Goal: Information Seeking & Learning: Learn about a topic

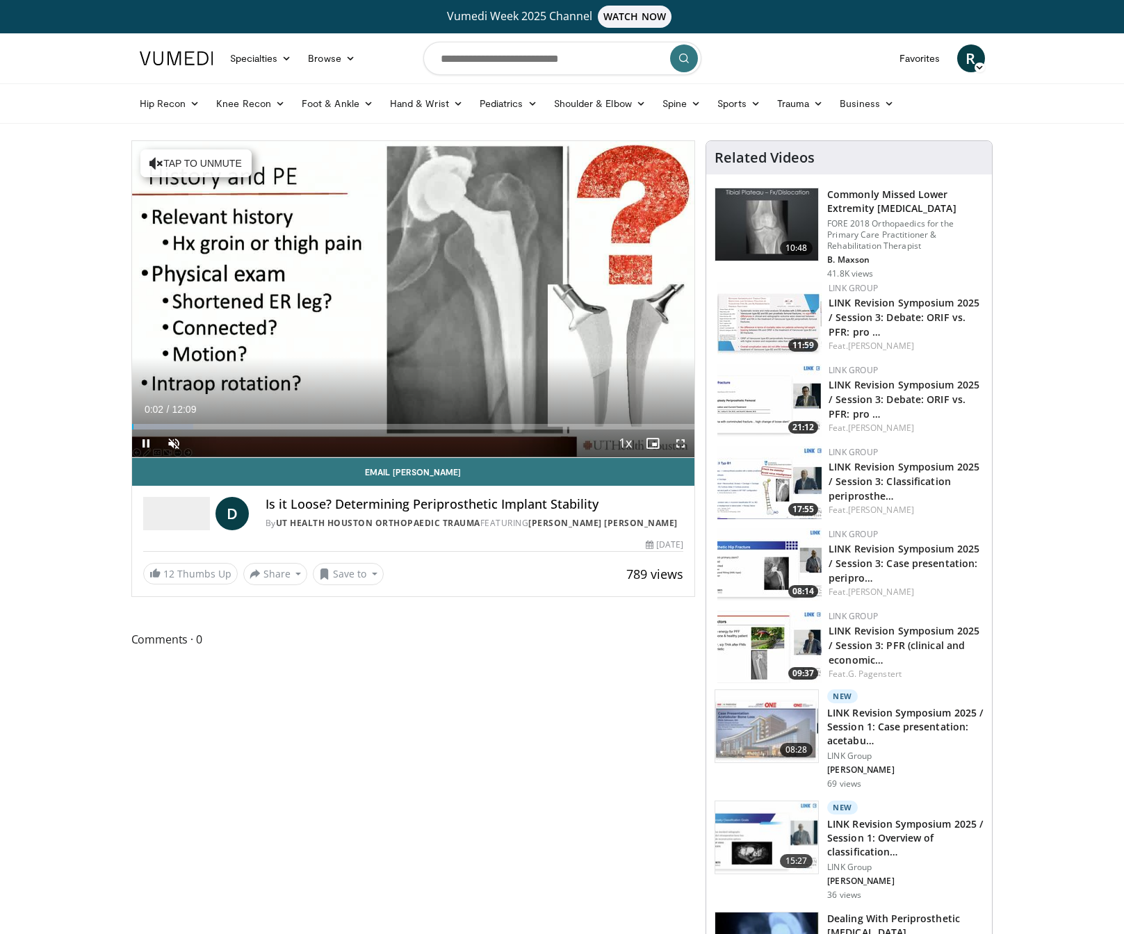
click at [678, 445] on span "Video Player" at bounding box center [680, 443] width 28 height 28
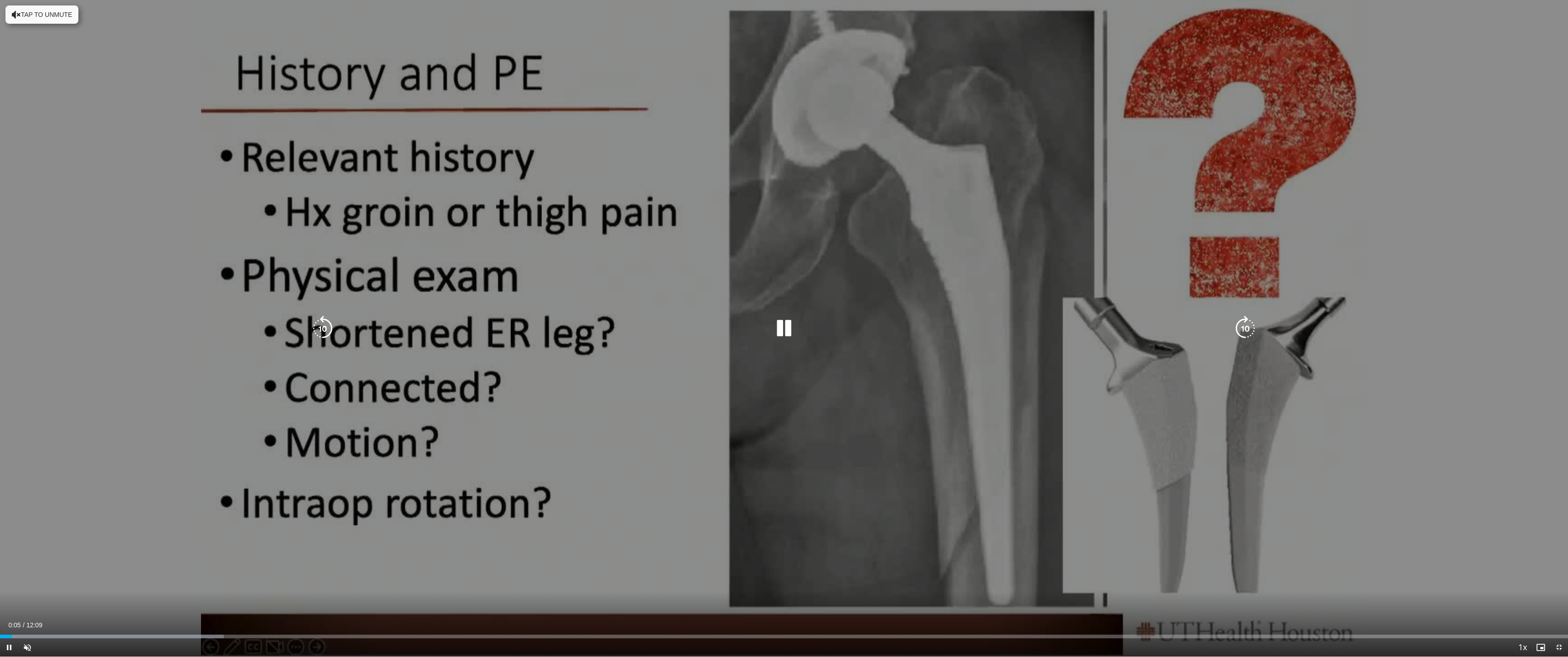
click at [737, 324] on icon "Video Player" at bounding box center [1245, 328] width 26 height 26
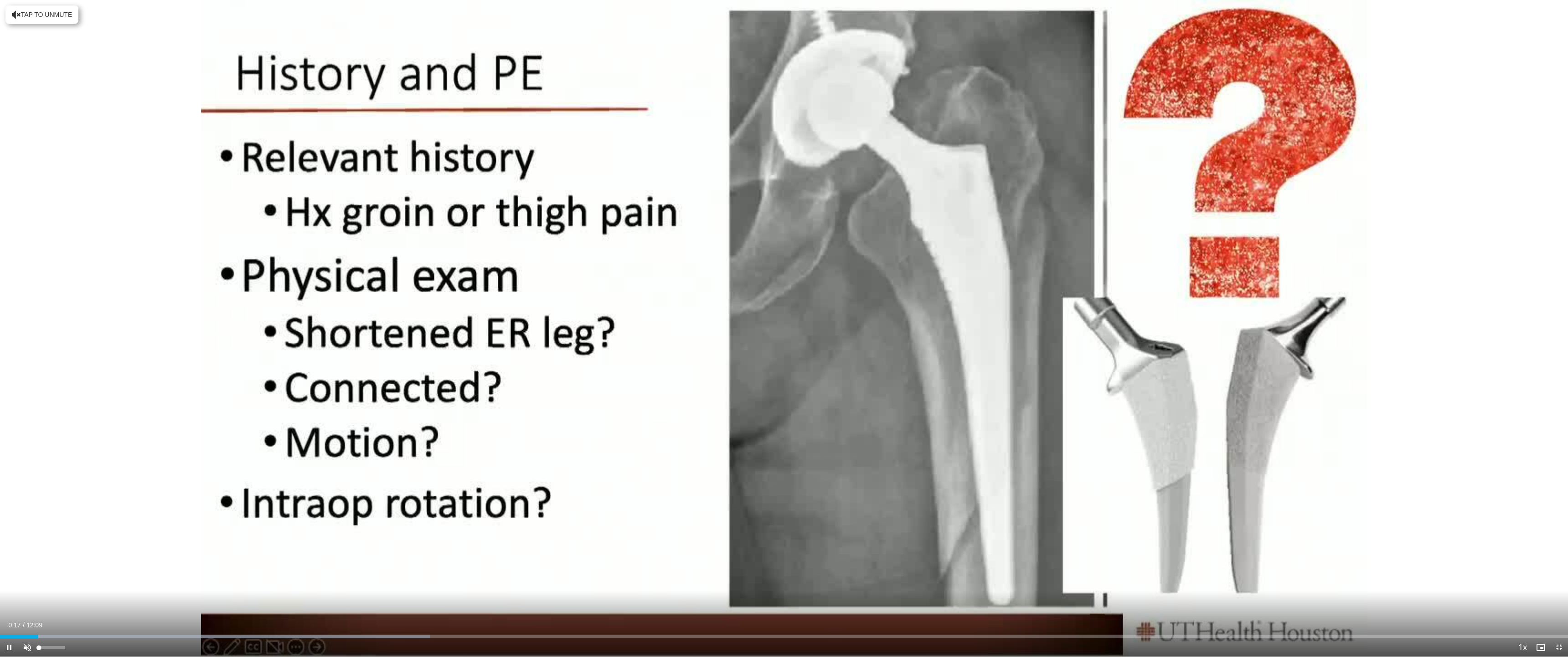
click at [28, 612] on span "Video Player" at bounding box center [28, 647] width 18 height 18
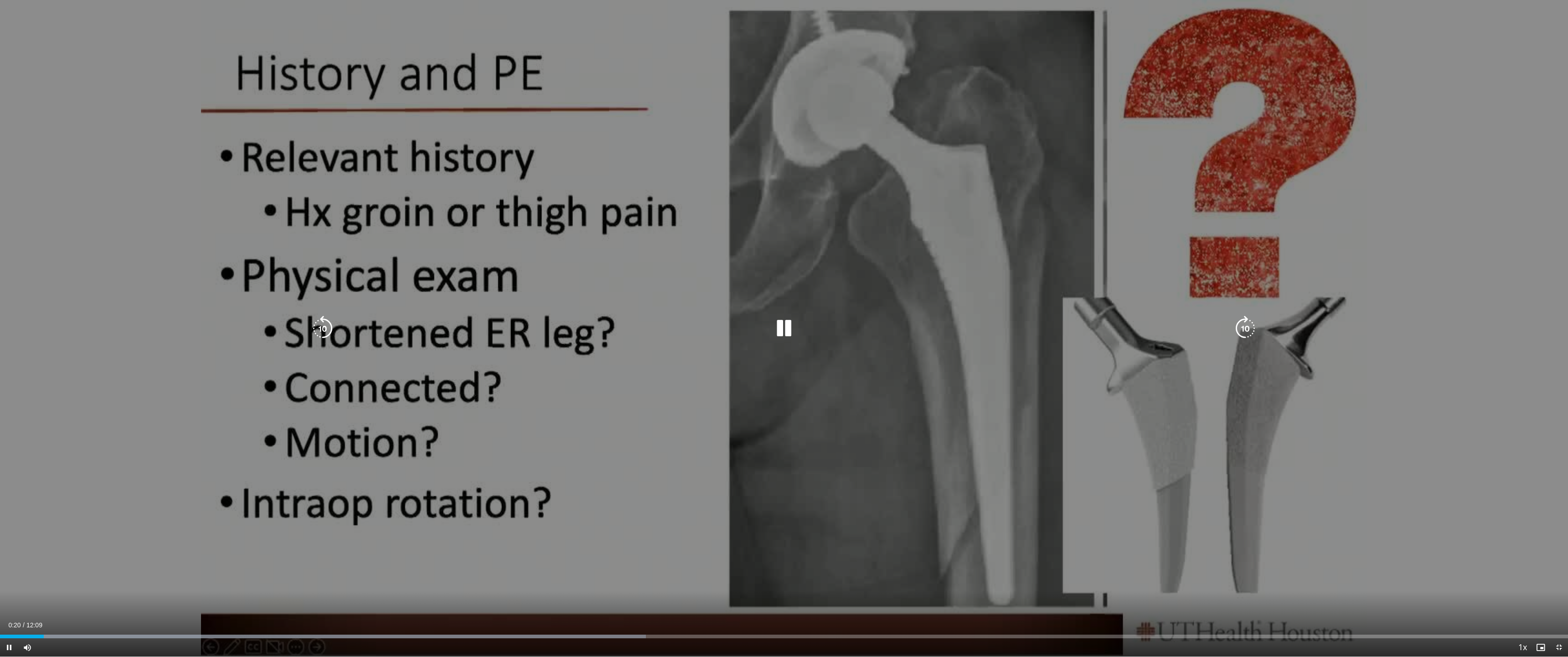
click at [737, 325] on icon "Video Player" at bounding box center [1245, 328] width 26 height 26
click at [737, 326] on icon "Video Player" at bounding box center [1245, 328] width 26 height 26
click at [737, 329] on icon "Video Player" at bounding box center [1245, 328] width 26 height 26
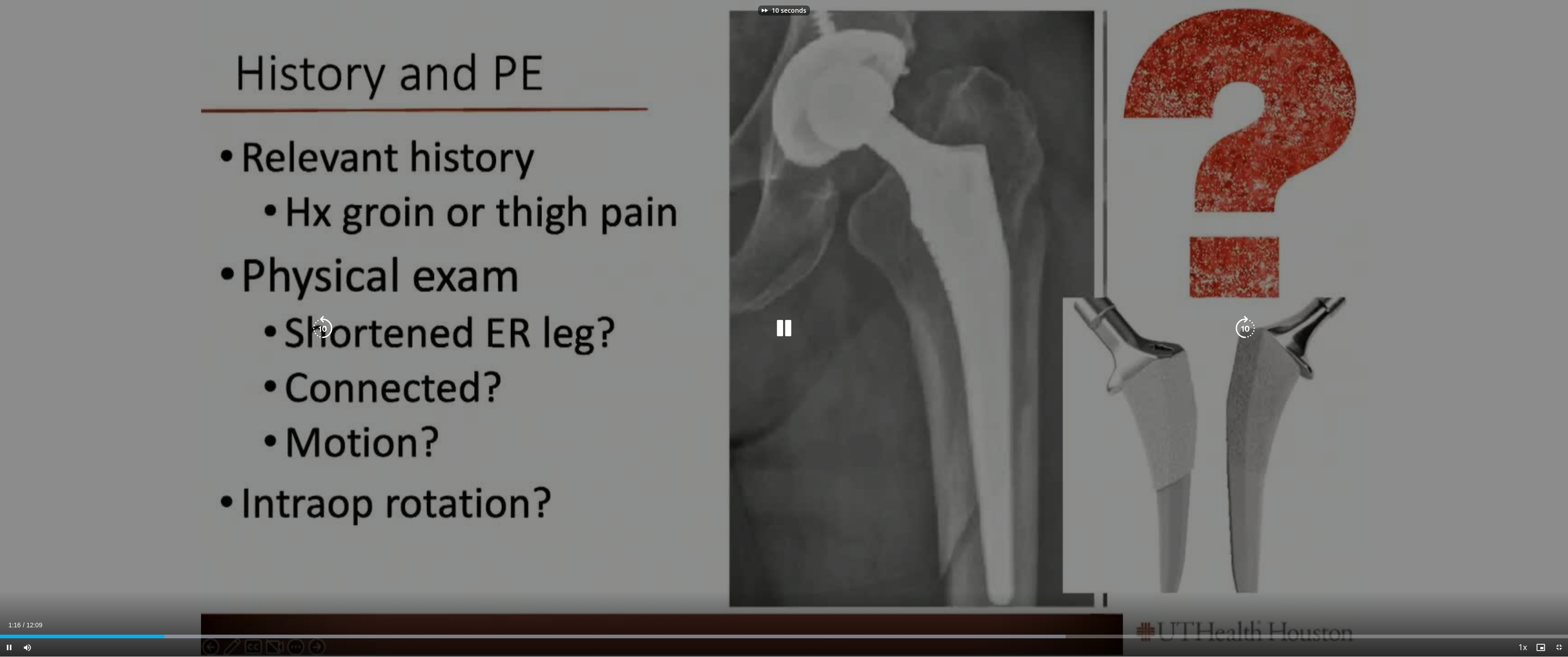
click at [737, 329] on icon "Video Player" at bounding box center [1245, 328] width 26 height 26
click at [318, 331] on icon "Video Player" at bounding box center [323, 328] width 26 height 26
click at [319, 329] on icon "Video Player" at bounding box center [323, 328] width 26 height 26
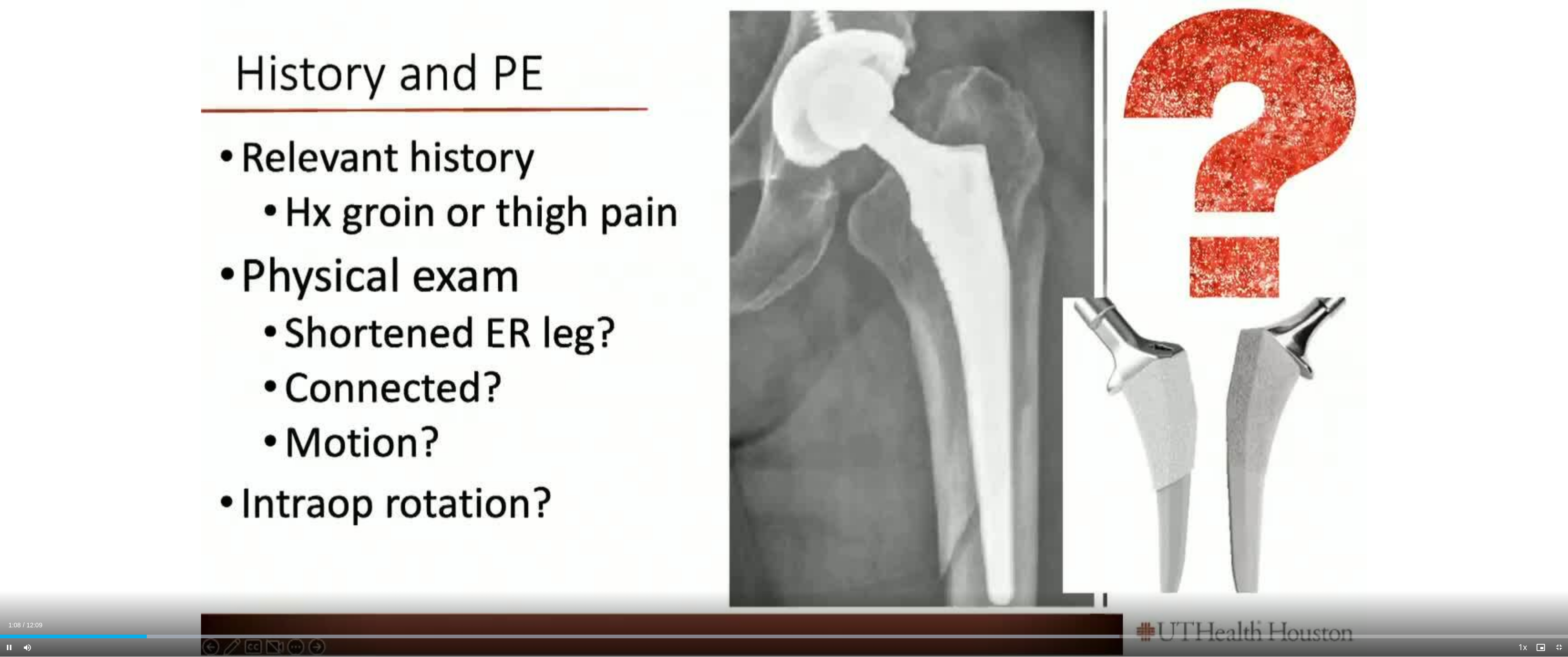
click at [737, 612] on span "Video Player" at bounding box center [1559, 647] width 18 height 18
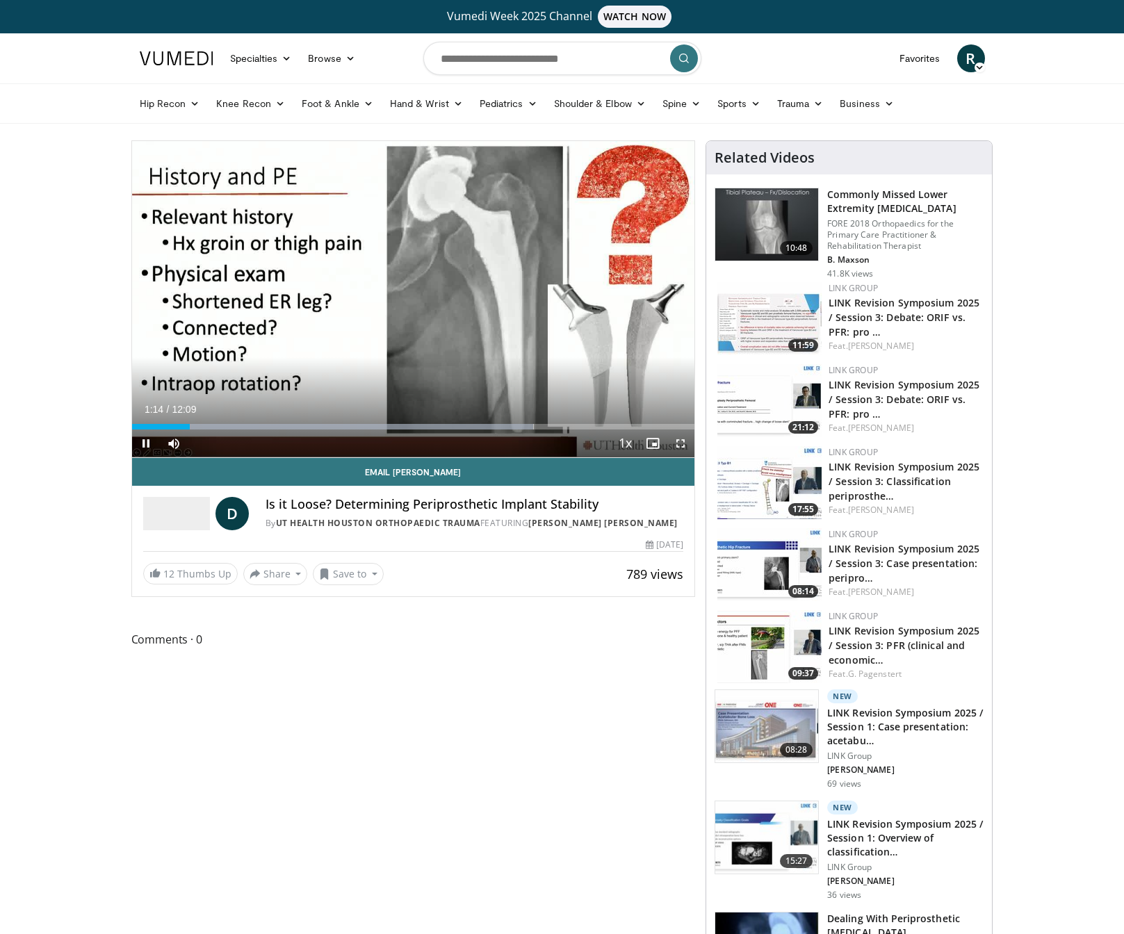
click at [680, 445] on span "Video Player" at bounding box center [680, 443] width 28 height 28
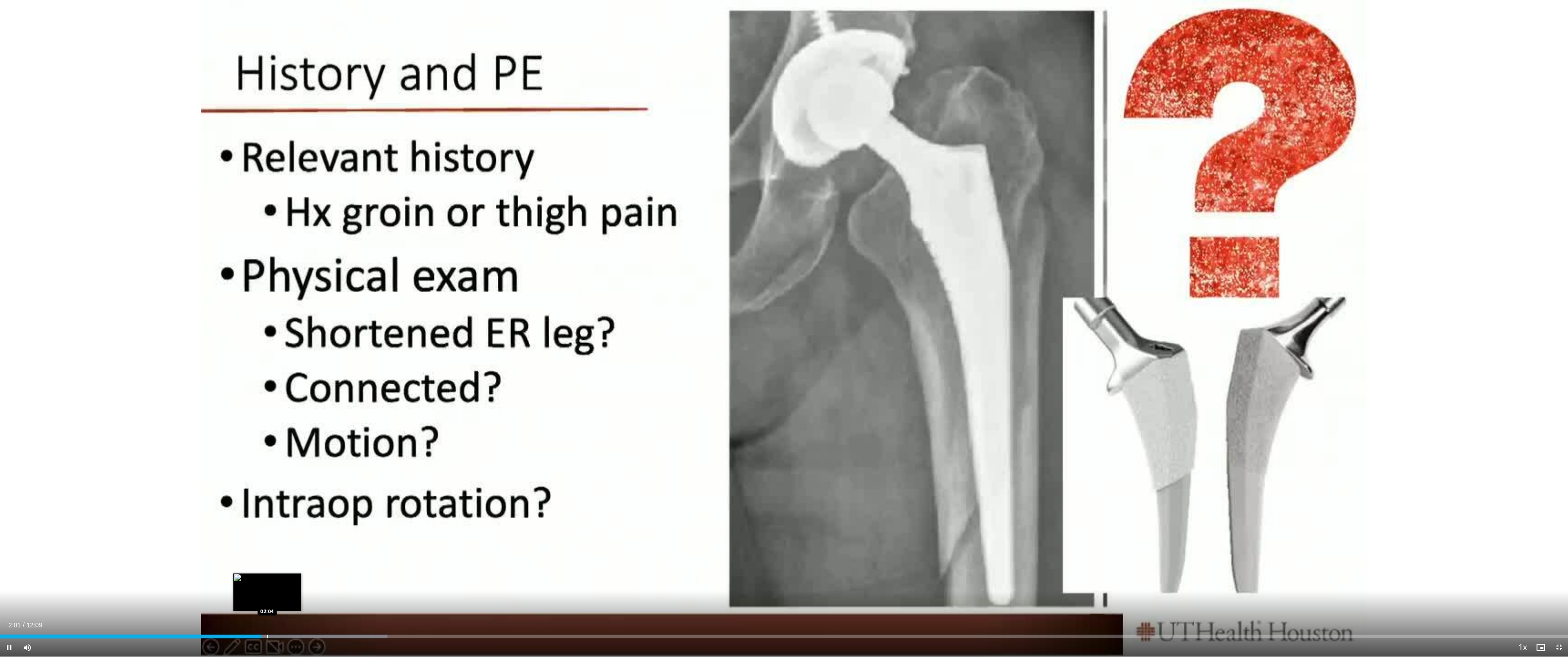
click at [267, 612] on div "Loaded : 24.71% 02:01 02:04" at bounding box center [784, 637] width 1568 height 4
click at [281, 612] on div "Loaded : 24.71% 02:04 02:09" at bounding box center [784, 633] width 1568 height 9
click at [339, 612] on div "Loaded : 74.14% 02:29 02:37" at bounding box center [784, 633] width 1568 height 9
click at [377, 612] on div "Loaded : 79.63% 02:38 02:55" at bounding box center [784, 633] width 1568 height 9
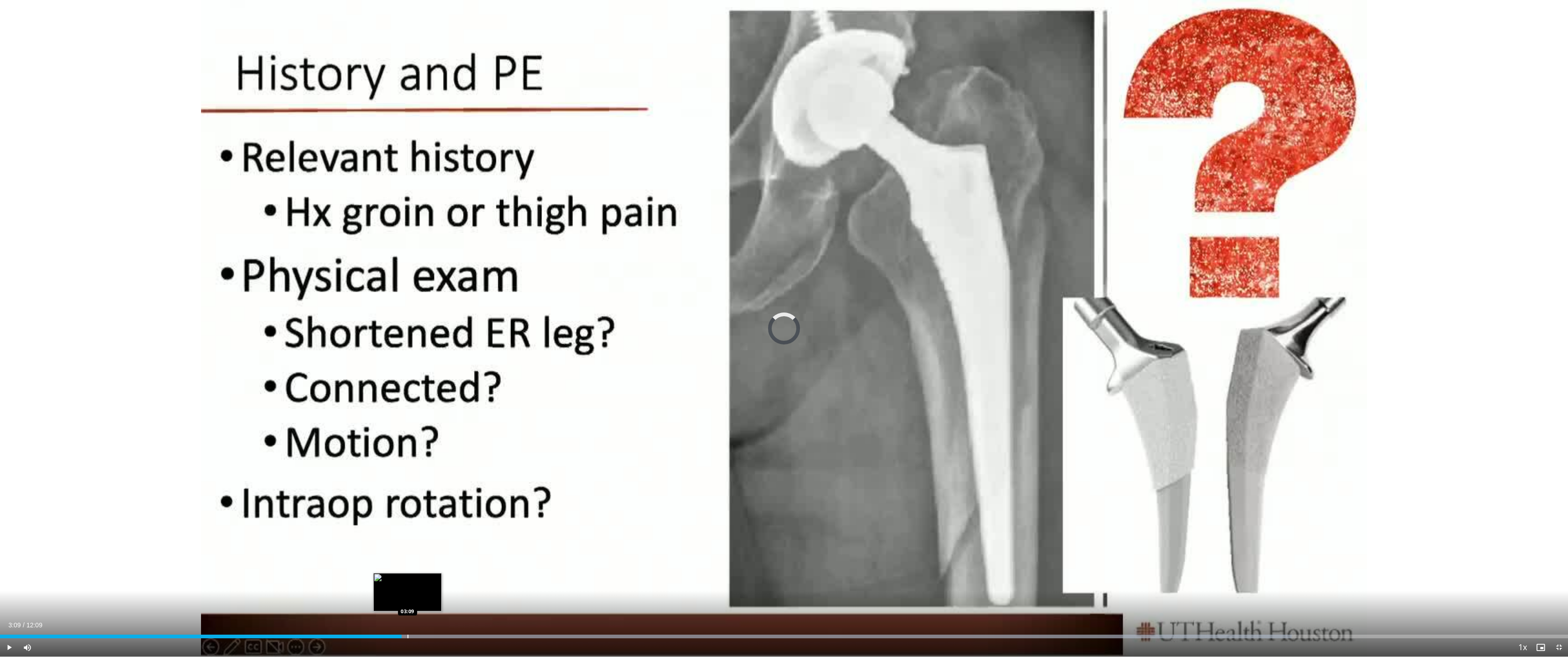
click at [407, 612] on div "Progress Bar" at bounding box center [407, 637] width 1 height 4
click at [437, 612] on div "Progress Bar" at bounding box center [437, 637] width 1 height 4
click at [452, 612] on div "Progress Bar" at bounding box center [451, 637] width 1 height 4
click at [487, 612] on div "Progress Bar" at bounding box center [487, 637] width 1 height 4
click at [495, 612] on div "Progress Bar" at bounding box center [494, 637] width 1 height 4
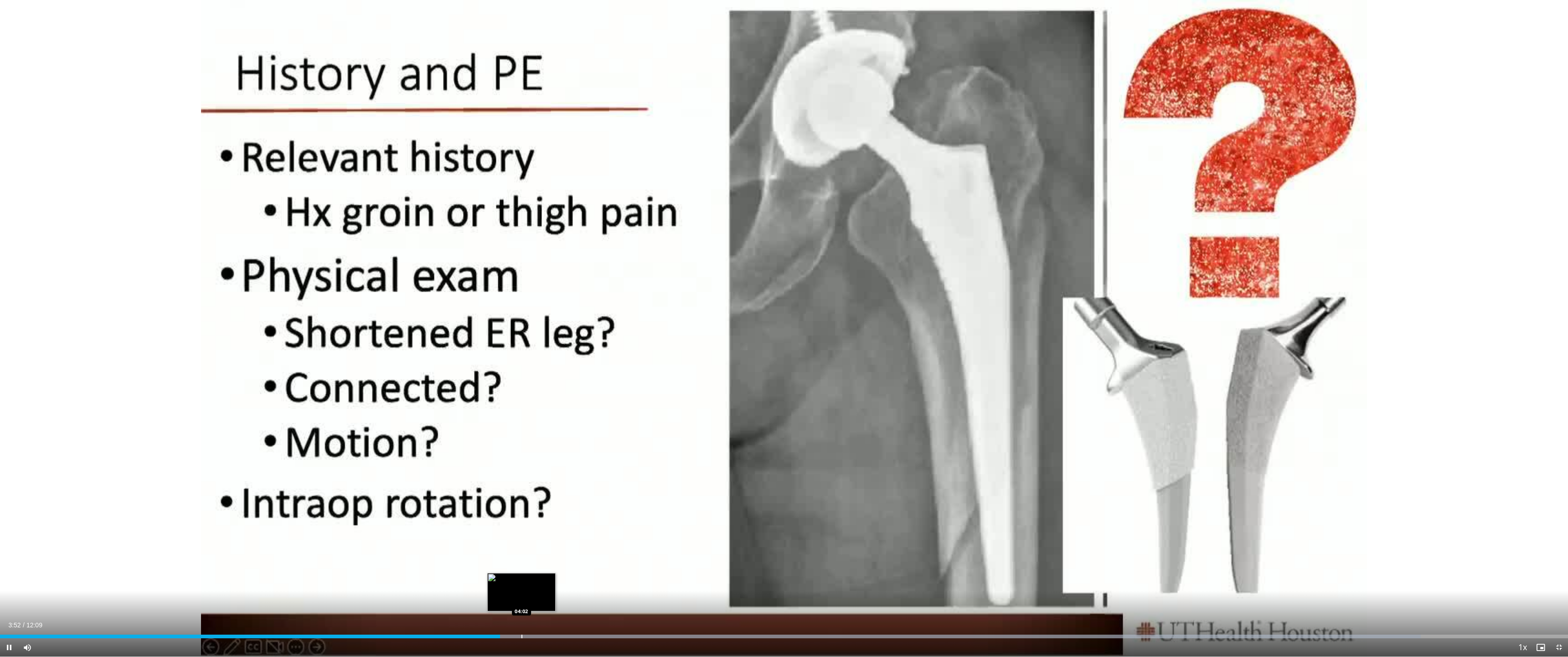
click at [522, 612] on div "Progress Bar" at bounding box center [522, 637] width 1 height 4
click at [737, 325] on div "10 seconds Tap to unmute" at bounding box center [784, 328] width 1568 height 656
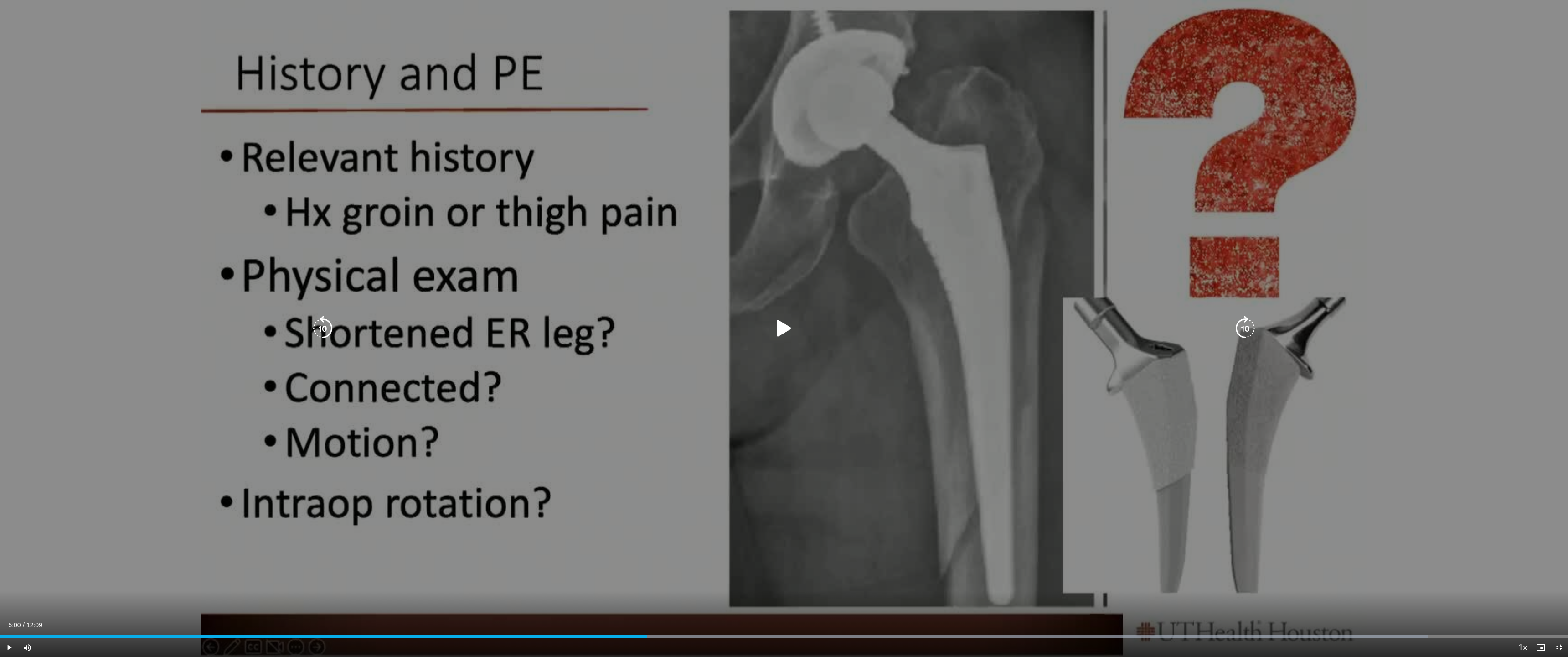
click at [737, 326] on icon "Video Player" at bounding box center [1245, 328] width 26 height 26
click at [737, 328] on icon "Video Player" at bounding box center [784, 328] width 26 height 26
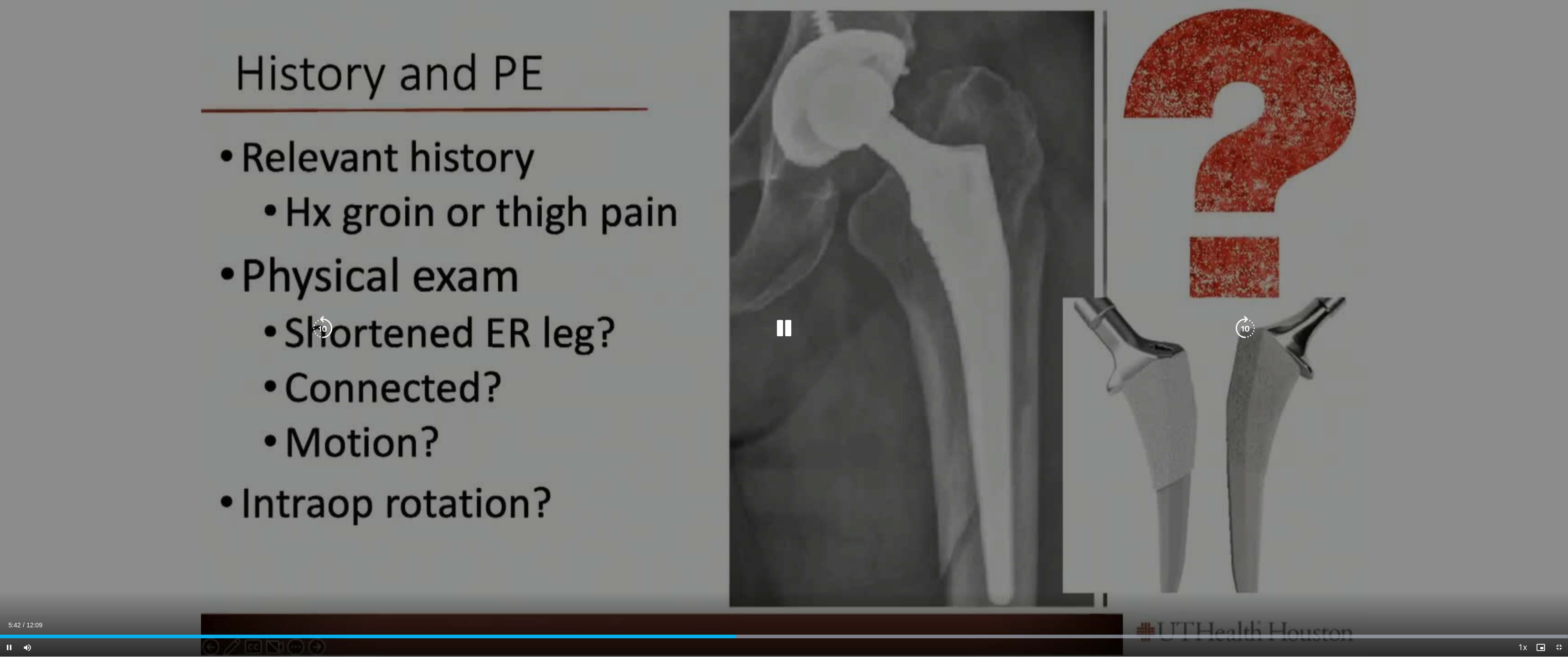
click at [323, 325] on icon "Video Player" at bounding box center [323, 328] width 26 height 26
click at [737, 331] on icon "Video Player" at bounding box center [1245, 328] width 26 height 26
click at [323, 327] on icon "Video Player" at bounding box center [323, 328] width 26 height 26
click at [325, 325] on icon "Video Player" at bounding box center [323, 328] width 26 height 26
click at [737, 331] on icon "Video Player" at bounding box center [784, 328] width 26 height 26
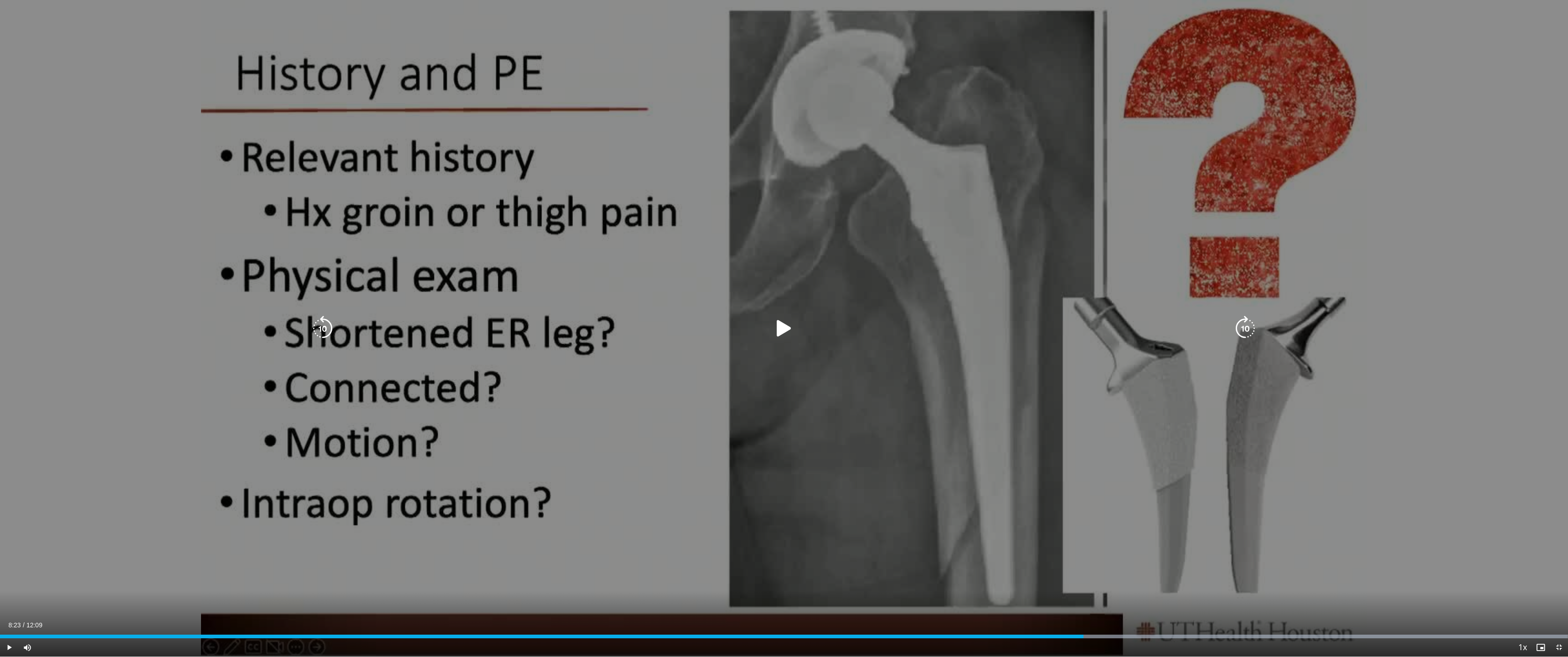
click at [318, 327] on icon "Video Player" at bounding box center [323, 328] width 26 height 26
click at [737, 329] on icon "Video Player" at bounding box center [784, 328] width 26 height 26
click at [737, 325] on icon "Video Player" at bounding box center [1245, 328] width 26 height 26
click at [737, 331] on icon "Video Player" at bounding box center [784, 328] width 26 height 26
click at [737, 329] on icon "Video Player" at bounding box center [1245, 328] width 26 height 26
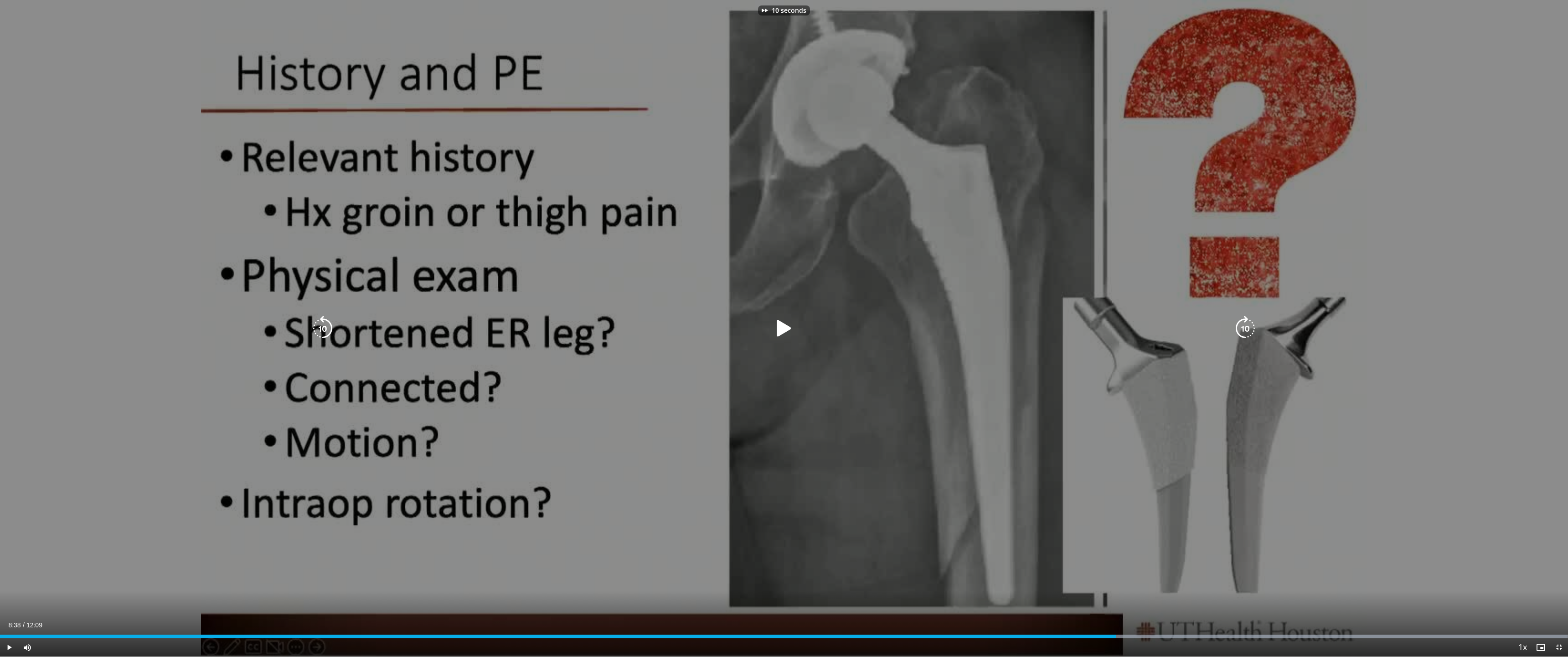
click at [318, 324] on icon "Video Player" at bounding box center [323, 328] width 26 height 26
click at [737, 333] on icon "Video Player" at bounding box center [784, 328] width 26 height 26
click at [737, 326] on icon "Video Player" at bounding box center [1245, 328] width 26 height 26
click at [737, 334] on icon "Video Player" at bounding box center [1245, 328] width 26 height 26
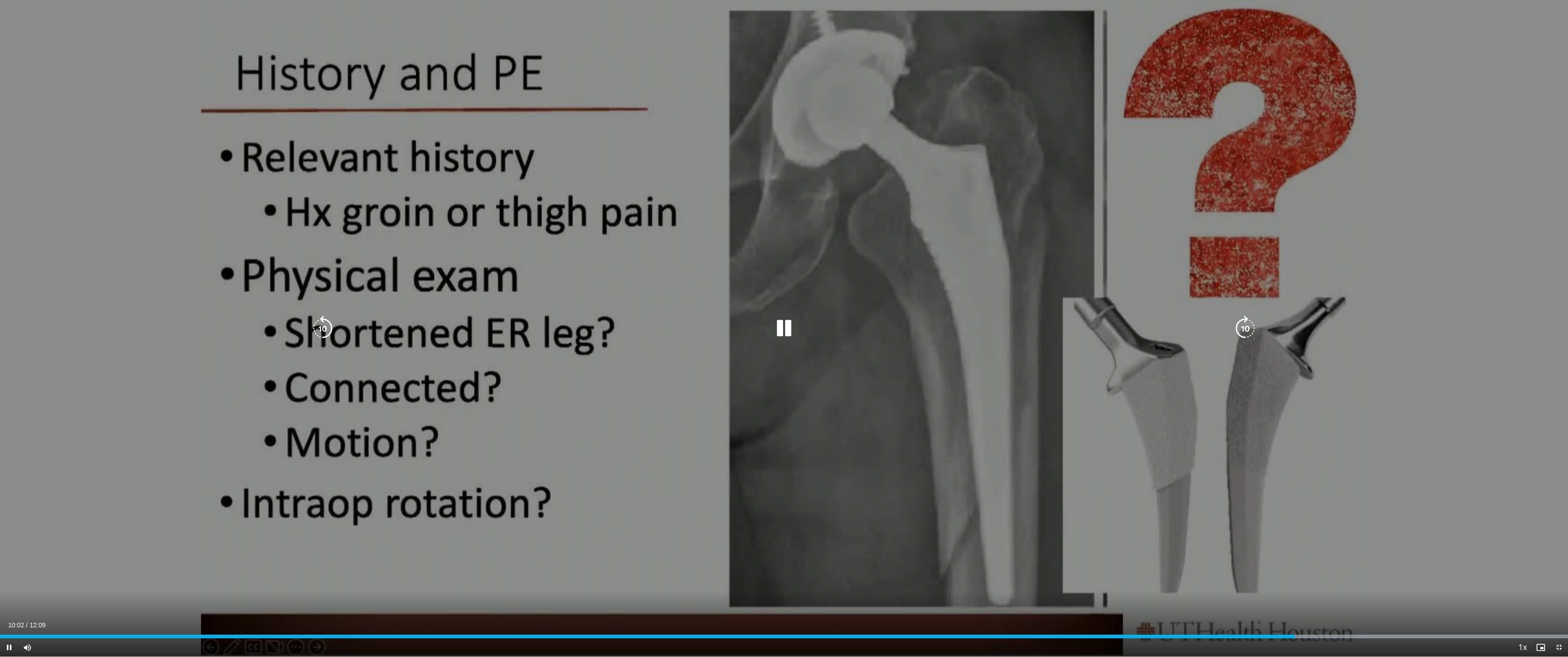
click at [329, 324] on icon "Video Player" at bounding box center [323, 328] width 26 height 26
click at [327, 324] on icon "Video Player" at bounding box center [323, 328] width 26 height 26
click at [737, 328] on icon "Video Player" at bounding box center [1245, 328] width 26 height 26
click at [737, 335] on icon "Video Player" at bounding box center [1245, 328] width 26 height 26
click at [737, 337] on icon "Video Player" at bounding box center [1245, 328] width 26 height 26
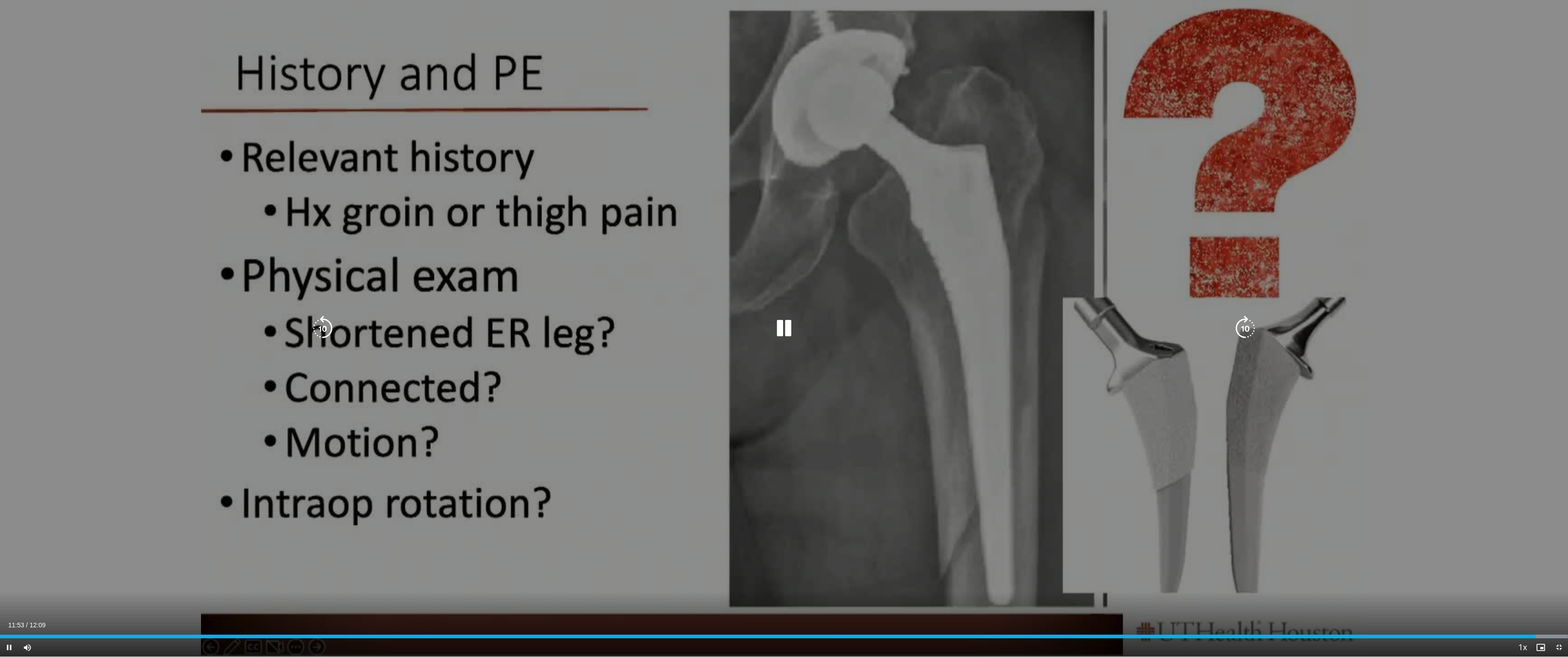
click at [737, 331] on icon "Video Player" at bounding box center [1245, 328] width 26 height 26
click at [737, 593] on div "10 seconds Tap to unmute" at bounding box center [784, 328] width 1568 height 656
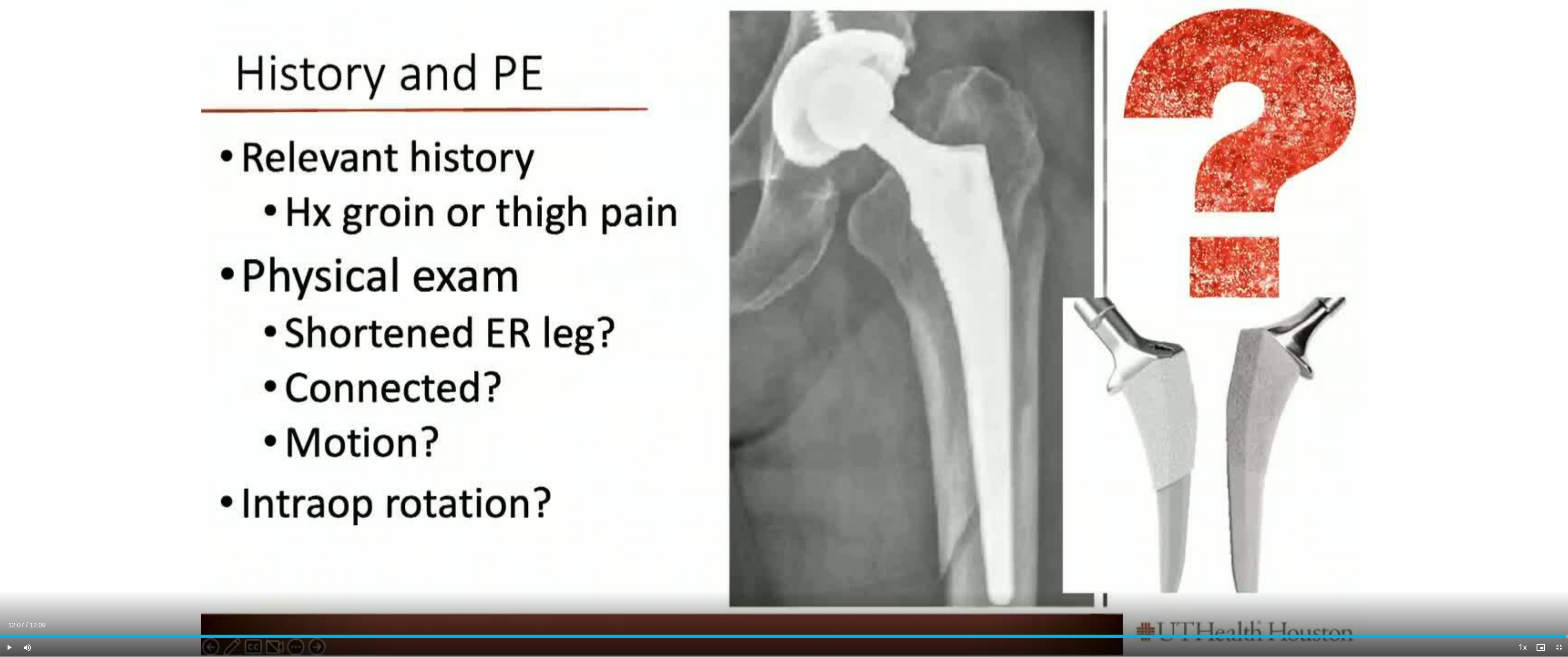
click at [737, 612] on span "Video Player" at bounding box center [1559, 647] width 18 height 18
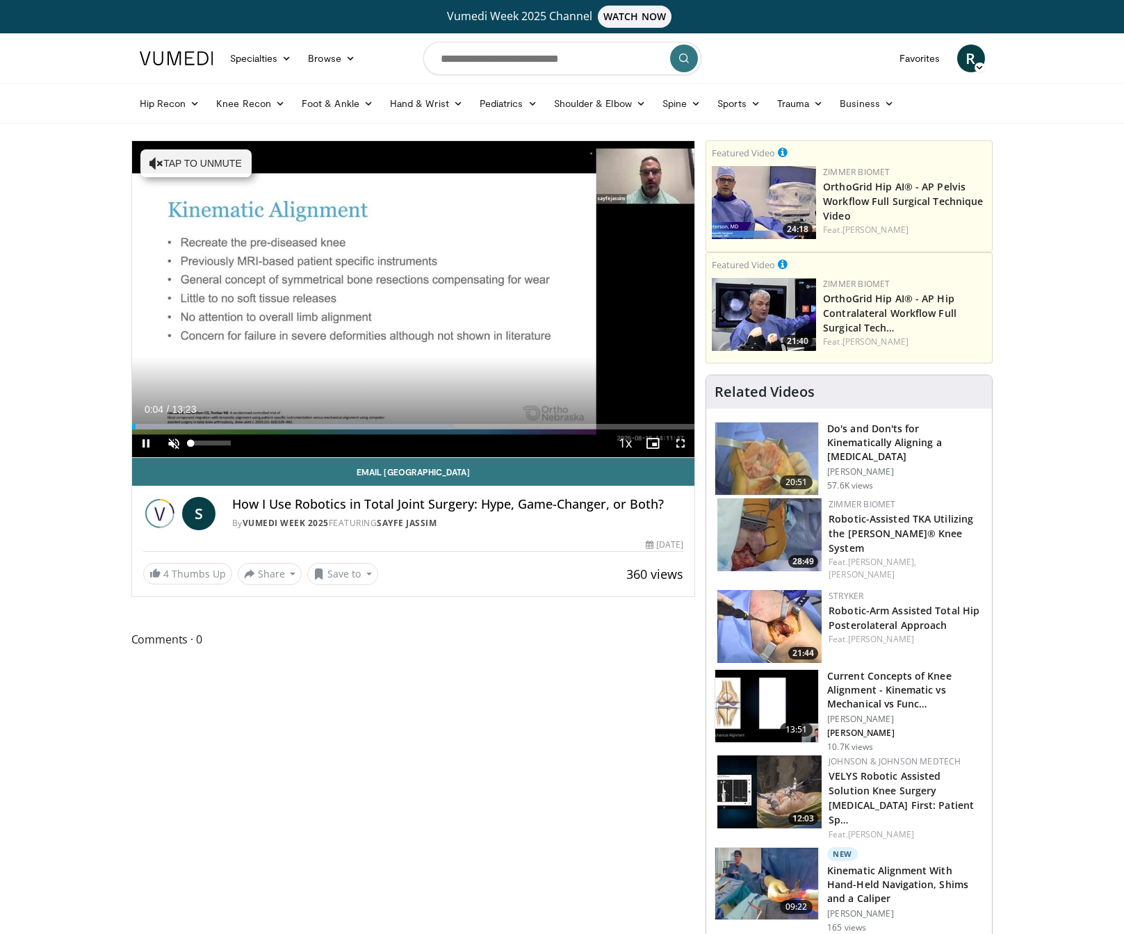
click at [174, 441] on span "Video Player" at bounding box center [174, 443] width 28 height 28
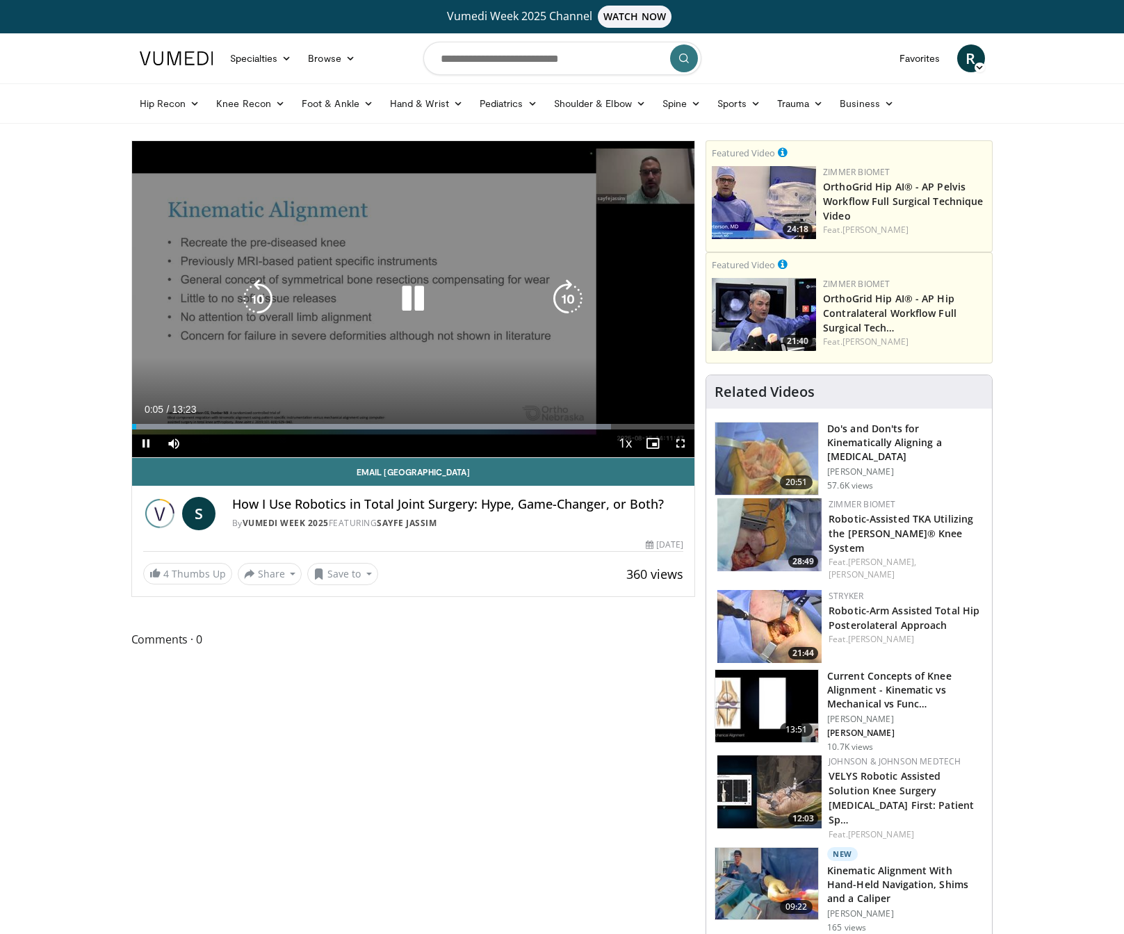
click at [575, 301] on icon "Video Player" at bounding box center [567, 298] width 39 height 39
click at [268, 299] on icon "Video Player" at bounding box center [257, 298] width 39 height 39
click at [559, 295] on icon "Video Player" at bounding box center [567, 298] width 39 height 39
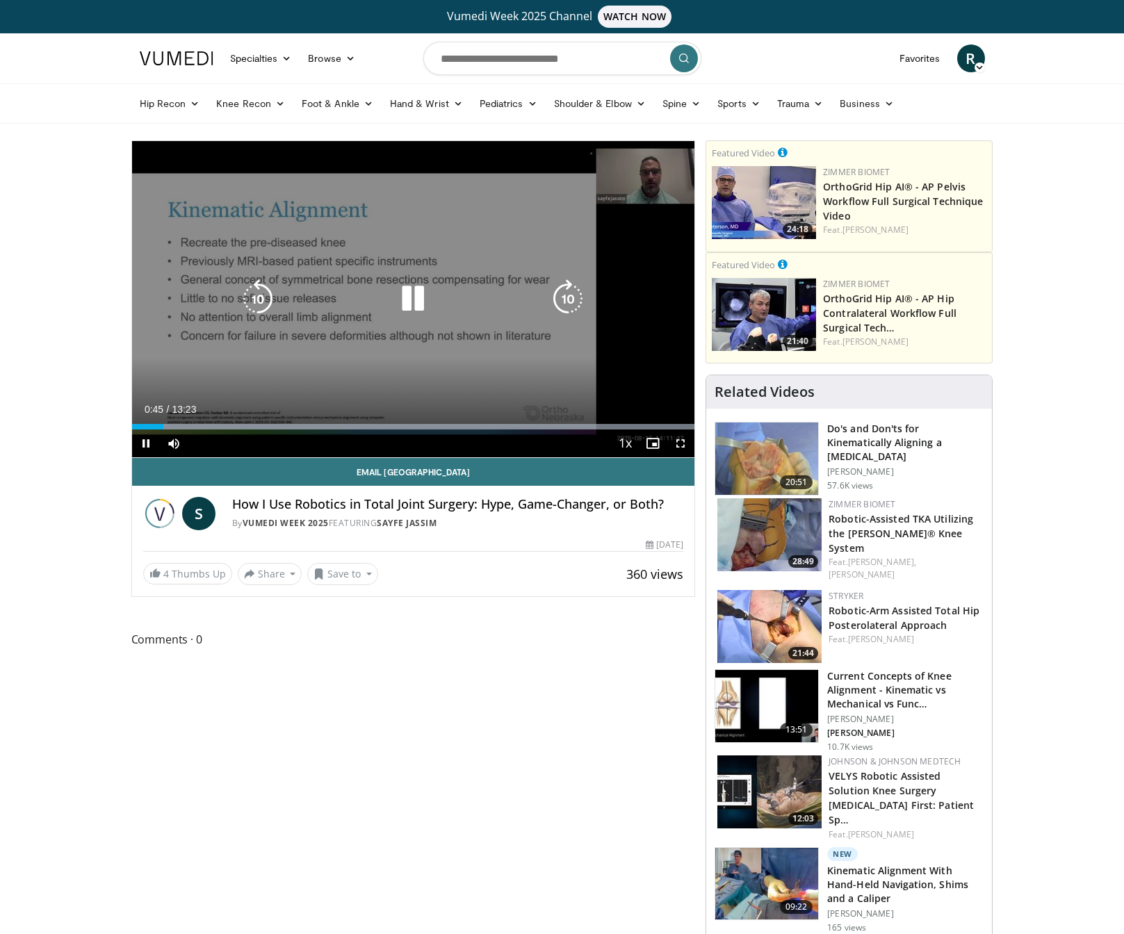
click at [566, 303] on icon "Video Player" at bounding box center [567, 298] width 39 height 39
click at [564, 303] on icon "Video Player" at bounding box center [567, 298] width 39 height 39
click at [564, 297] on icon "Video Player" at bounding box center [567, 298] width 39 height 39
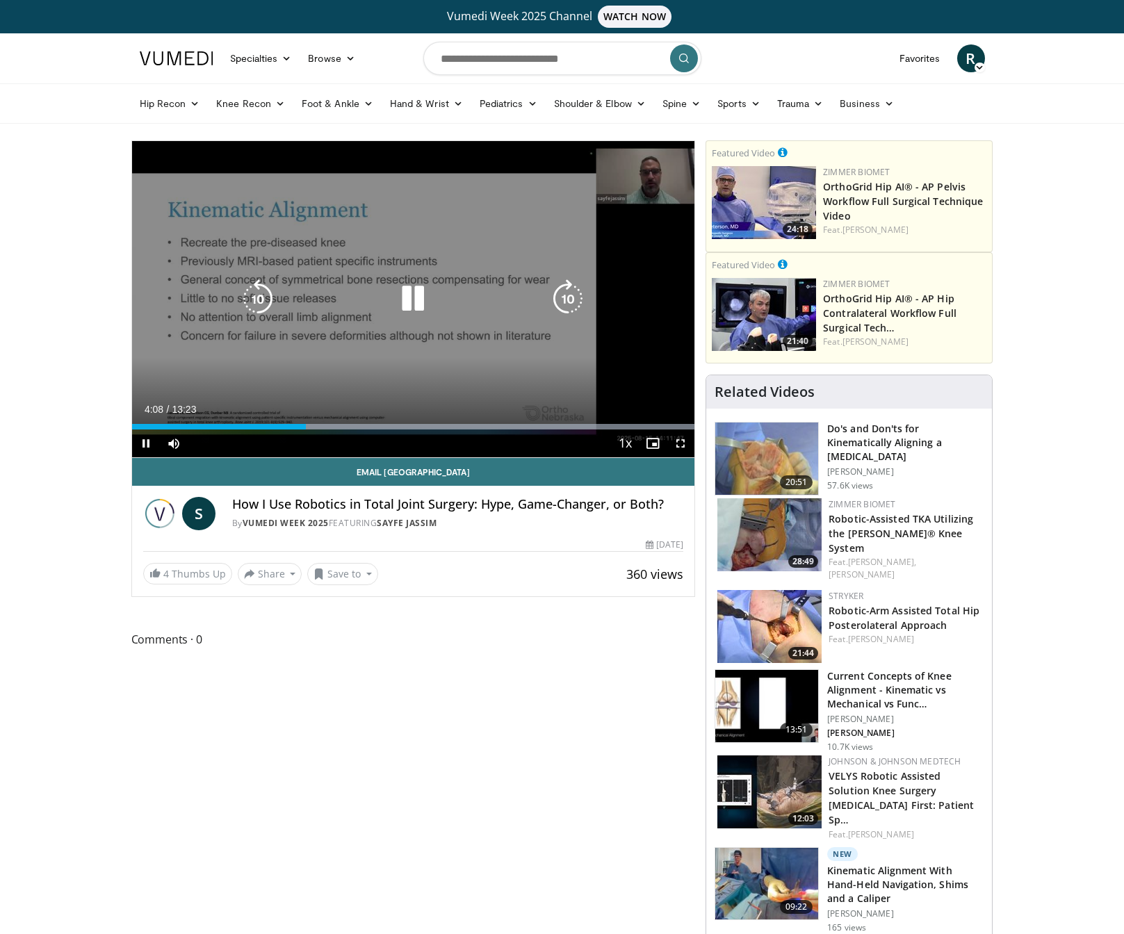
click at [564, 303] on icon "Video Player" at bounding box center [567, 298] width 39 height 39
click at [565, 303] on icon "Video Player" at bounding box center [567, 298] width 39 height 39
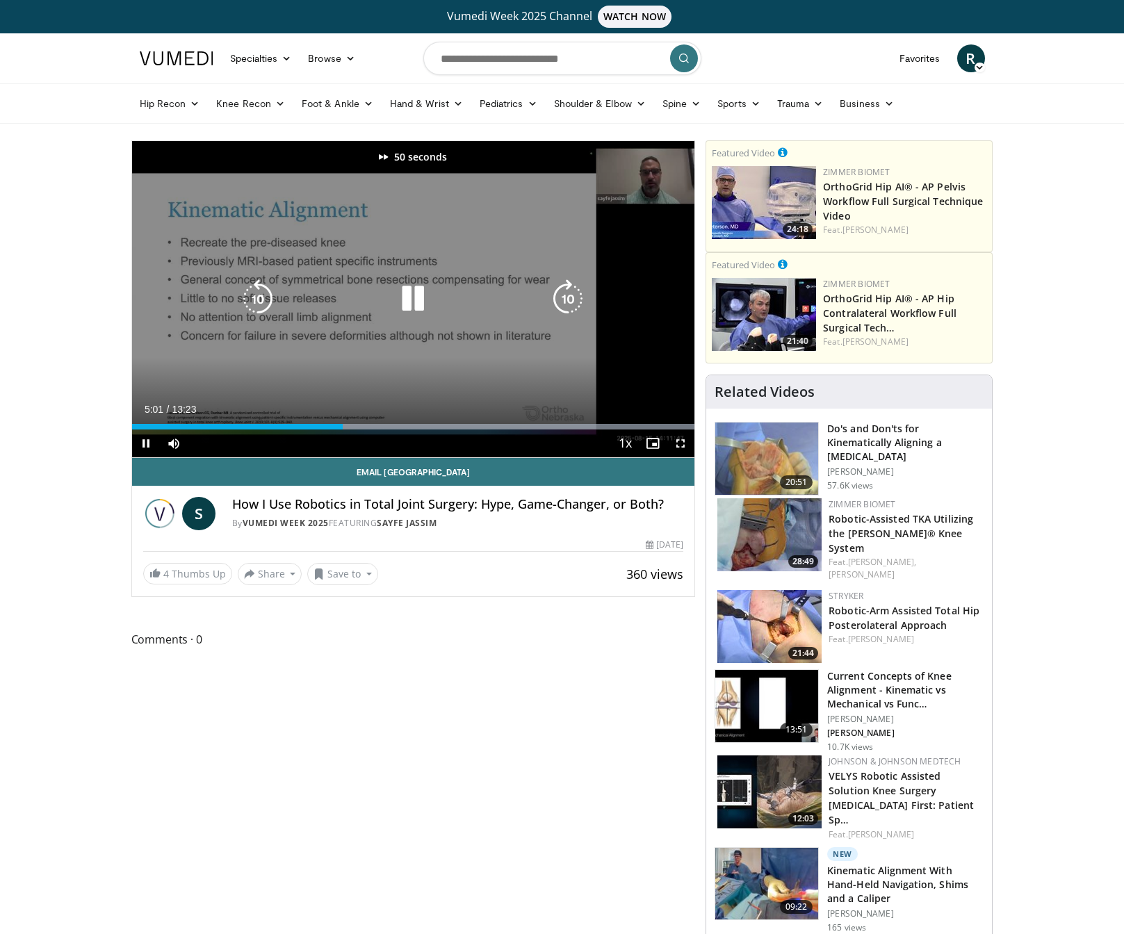
click at [570, 301] on icon "Video Player" at bounding box center [567, 298] width 39 height 39
click at [567, 304] on icon "Video Player" at bounding box center [567, 298] width 39 height 39
click at [569, 304] on icon "Video Player" at bounding box center [567, 298] width 39 height 39
click at [566, 303] on icon "Video Player" at bounding box center [567, 298] width 39 height 39
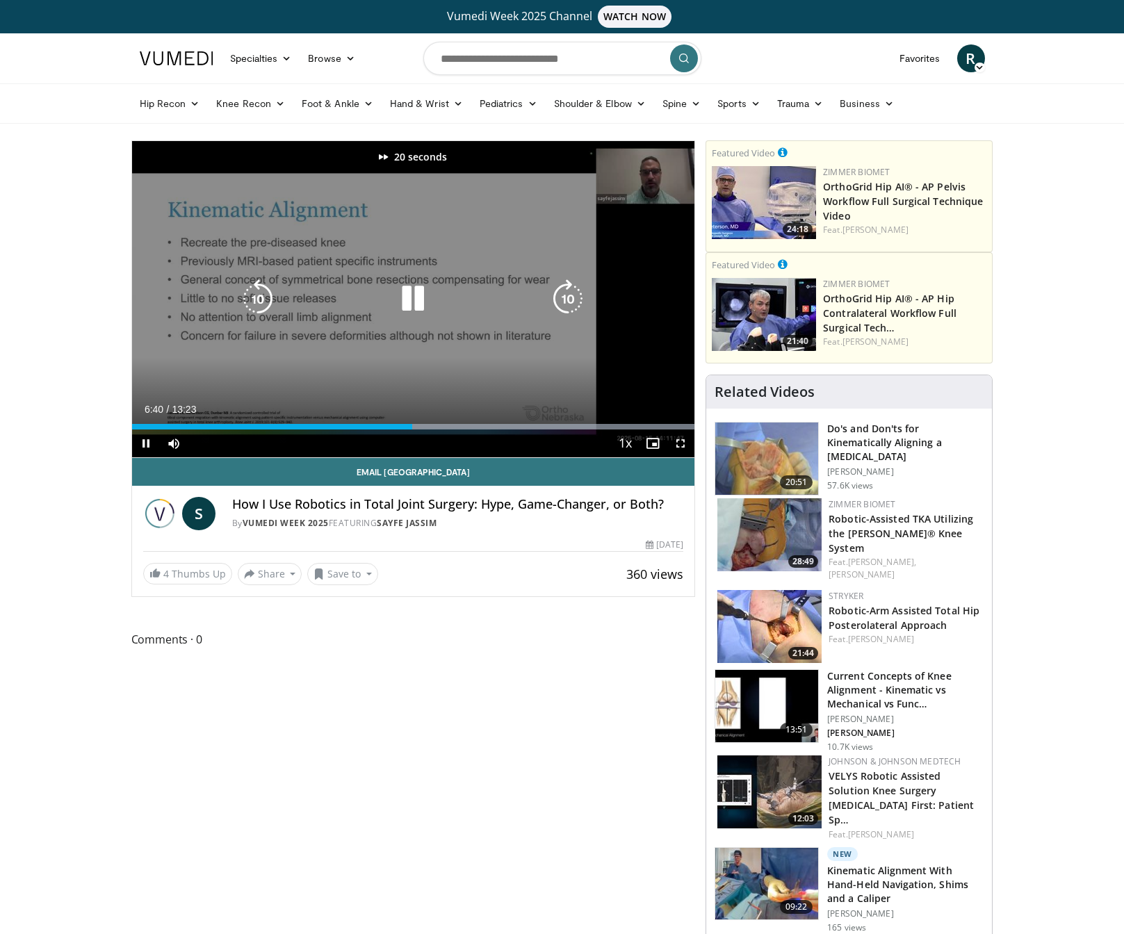
click at [566, 303] on icon "Video Player" at bounding box center [567, 298] width 39 height 39
click at [567, 302] on icon "Video Player" at bounding box center [567, 298] width 39 height 39
click at [570, 304] on icon "Video Player" at bounding box center [567, 298] width 39 height 39
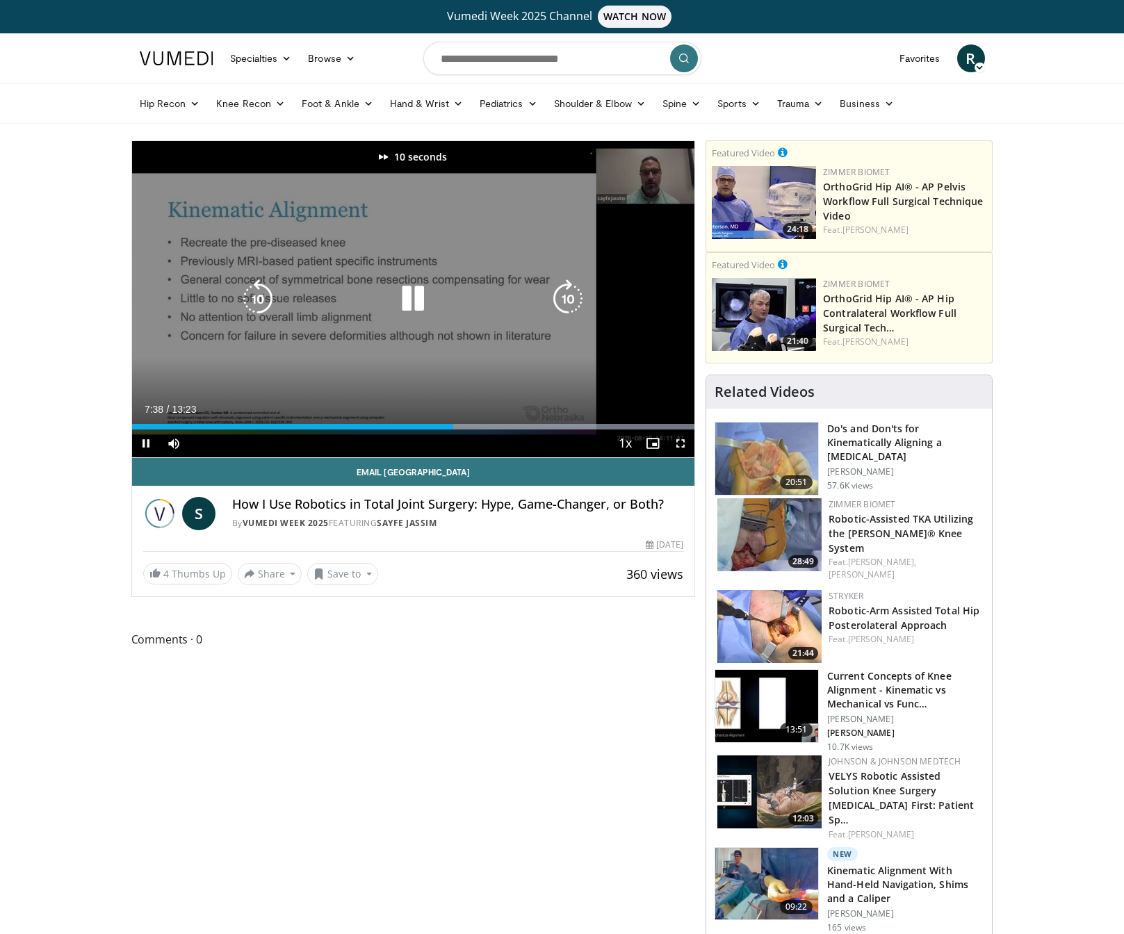
click at [569, 304] on icon "Video Player" at bounding box center [567, 298] width 39 height 39
click at [573, 303] on icon "Video Player" at bounding box center [567, 298] width 39 height 39
click at [261, 290] on icon "Video Player" at bounding box center [257, 298] width 39 height 39
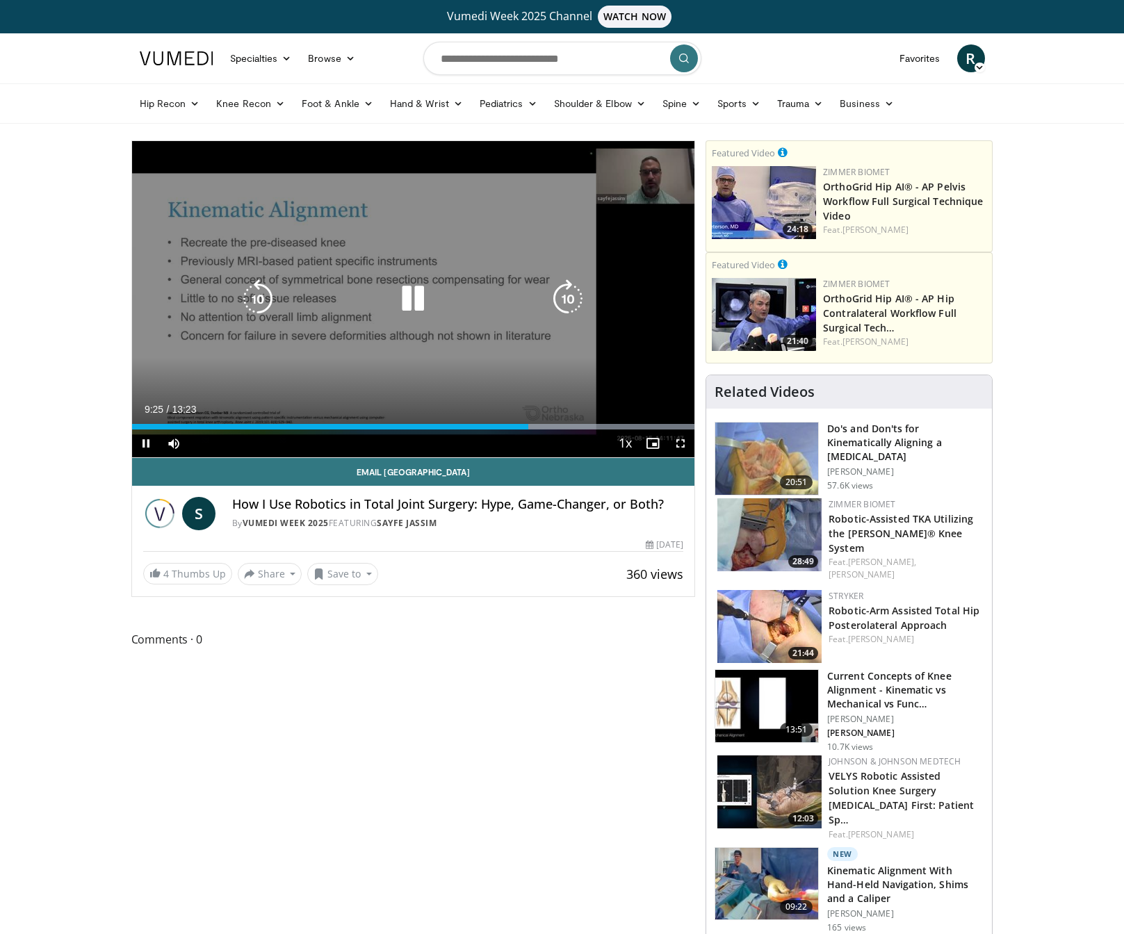
click at [255, 299] on icon "Video Player" at bounding box center [257, 298] width 39 height 39
click at [569, 295] on icon "Video Player" at bounding box center [567, 298] width 39 height 39
click at [573, 298] on icon "Video Player" at bounding box center [567, 298] width 39 height 39
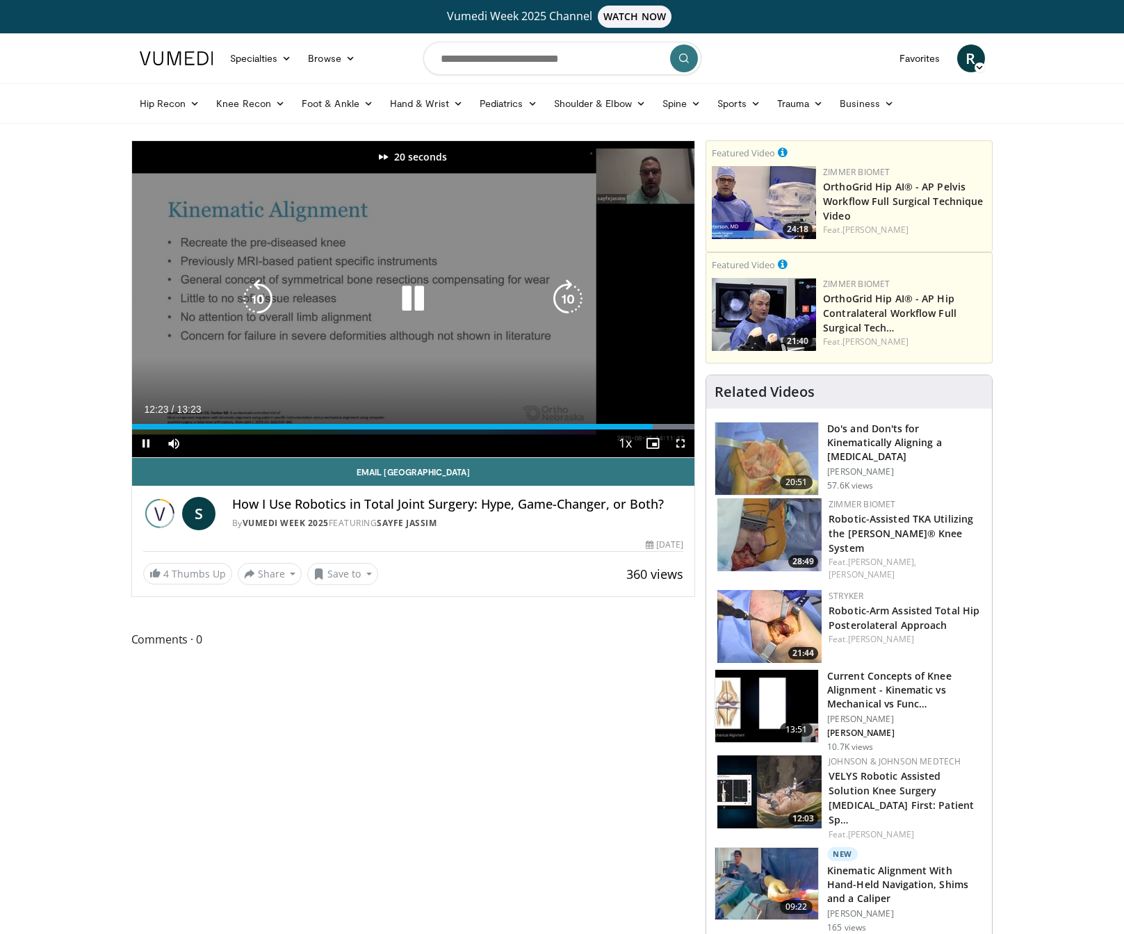
click at [573, 298] on icon "Video Player" at bounding box center [567, 298] width 39 height 39
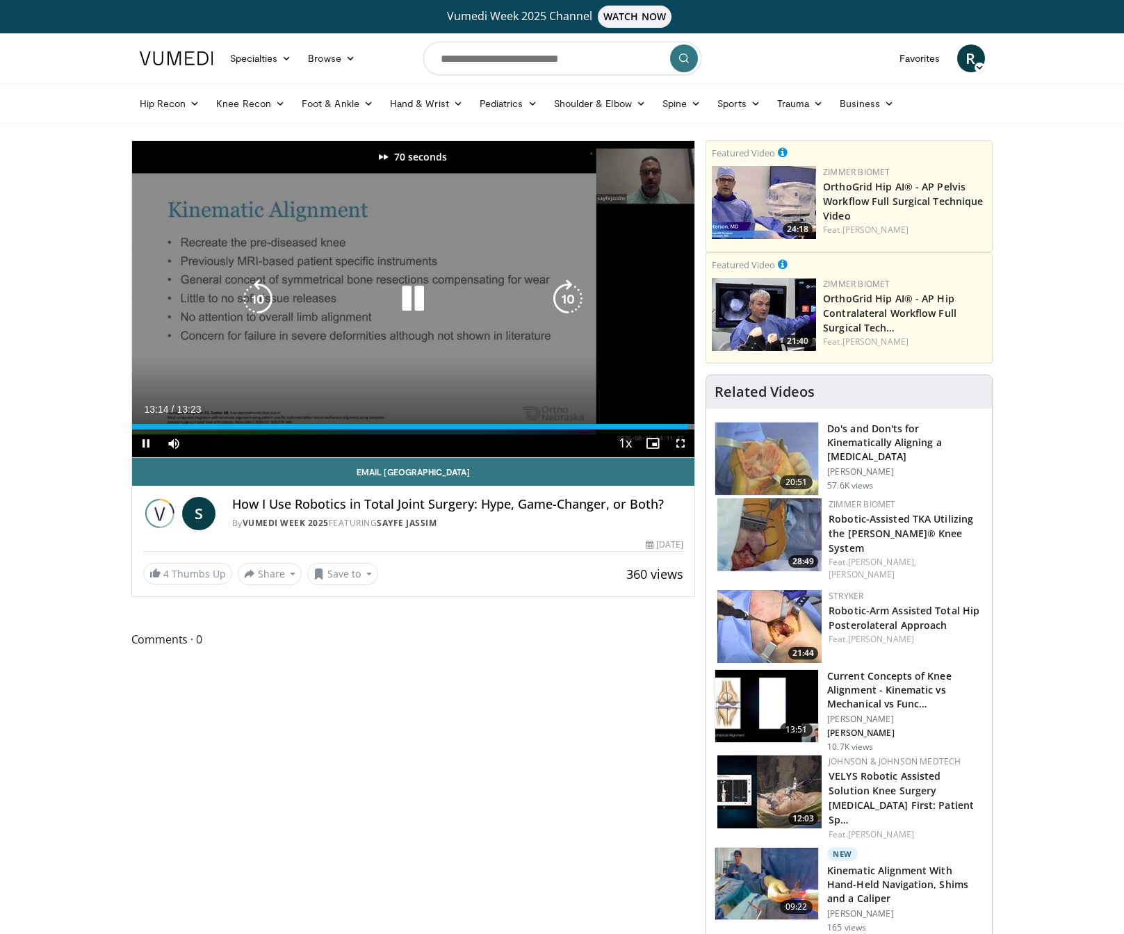
click at [573, 298] on icon "Video Player" at bounding box center [567, 298] width 39 height 39
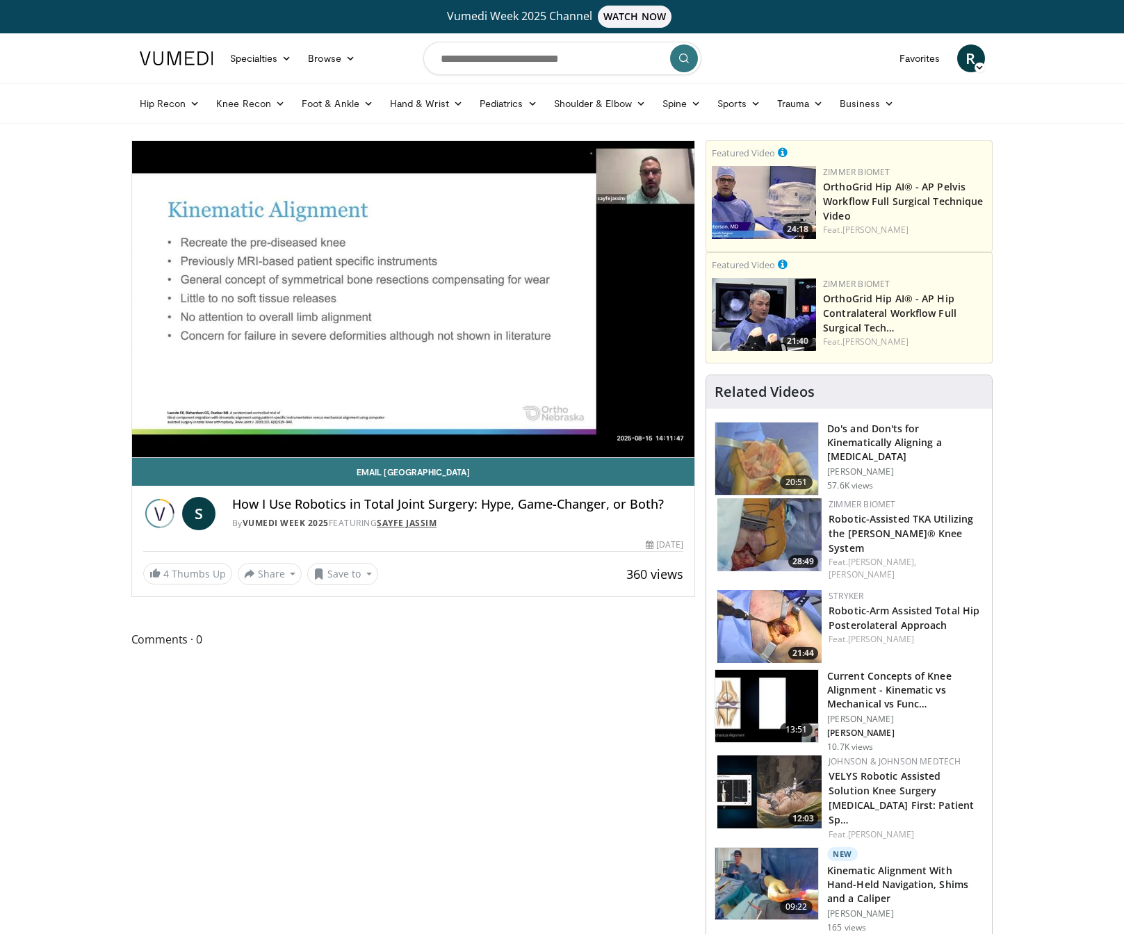
click at [436, 529] on link "Sayfe Jassim" at bounding box center [407, 523] width 60 height 12
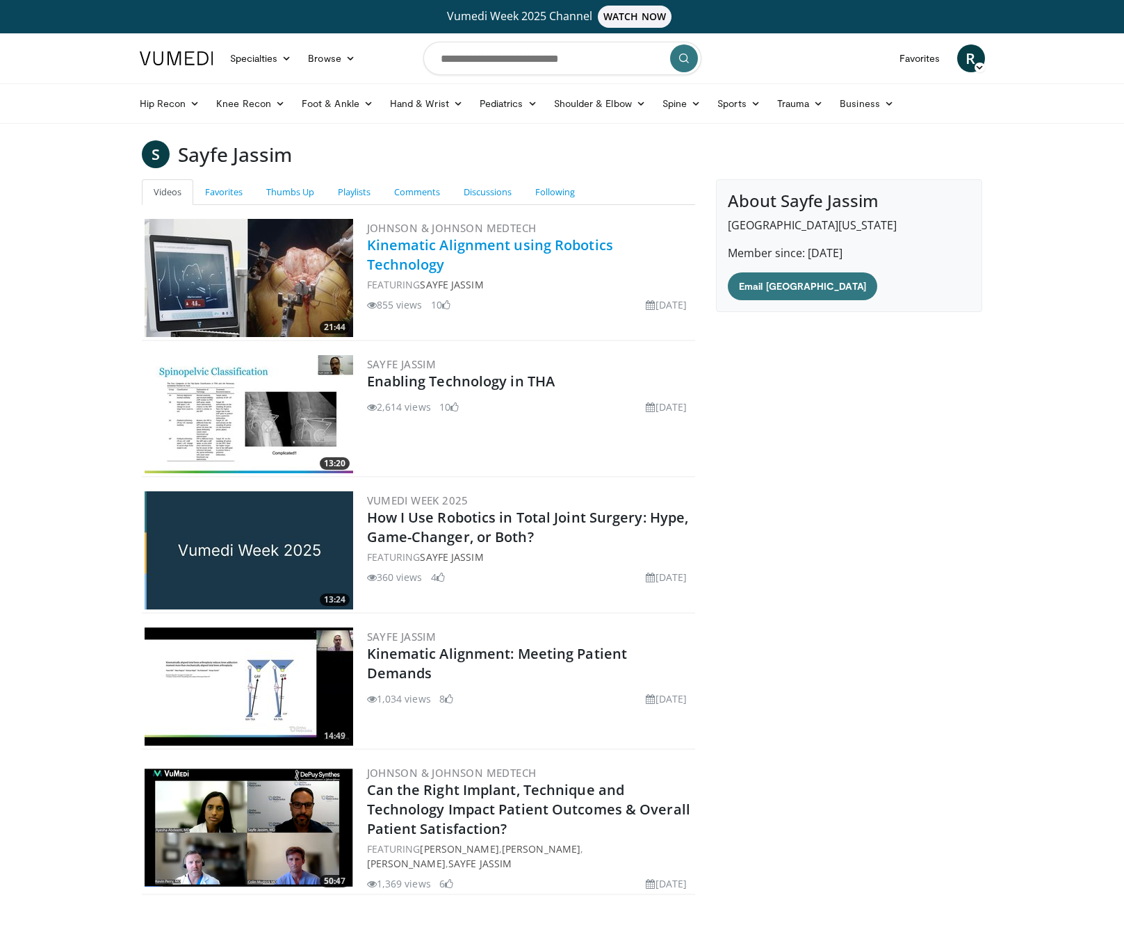
click at [486, 252] on link "Kinematic Alignment using Robotics Technology" at bounding box center [490, 255] width 246 height 38
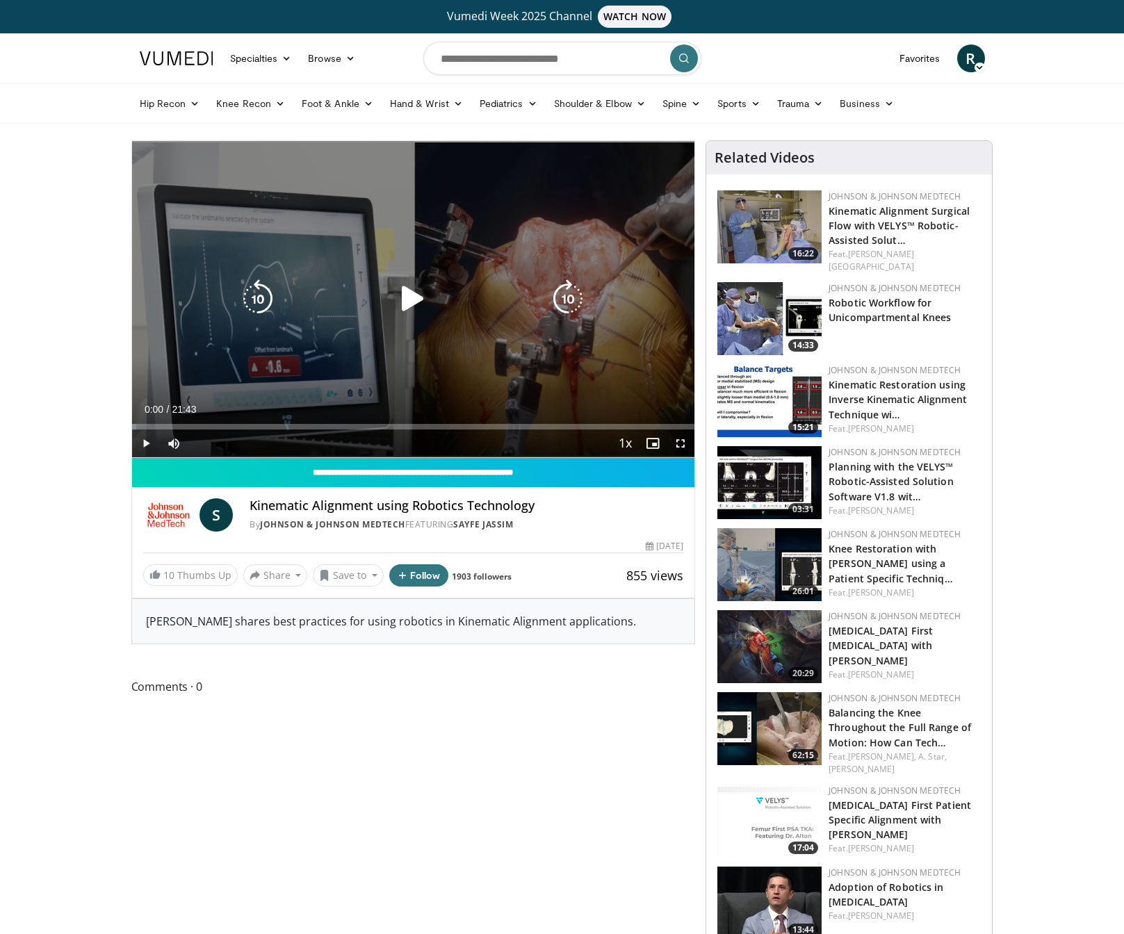
click at [559, 288] on icon "Video Player" at bounding box center [567, 298] width 39 height 39
click at [561, 294] on icon "Video Player" at bounding box center [567, 298] width 39 height 39
click at [424, 299] on icon "Video Player" at bounding box center [412, 298] width 39 height 39
click at [562, 299] on icon "Video Player" at bounding box center [567, 298] width 39 height 39
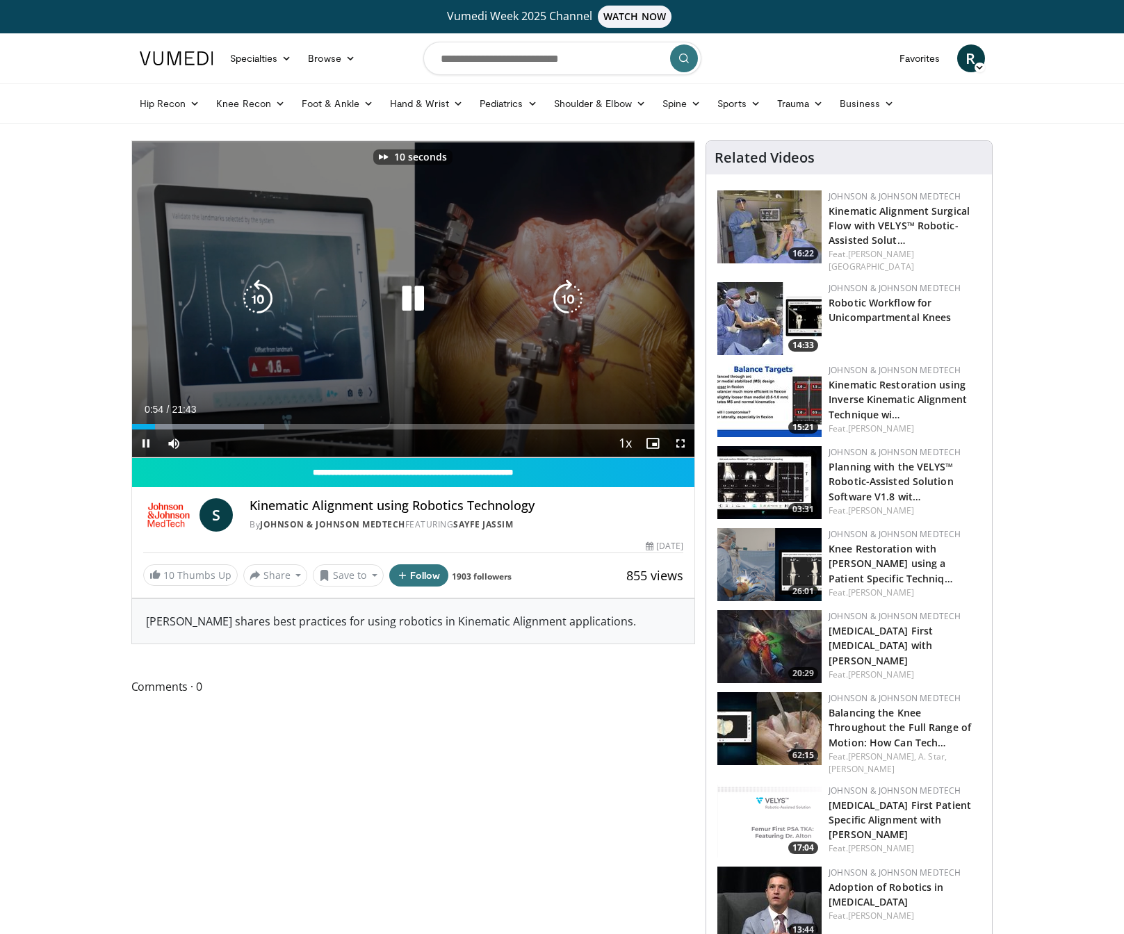
click at [571, 307] on icon "Video Player" at bounding box center [567, 298] width 39 height 39
click at [267, 291] on icon "Video Player" at bounding box center [257, 298] width 39 height 39
click at [567, 296] on icon "Video Player" at bounding box center [567, 298] width 39 height 39
click at [566, 297] on icon "Video Player" at bounding box center [567, 298] width 39 height 39
click at [566, 298] on icon "Video Player" at bounding box center [567, 298] width 39 height 39
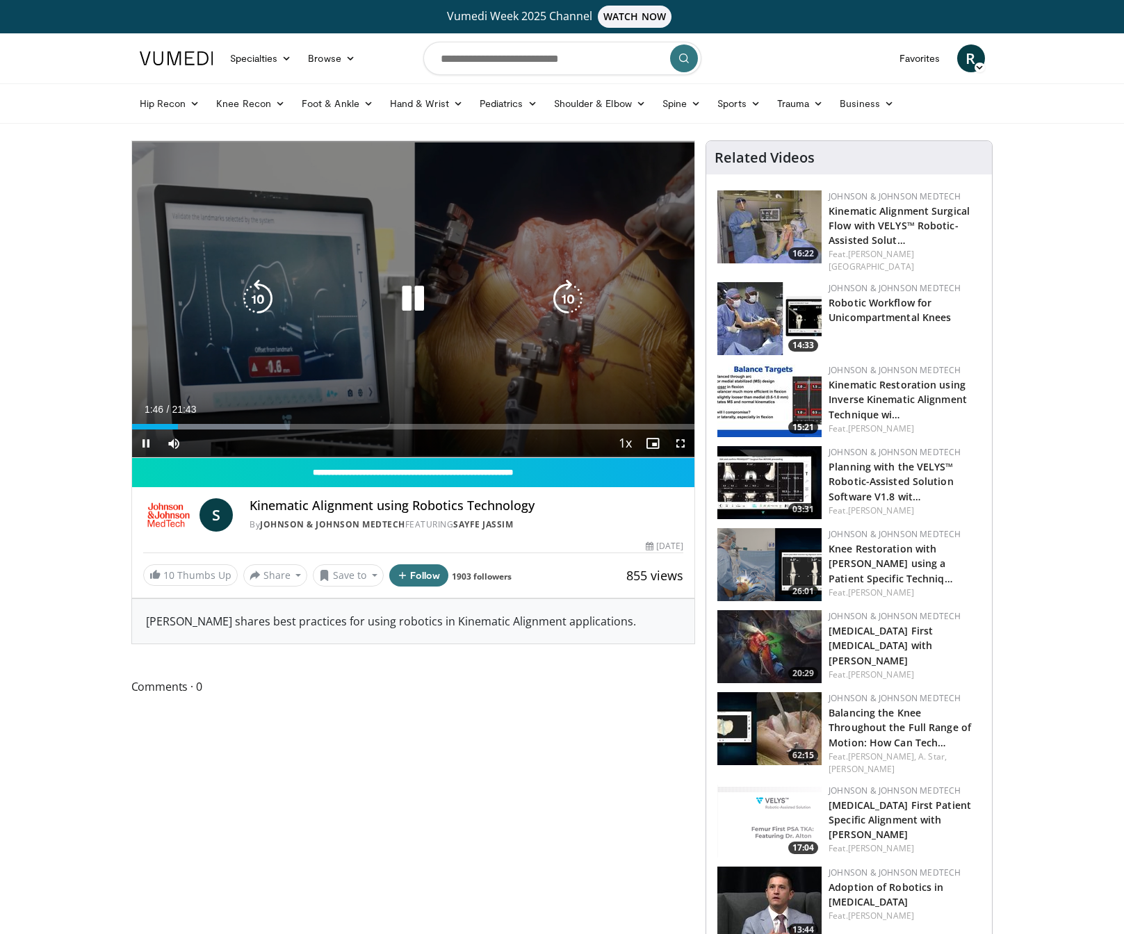
click at [265, 293] on icon "Video Player" at bounding box center [257, 298] width 39 height 39
click at [255, 293] on icon "Video Player" at bounding box center [257, 298] width 39 height 39
click at [570, 308] on icon "Video Player" at bounding box center [567, 298] width 39 height 39
click at [571, 306] on icon "Video Player" at bounding box center [567, 298] width 39 height 39
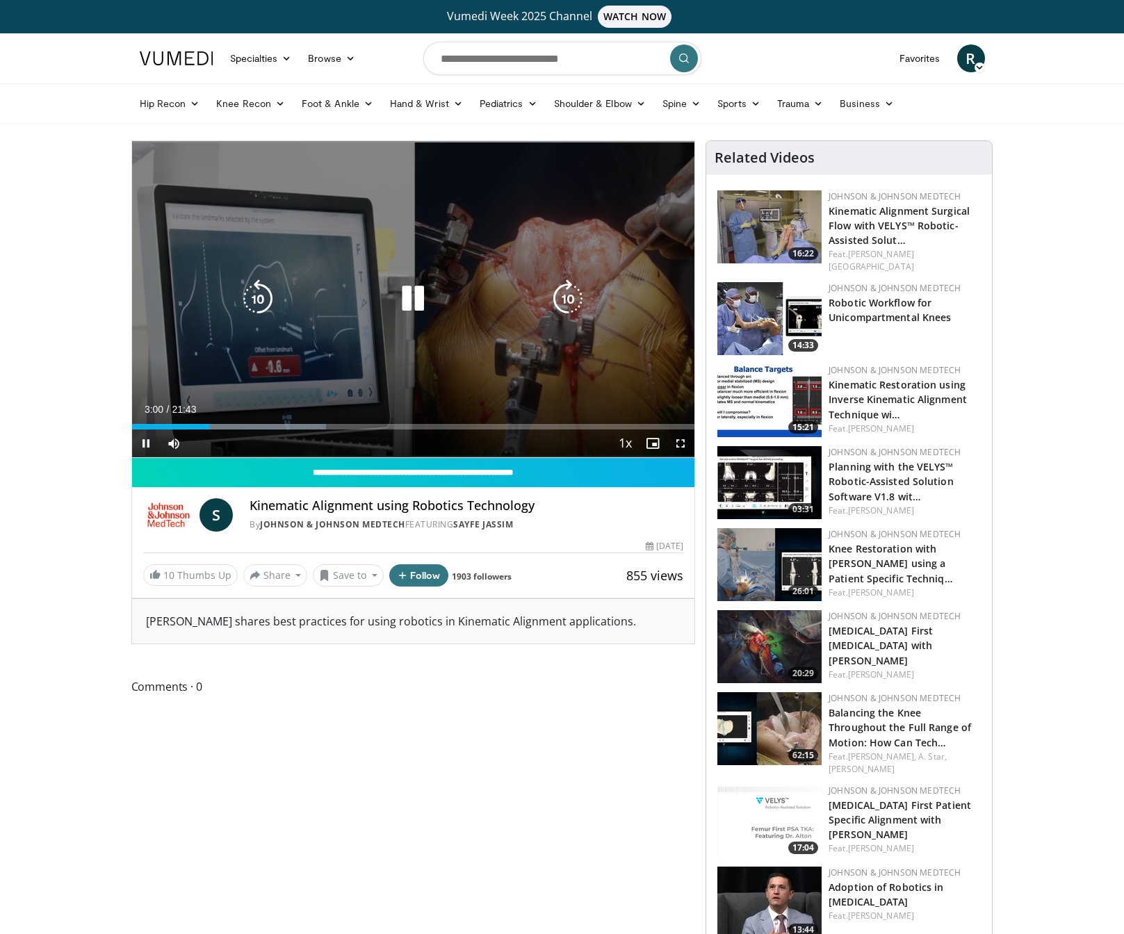
click at [571, 306] on icon "Video Player" at bounding box center [567, 298] width 39 height 39
click at [575, 303] on icon "Video Player" at bounding box center [567, 298] width 39 height 39
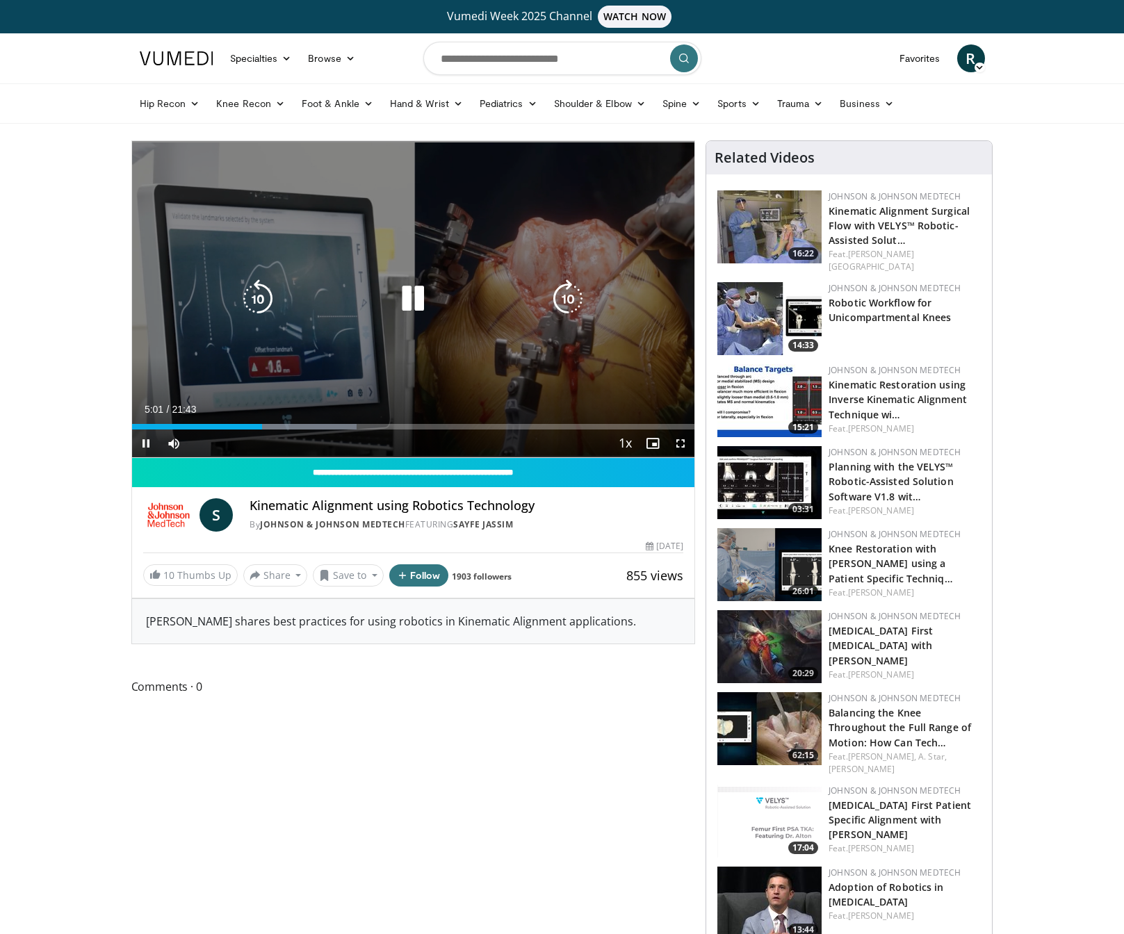
click at [562, 305] on icon "Video Player" at bounding box center [567, 298] width 39 height 39
click at [576, 281] on icon "Video Player" at bounding box center [567, 298] width 39 height 39
click at [570, 295] on icon "Video Player" at bounding box center [567, 298] width 39 height 39
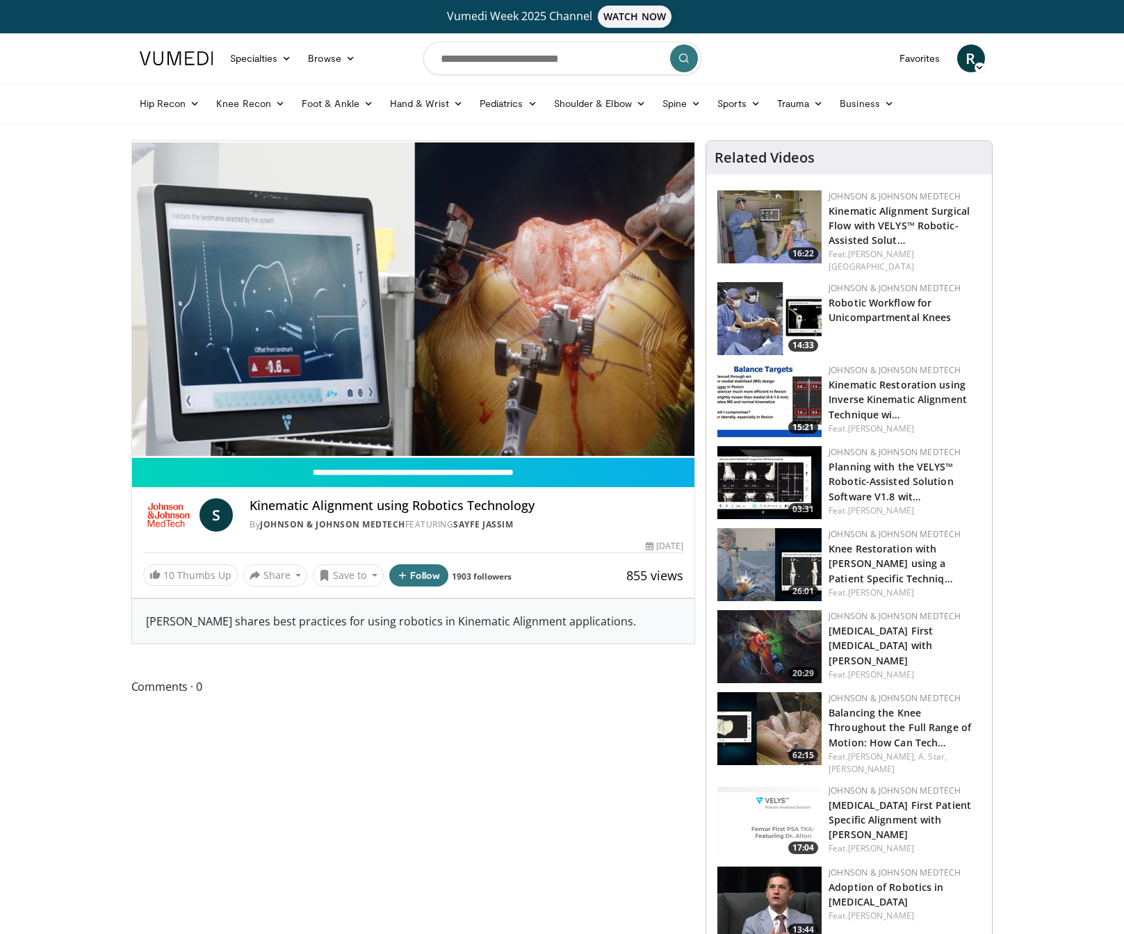
click at [569, 298] on div "20 seconds Tap to unmute" at bounding box center [413, 299] width 563 height 316
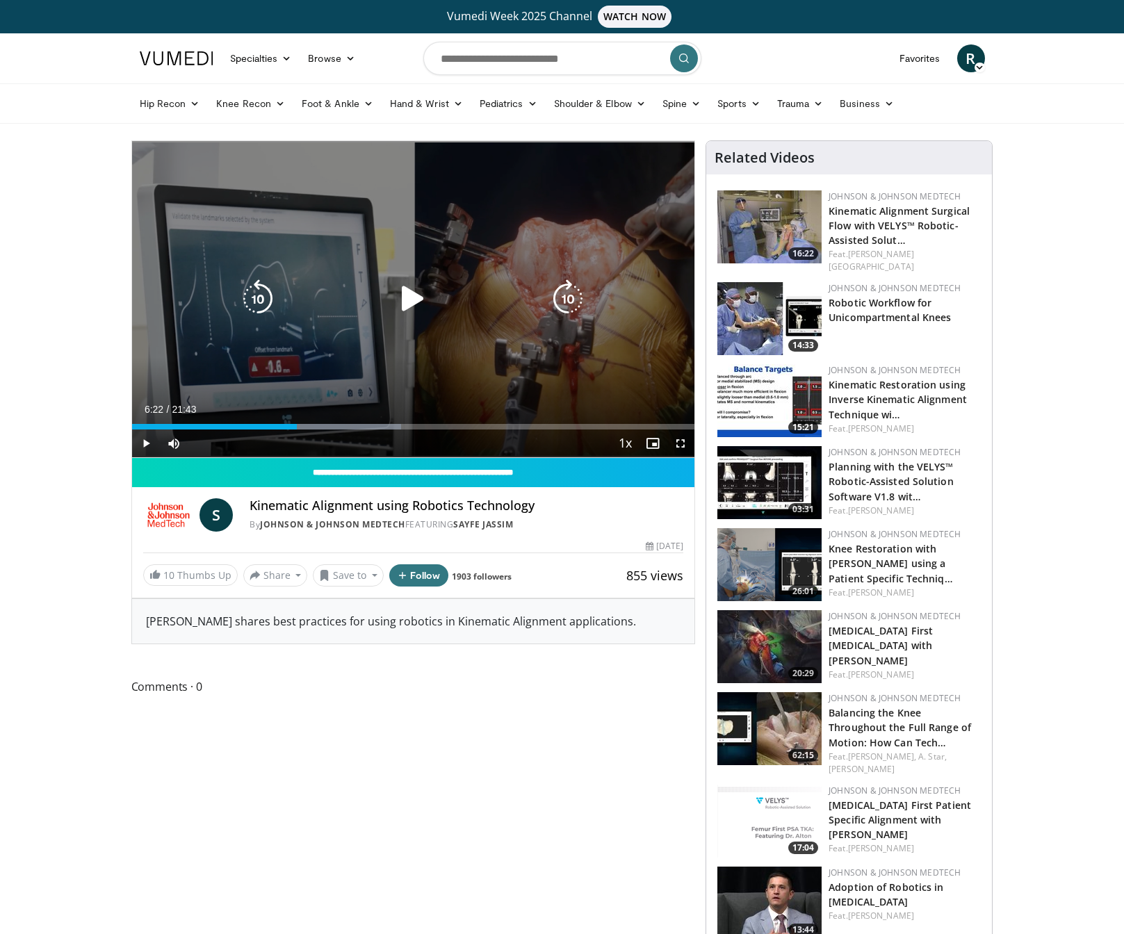
click at [569, 299] on icon "Video Player" at bounding box center [567, 298] width 39 height 39
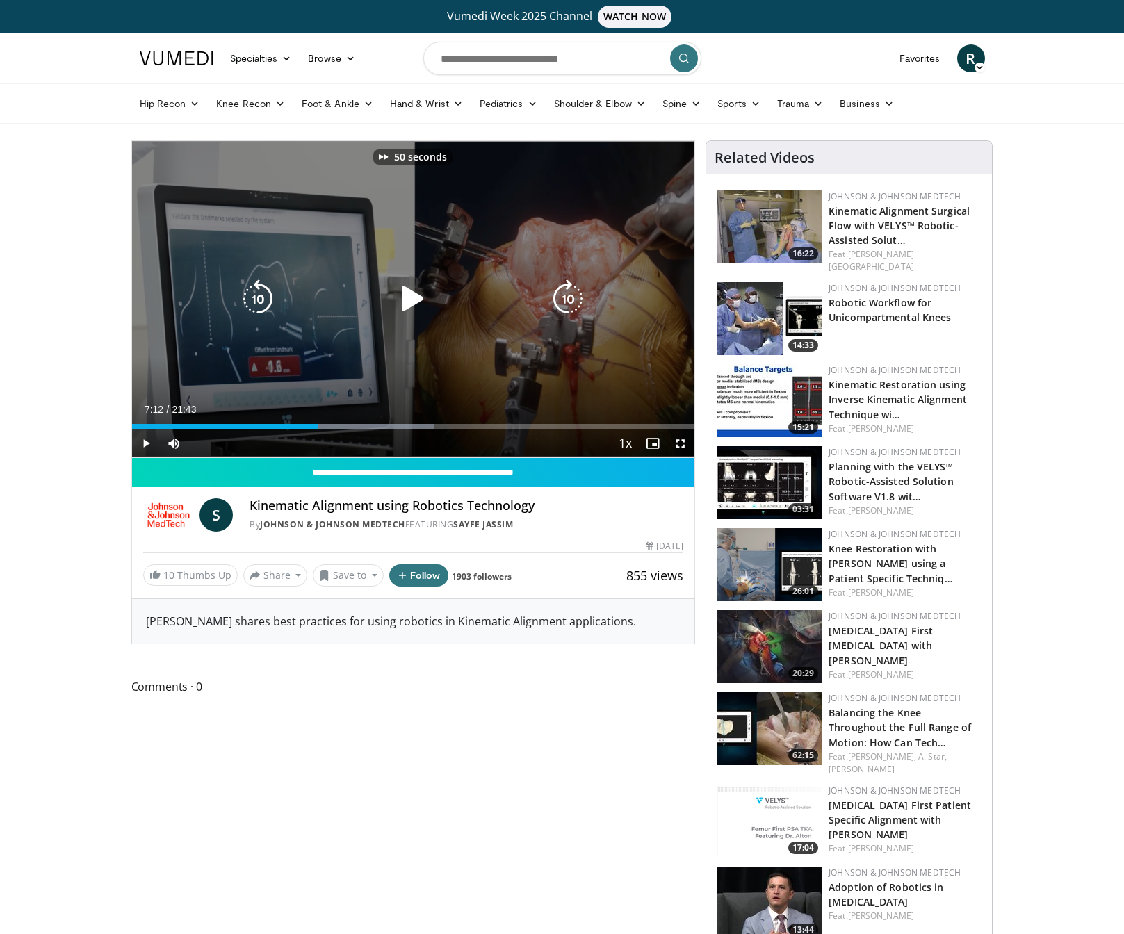
click at [569, 299] on icon "Video Player" at bounding box center [567, 298] width 39 height 39
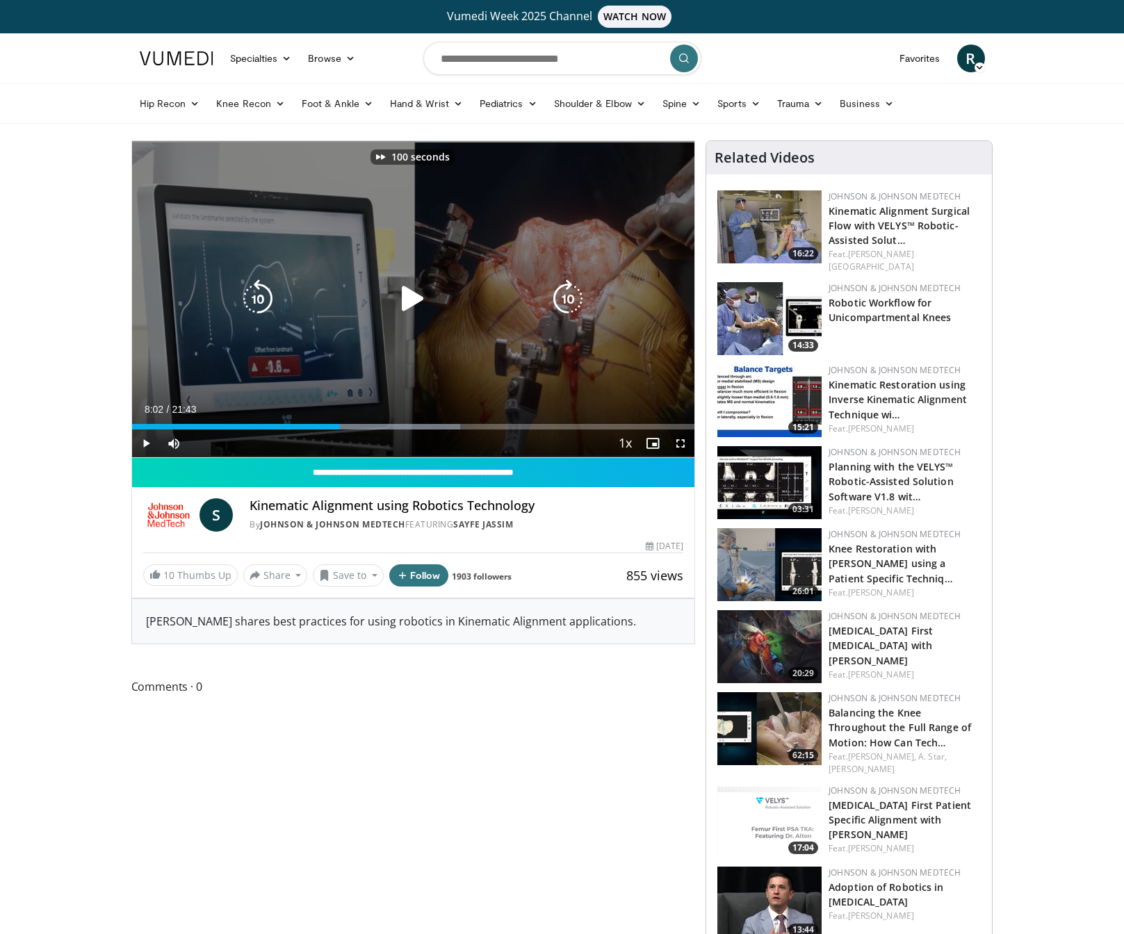
click at [569, 299] on icon "Video Player" at bounding box center [567, 298] width 39 height 39
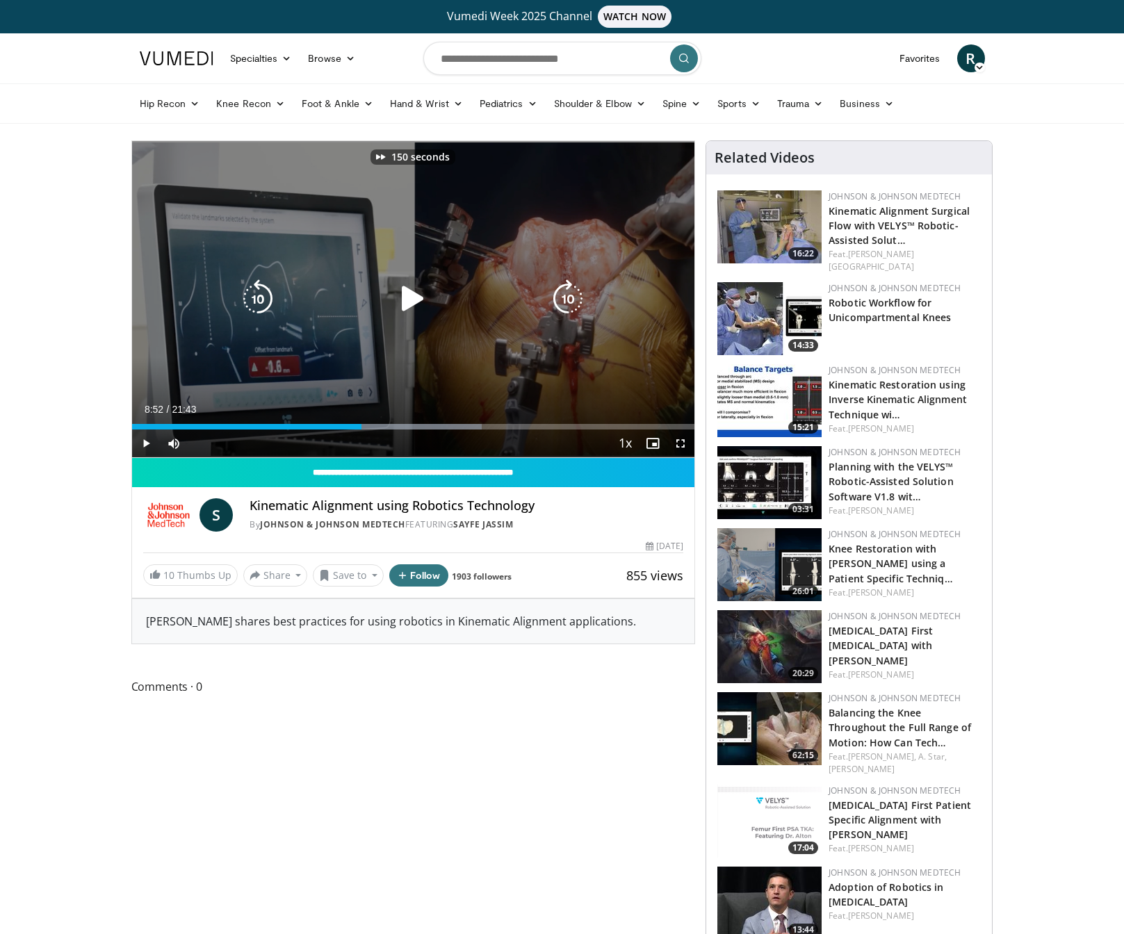
click at [569, 299] on icon "Video Player" at bounding box center [567, 298] width 39 height 39
click at [265, 298] on icon "Video Player" at bounding box center [257, 298] width 39 height 39
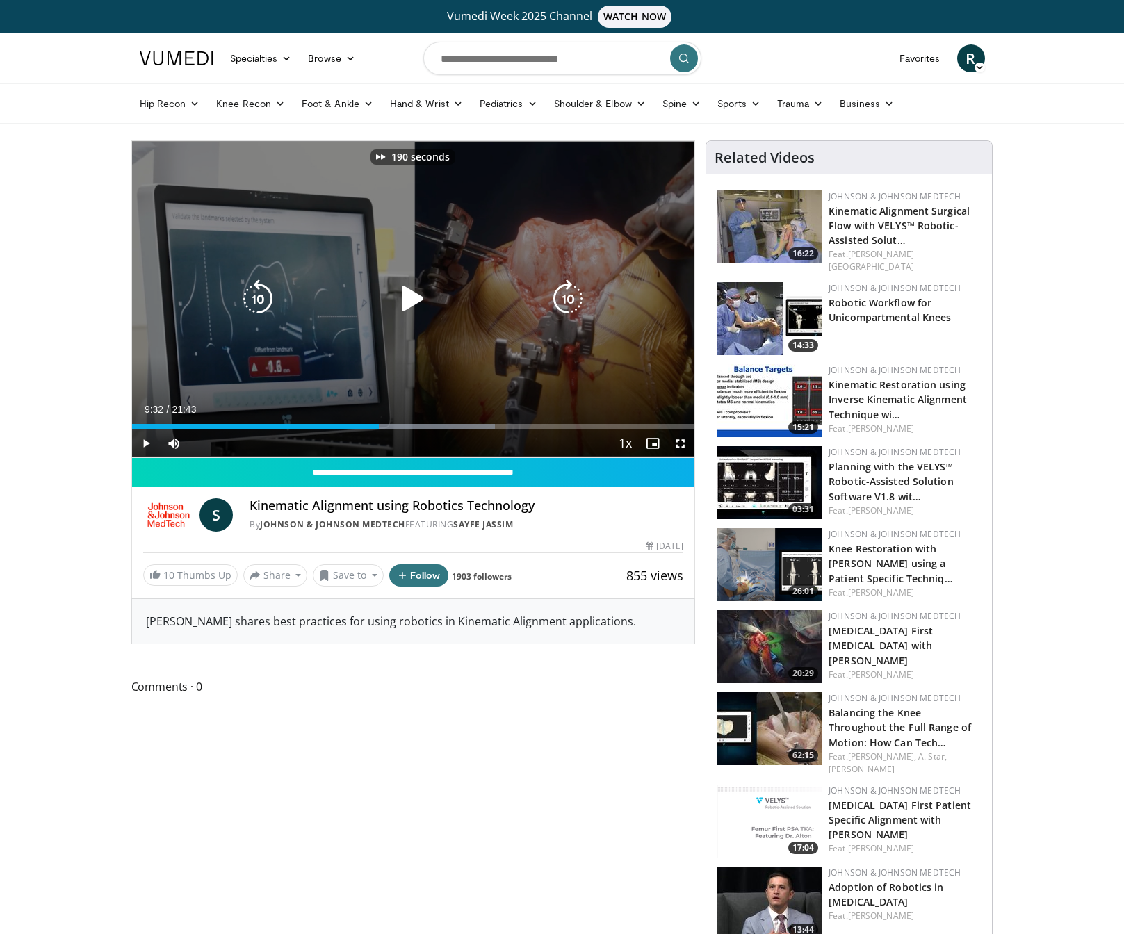
click at [265, 298] on icon "Video Player" at bounding box center [257, 298] width 39 height 39
click at [402, 295] on icon "Video Player" at bounding box center [412, 298] width 39 height 39
click at [264, 298] on icon "Video Player" at bounding box center [257, 298] width 39 height 39
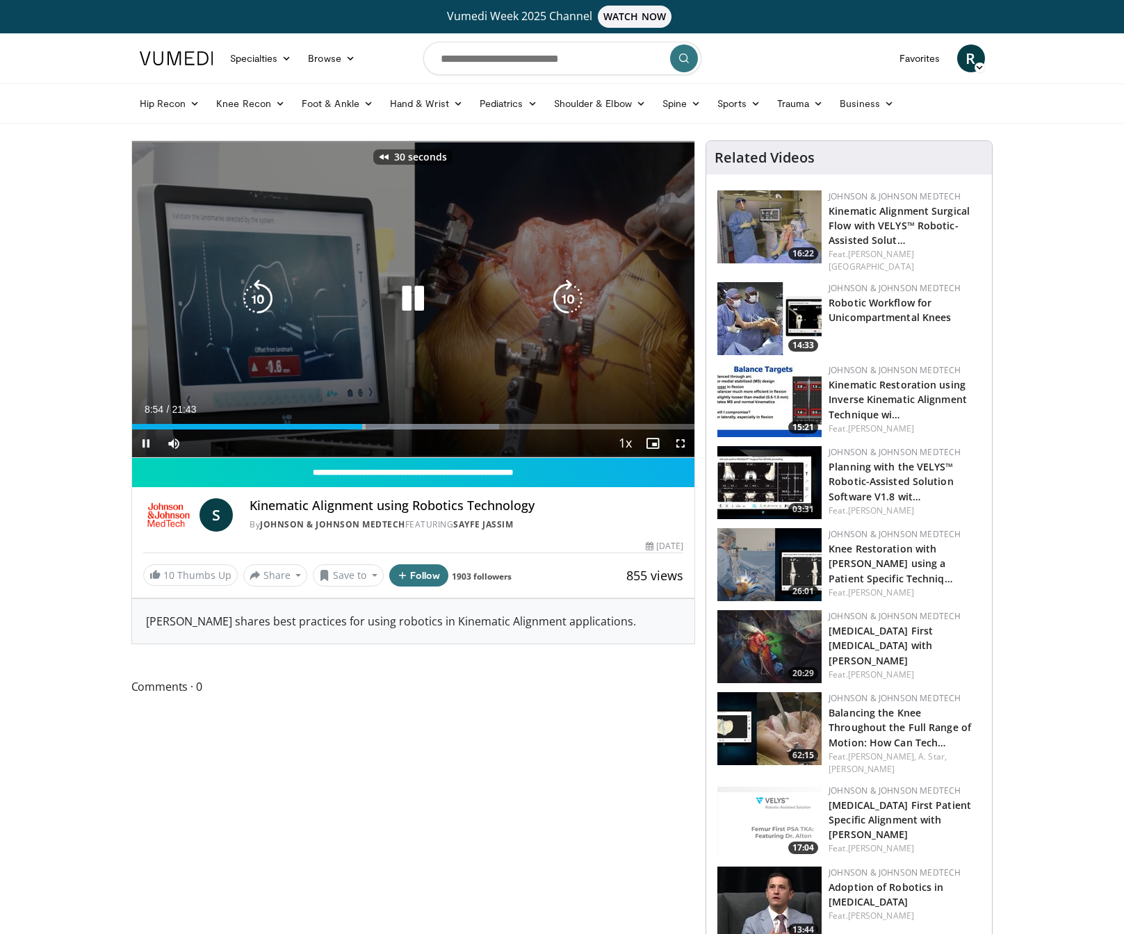
click at [264, 298] on icon "Video Player" at bounding box center [257, 298] width 39 height 39
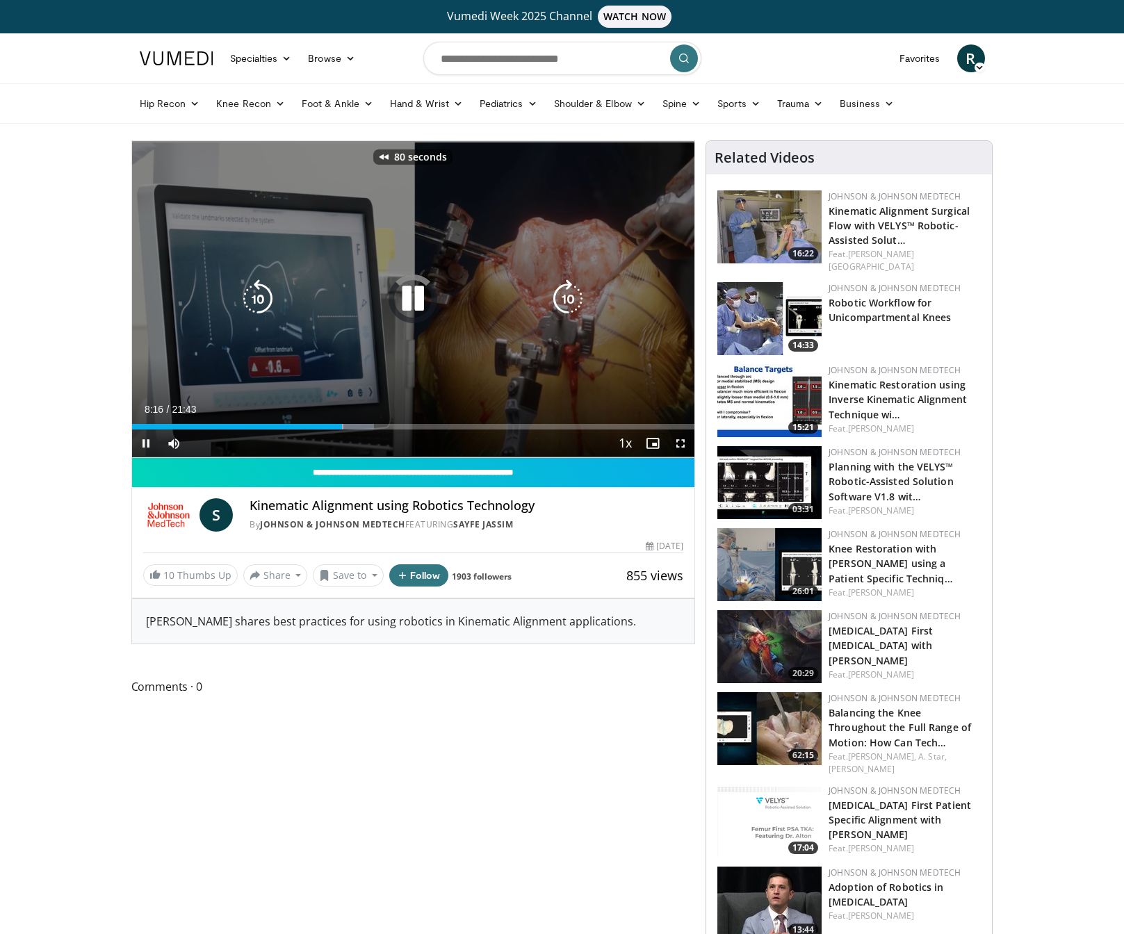
click at [264, 298] on icon "Video Player" at bounding box center [257, 298] width 39 height 39
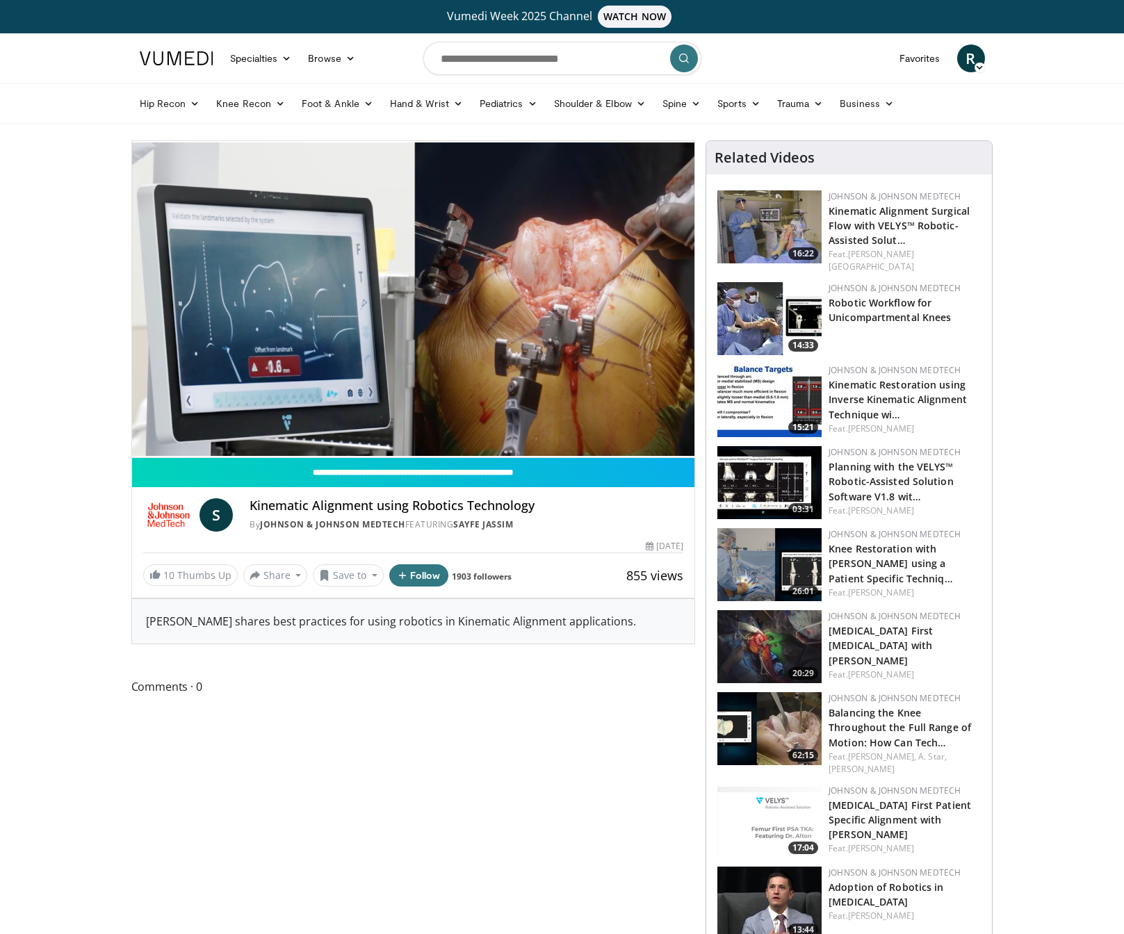
click at [264, 298] on div "110 seconds Tap to unmute" at bounding box center [413, 299] width 563 height 316
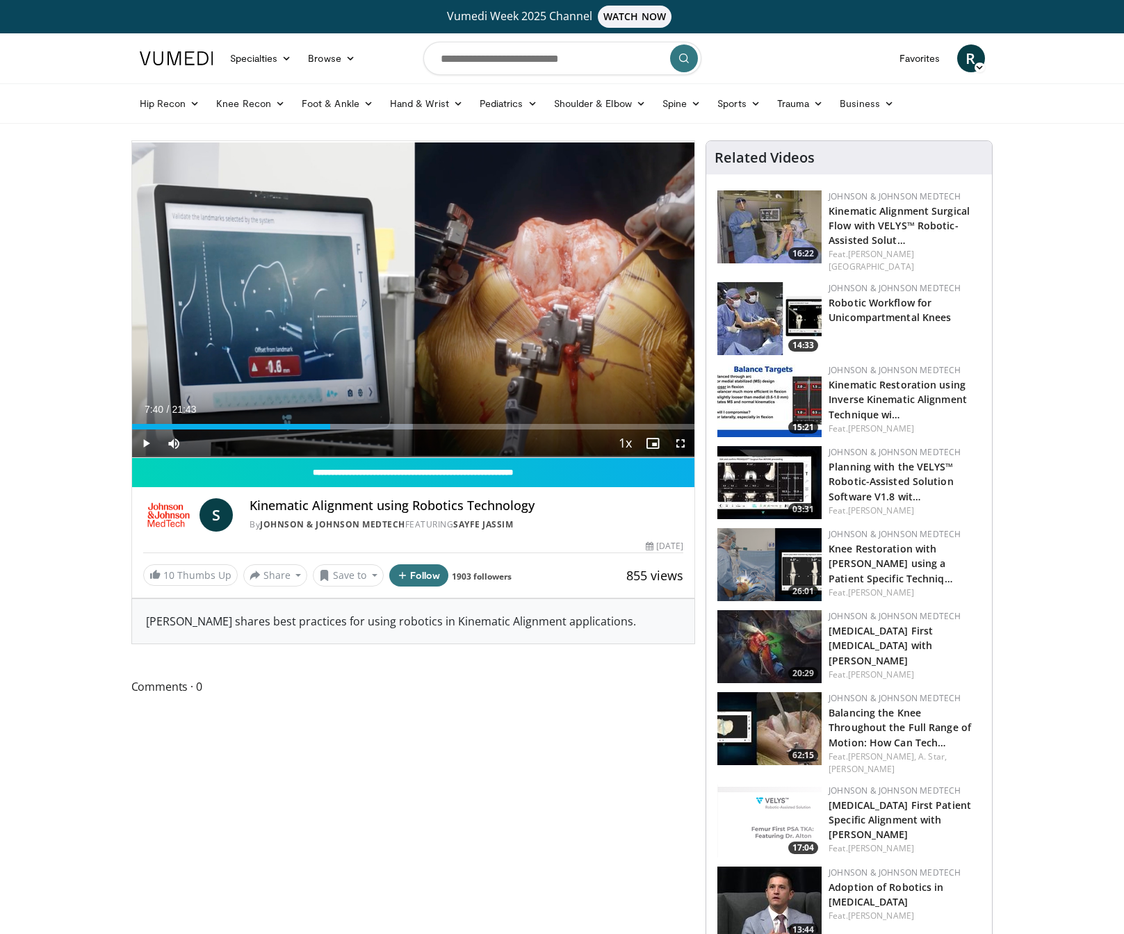
click at [264, 298] on div "110 seconds Tap to unmute" at bounding box center [413, 299] width 563 height 316
click at [314, 424] on div "Progress Bar" at bounding box center [314, 427] width 1 height 6
click at [311, 424] on div "07:01" at bounding box center [223, 427] width 182 height 6
click at [308, 424] on div "06:56" at bounding box center [222, 427] width 180 height 6
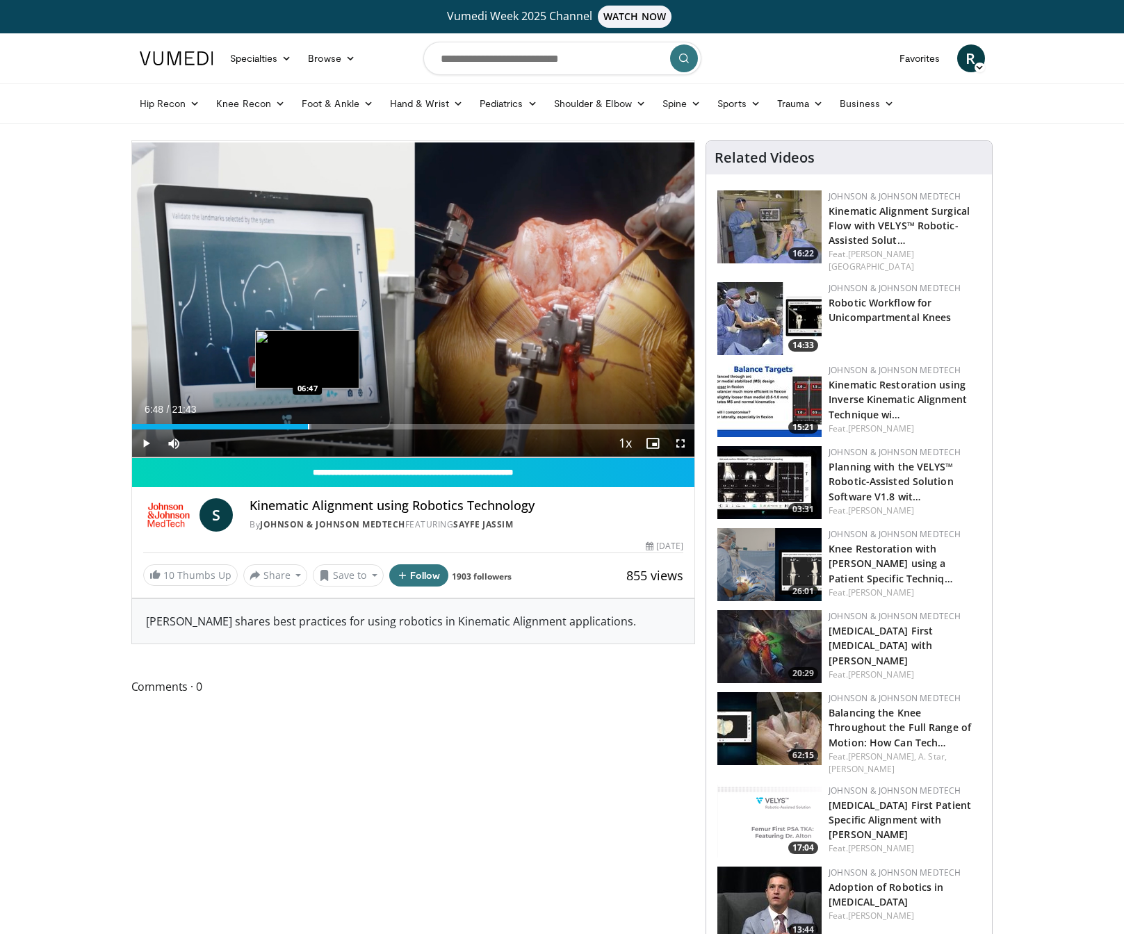
click at [306, 424] on div "06:48" at bounding box center [220, 427] width 176 height 6
click at [306, 424] on div "Progress Bar" at bounding box center [306, 427] width 1 height 6
click at [304, 424] on div "Progress Bar" at bounding box center [304, 427] width 1 height 6
click at [279, 427] on div "Progress Bar" at bounding box center [279, 427] width 1 height 6
click at [284, 427] on div "Progress Bar" at bounding box center [284, 427] width 1 height 6
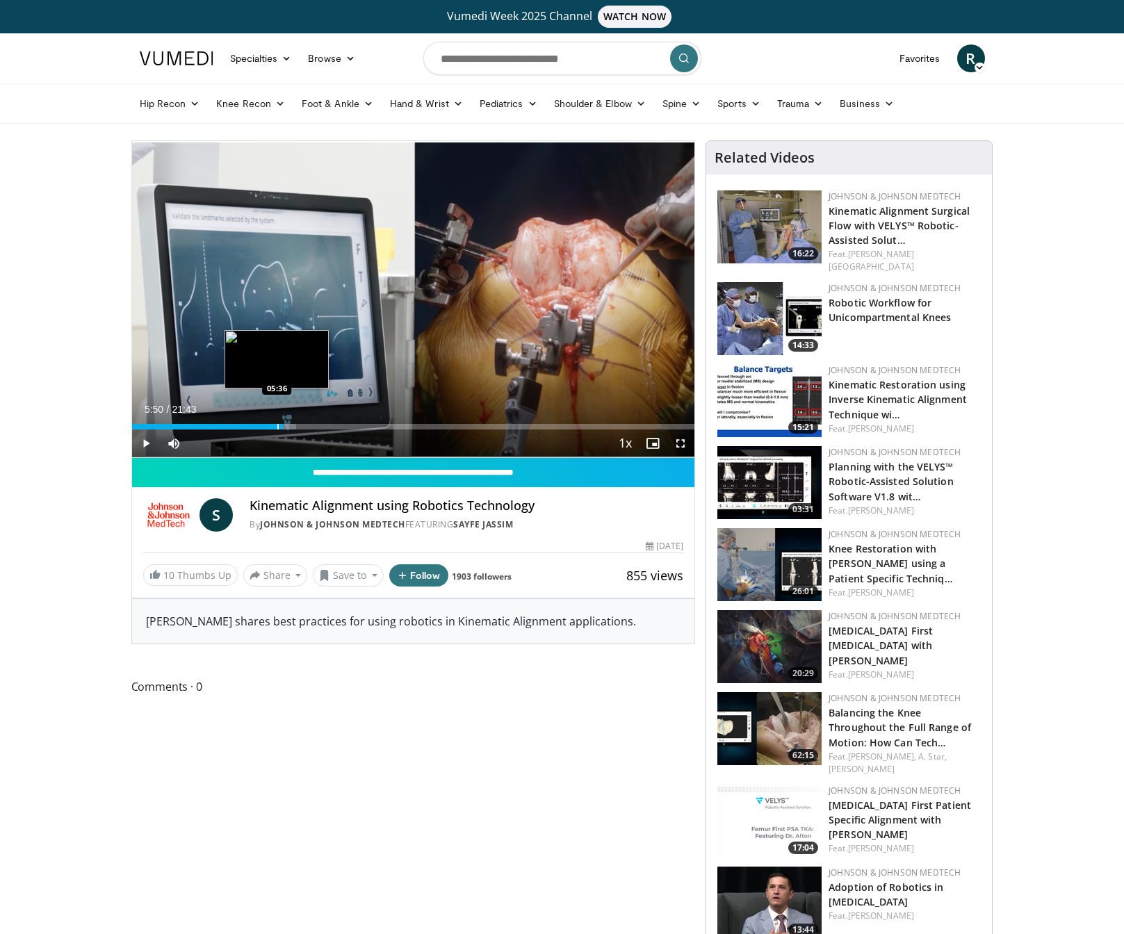
click at [277, 427] on div "Progress Bar" at bounding box center [277, 427] width 1 height 6
click at [269, 427] on div "Progress Bar" at bounding box center [268, 427] width 1 height 6
click at [255, 426] on div "Progress Bar" at bounding box center [255, 427] width 1 height 6
click at [243, 427] on div "Progress Bar" at bounding box center [243, 427] width 1 height 6
click at [239, 427] on div "04:17" at bounding box center [187, 427] width 111 height 6
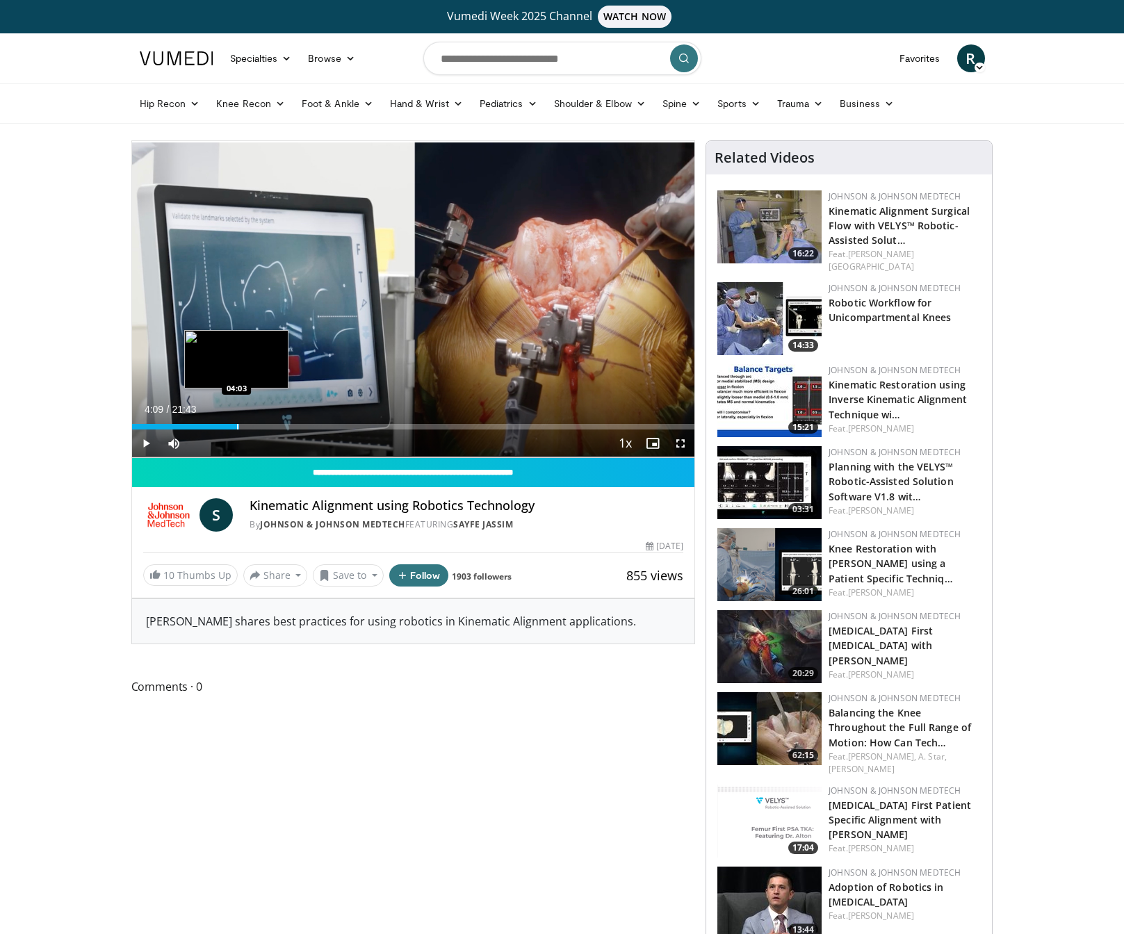
click at [237, 427] on div "Progress Bar" at bounding box center [237, 427] width 1 height 6
click at [233, 427] on div "Progress Bar" at bounding box center [233, 427] width 1 height 6
click at [228, 427] on div "Progress Bar" at bounding box center [228, 427] width 1 height 6
click at [215, 427] on div "03:42" at bounding box center [180, 427] width 96 height 6
click at [212, 427] on div "03:14" at bounding box center [174, 427] width 84 height 6
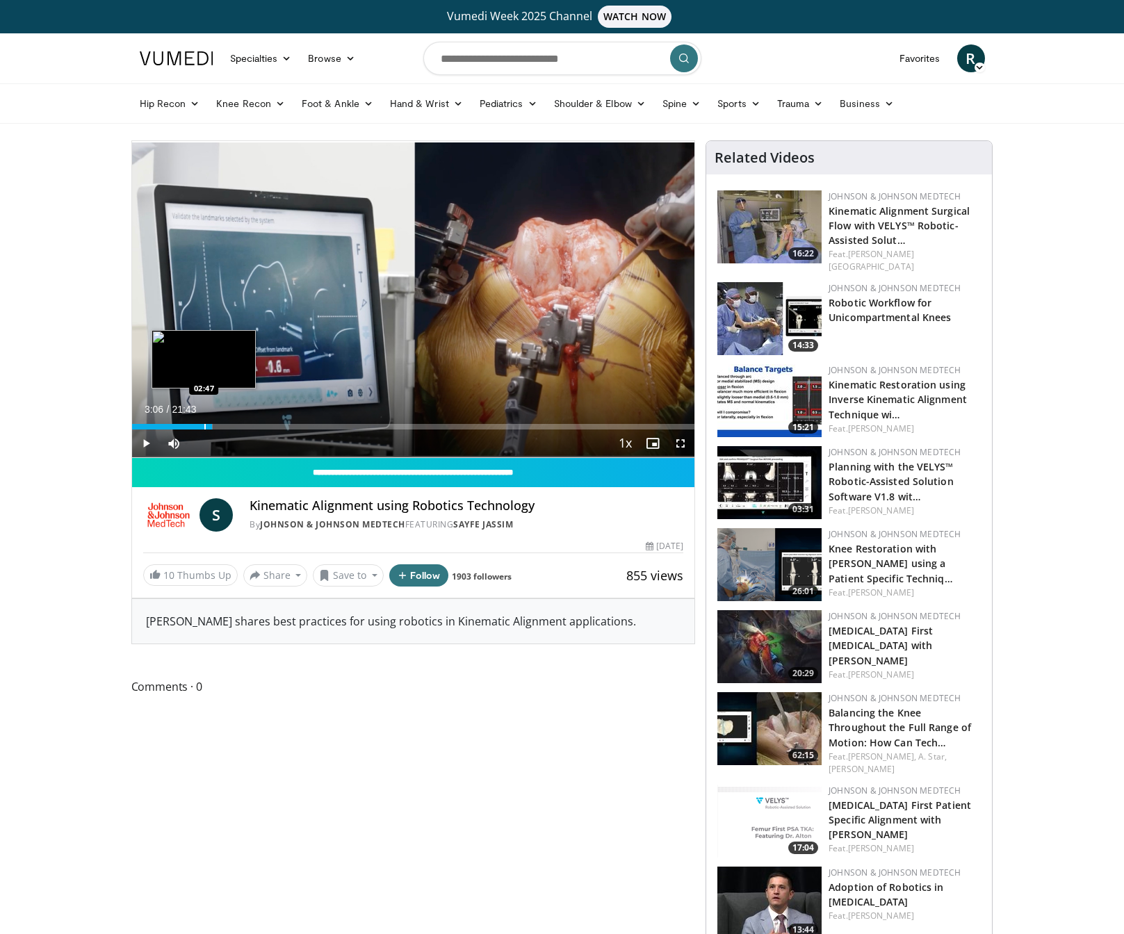
click at [204, 428] on div "Progress Bar" at bounding box center [204, 427] width 1 height 6
click at [150, 443] on span "Video Player" at bounding box center [146, 443] width 28 height 28
click at [181, 429] on div "02:49" at bounding box center [168, 427] width 73 height 6
click at [174, 428] on div "Progress Bar" at bounding box center [174, 427] width 1 height 6
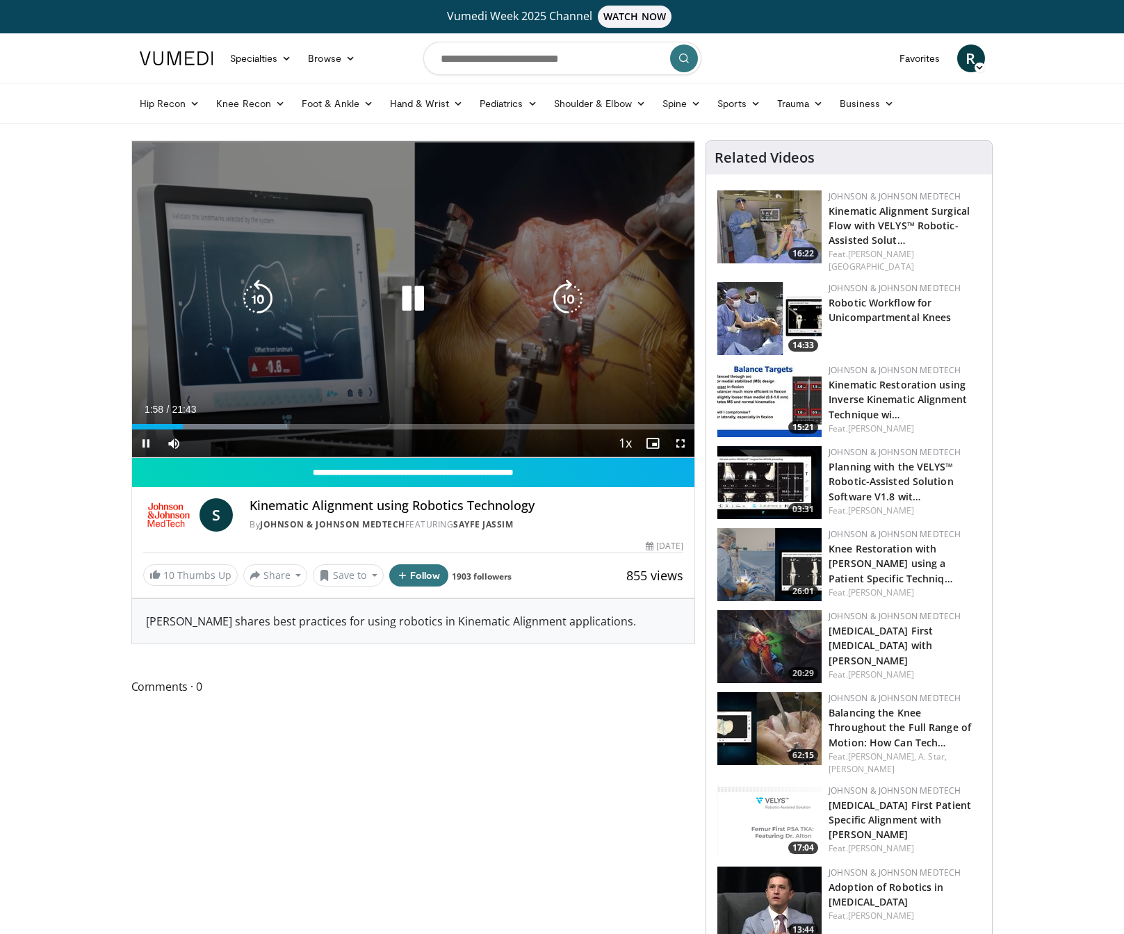
click at [568, 298] on icon "Video Player" at bounding box center [567, 298] width 39 height 39
click at [567, 298] on icon "Video Player" at bounding box center [567, 298] width 39 height 39
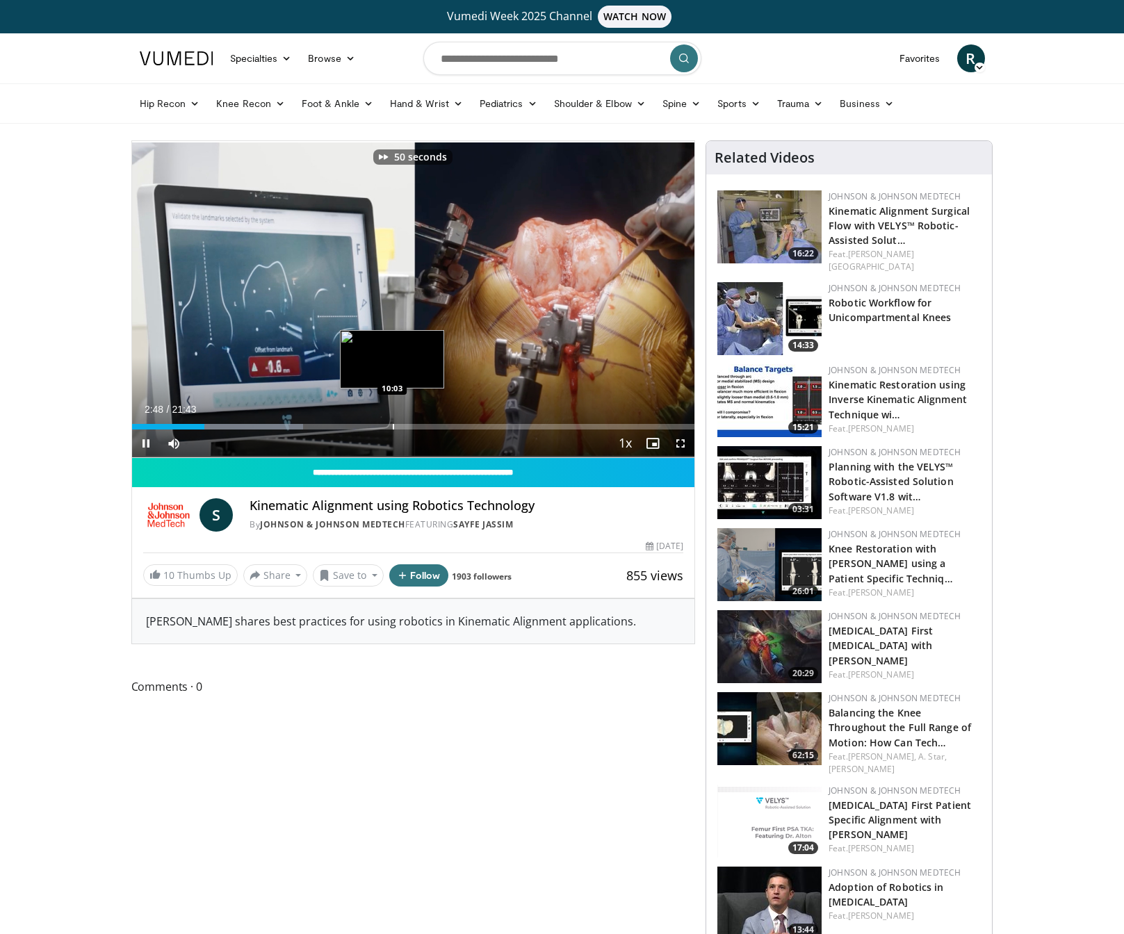
click at [393, 425] on div "Progress Bar" at bounding box center [393, 427] width 1 height 6
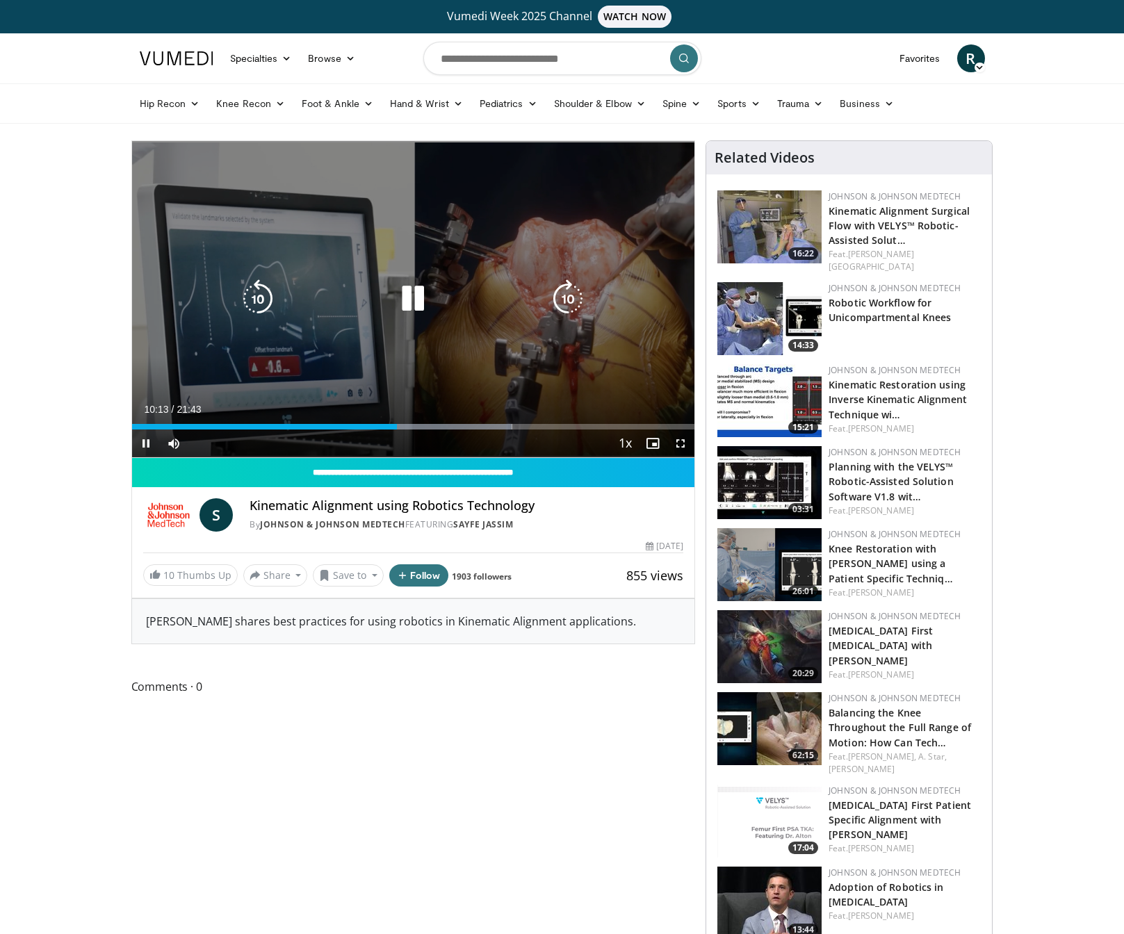
click at [263, 296] on icon "Video Player" at bounding box center [257, 298] width 39 height 39
click at [270, 295] on icon "Video Player" at bounding box center [257, 298] width 39 height 39
click at [260, 299] on icon "Video Player" at bounding box center [257, 298] width 39 height 39
click at [260, 301] on icon "Video Player" at bounding box center [257, 298] width 39 height 39
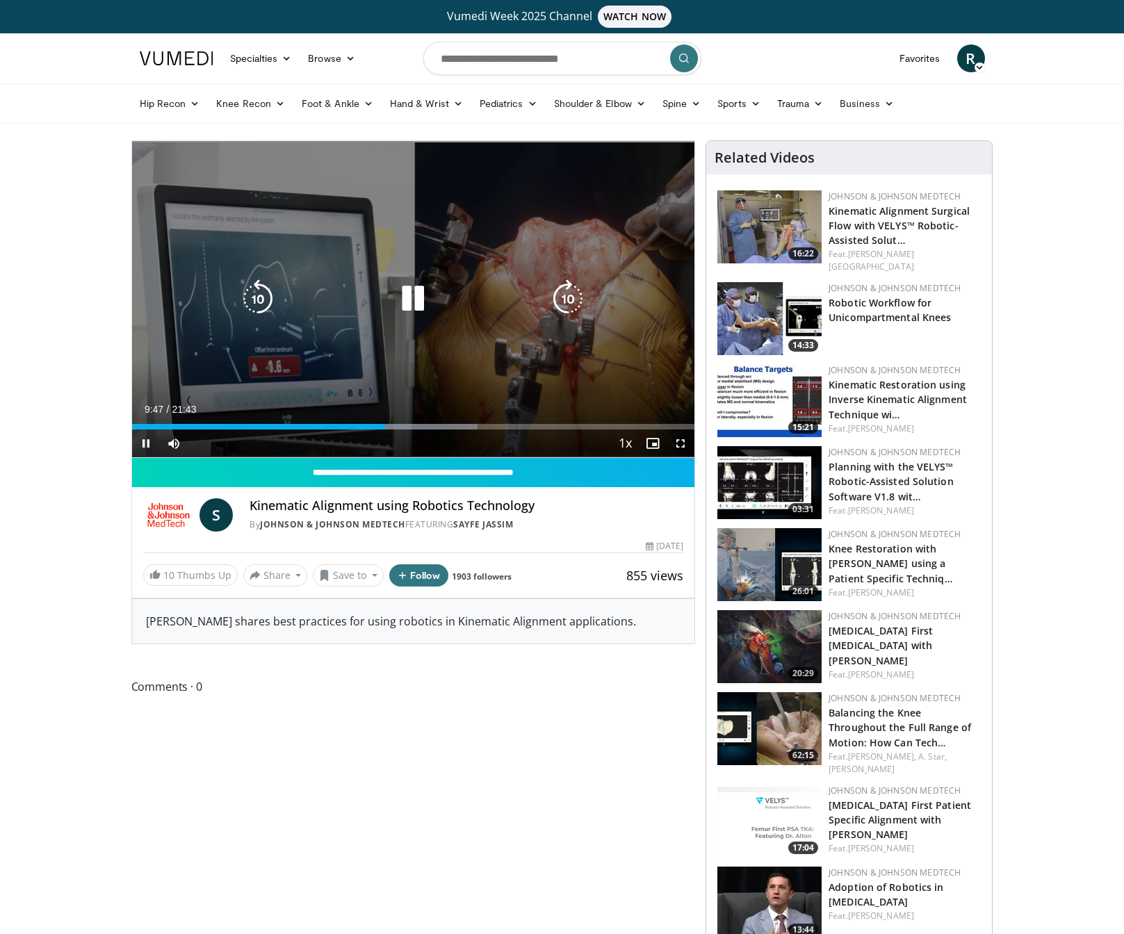
click at [261, 299] on icon "Video Player" at bounding box center [257, 298] width 39 height 39
click at [570, 302] on icon "Video Player" at bounding box center [567, 298] width 39 height 39
click at [569, 302] on icon "Video Player" at bounding box center [567, 298] width 39 height 39
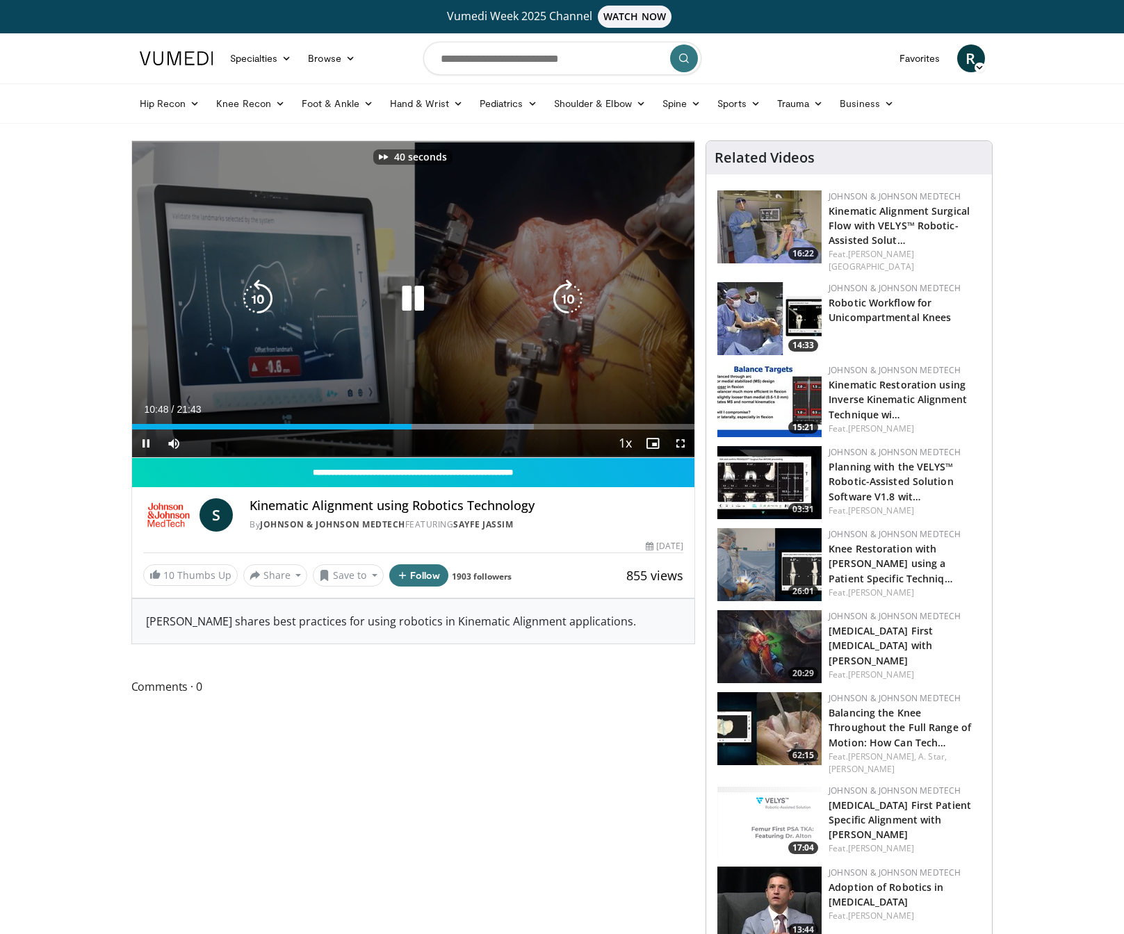
click at [569, 302] on icon "Video Player" at bounding box center [567, 298] width 39 height 39
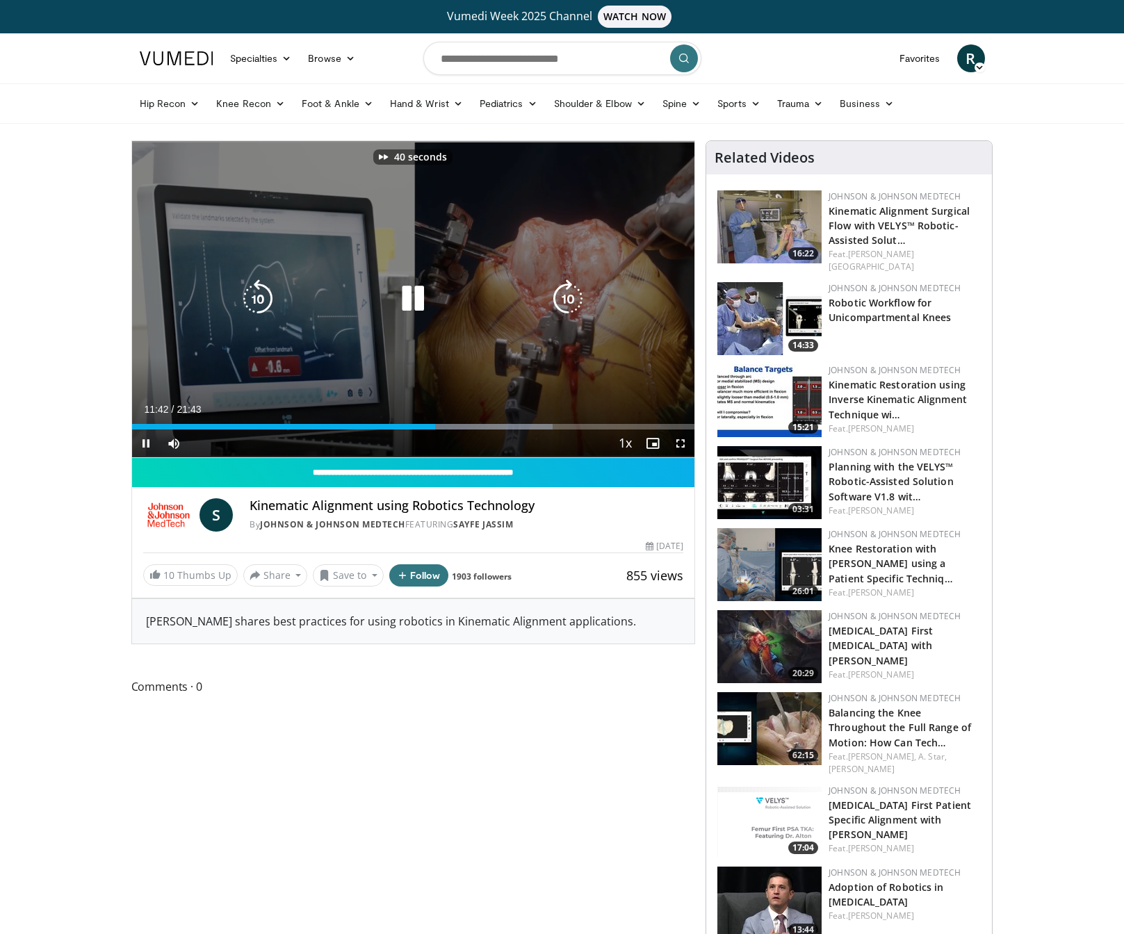
click at [569, 302] on icon "Video Player" at bounding box center [567, 298] width 39 height 39
click at [245, 293] on icon "Video Player" at bounding box center [257, 298] width 39 height 39
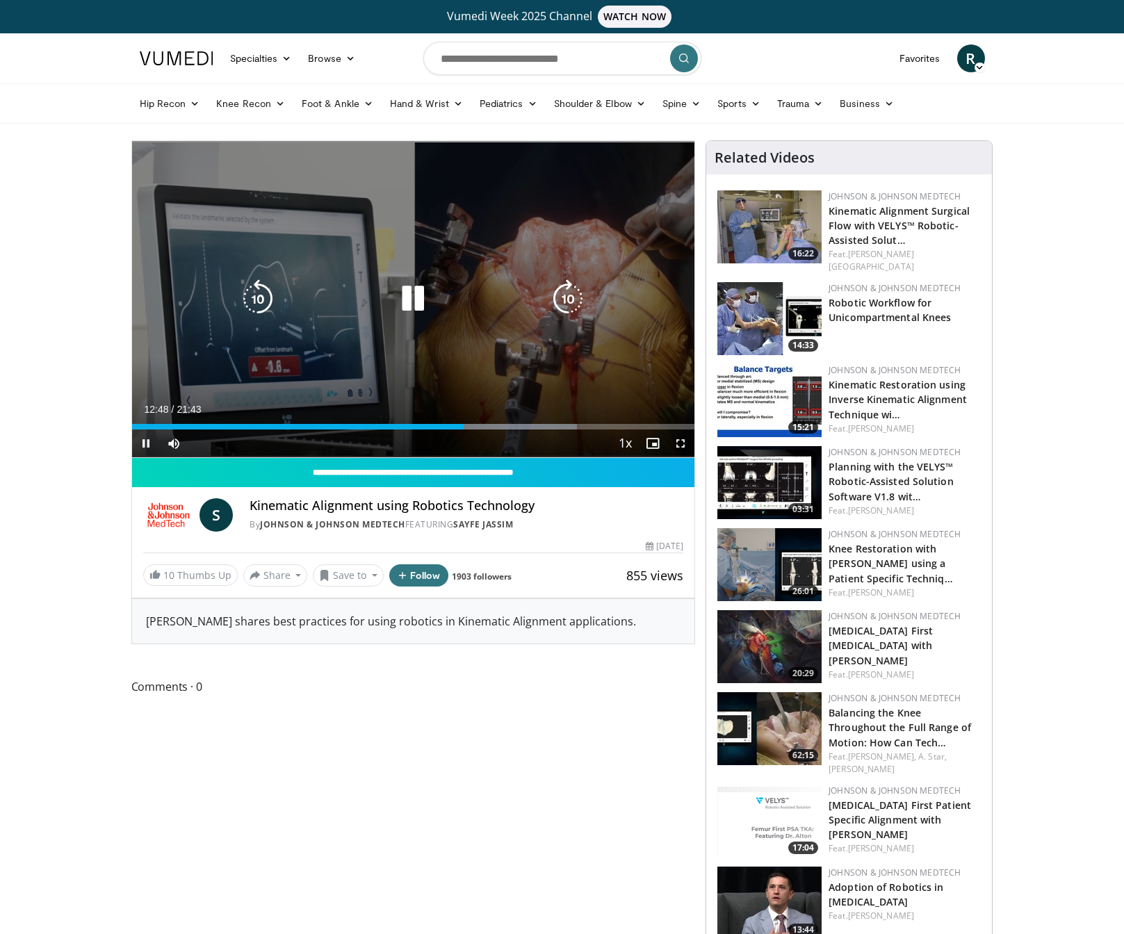
click at [567, 304] on icon "Video Player" at bounding box center [567, 298] width 39 height 39
click at [570, 304] on icon "Video Player" at bounding box center [567, 298] width 39 height 39
click at [566, 306] on icon "Video Player" at bounding box center [567, 298] width 39 height 39
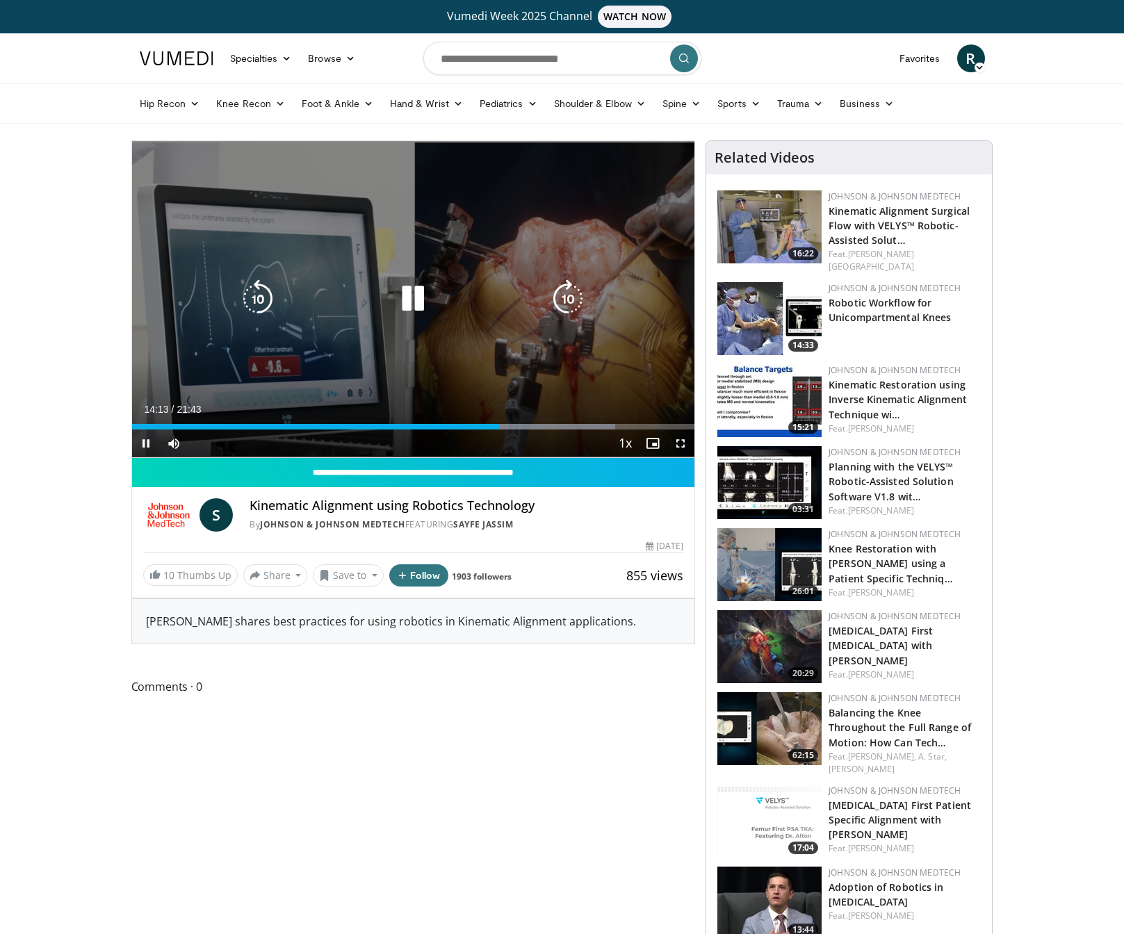
click at [262, 295] on icon "Video Player" at bounding box center [257, 298] width 39 height 39
click at [572, 303] on icon "Video Player" at bounding box center [567, 298] width 39 height 39
click at [566, 303] on icon "Video Player" at bounding box center [567, 298] width 39 height 39
click at [564, 304] on icon "Video Player" at bounding box center [567, 298] width 39 height 39
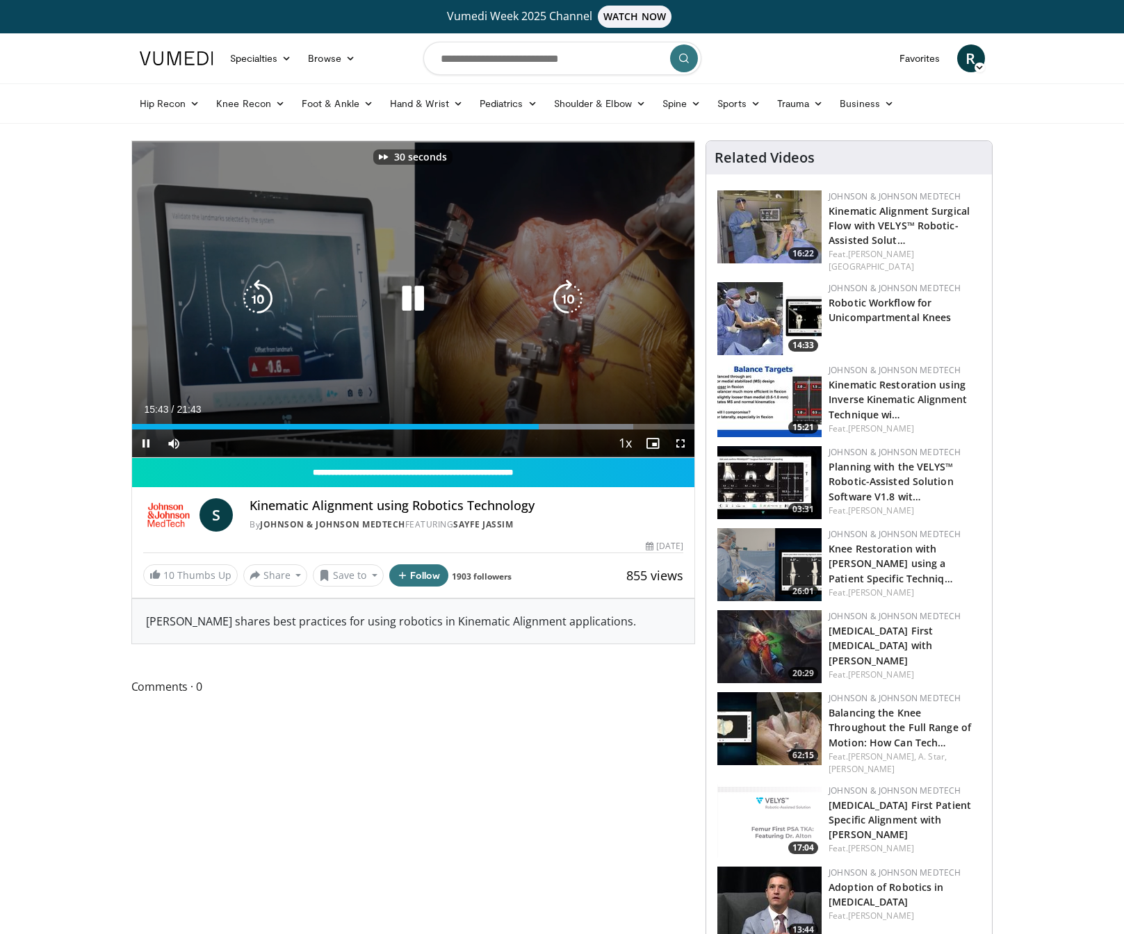
click at [564, 304] on icon "Video Player" at bounding box center [567, 298] width 39 height 39
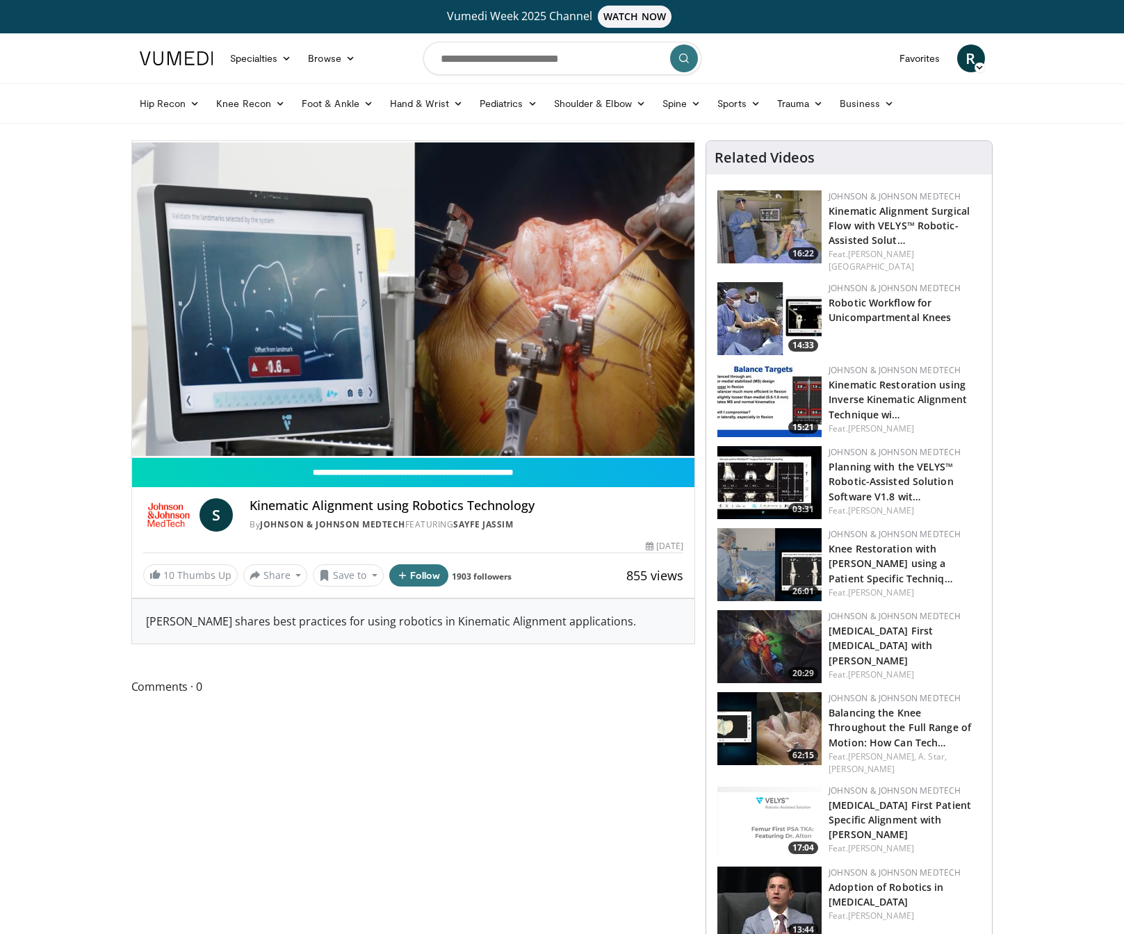
click at [564, 304] on div "30 seconds Tap to unmute" at bounding box center [413, 299] width 563 height 316
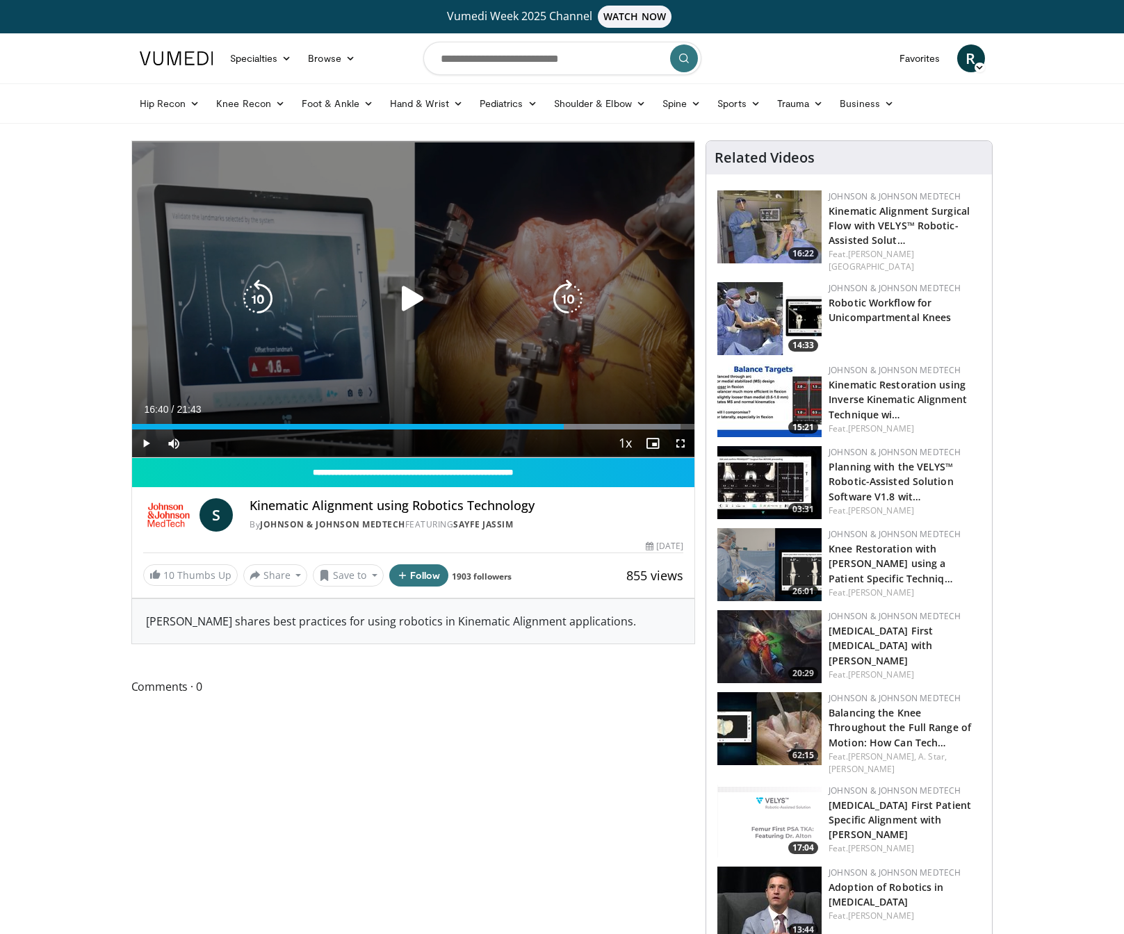
click at [564, 302] on icon "Video Player" at bounding box center [567, 298] width 39 height 39
click at [564, 303] on icon "Video Player" at bounding box center [567, 298] width 39 height 39
click at [562, 304] on icon "Video Player" at bounding box center [567, 298] width 39 height 39
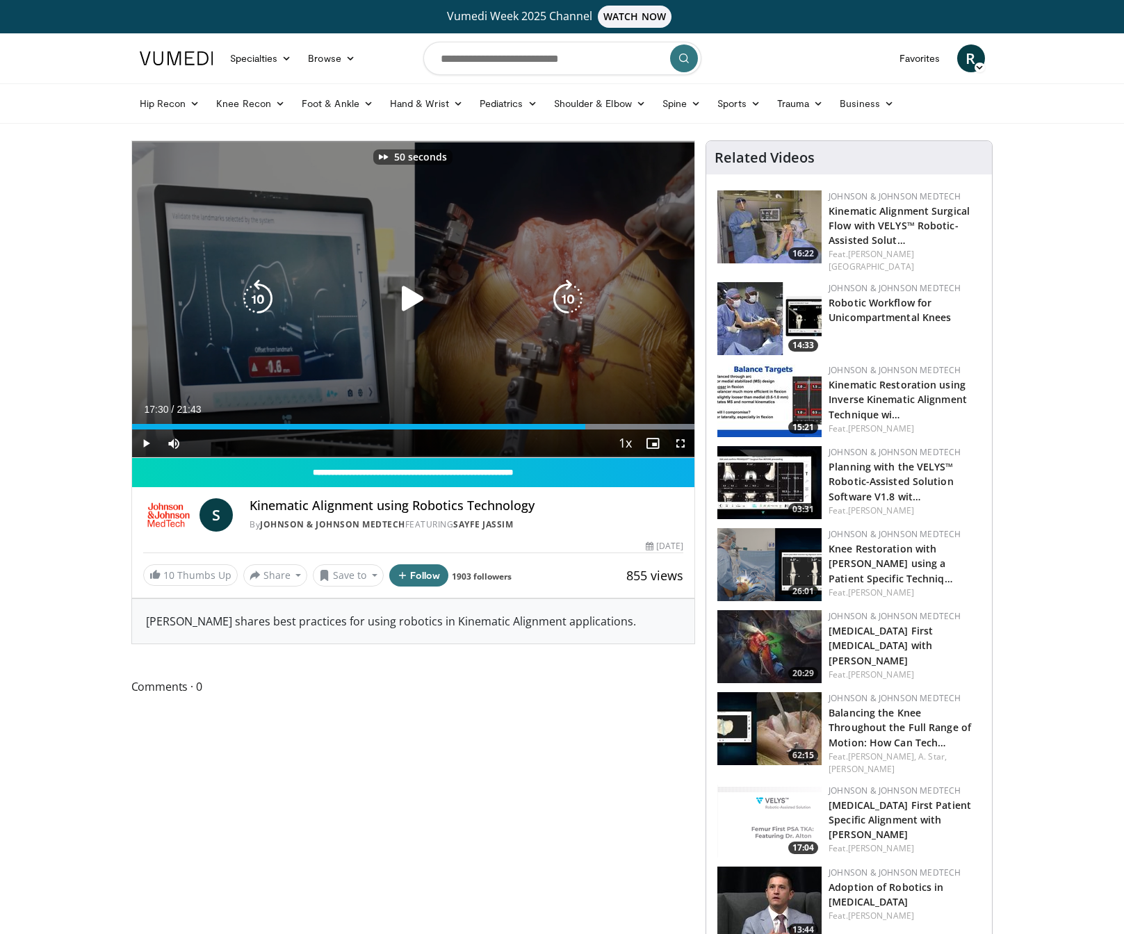
click at [563, 300] on icon "Video Player" at bounding box center [567, 298] width 39 height 39
click at [252, 285] on icon "Video Player" at bounding box center [257, 298] width 39 height 39
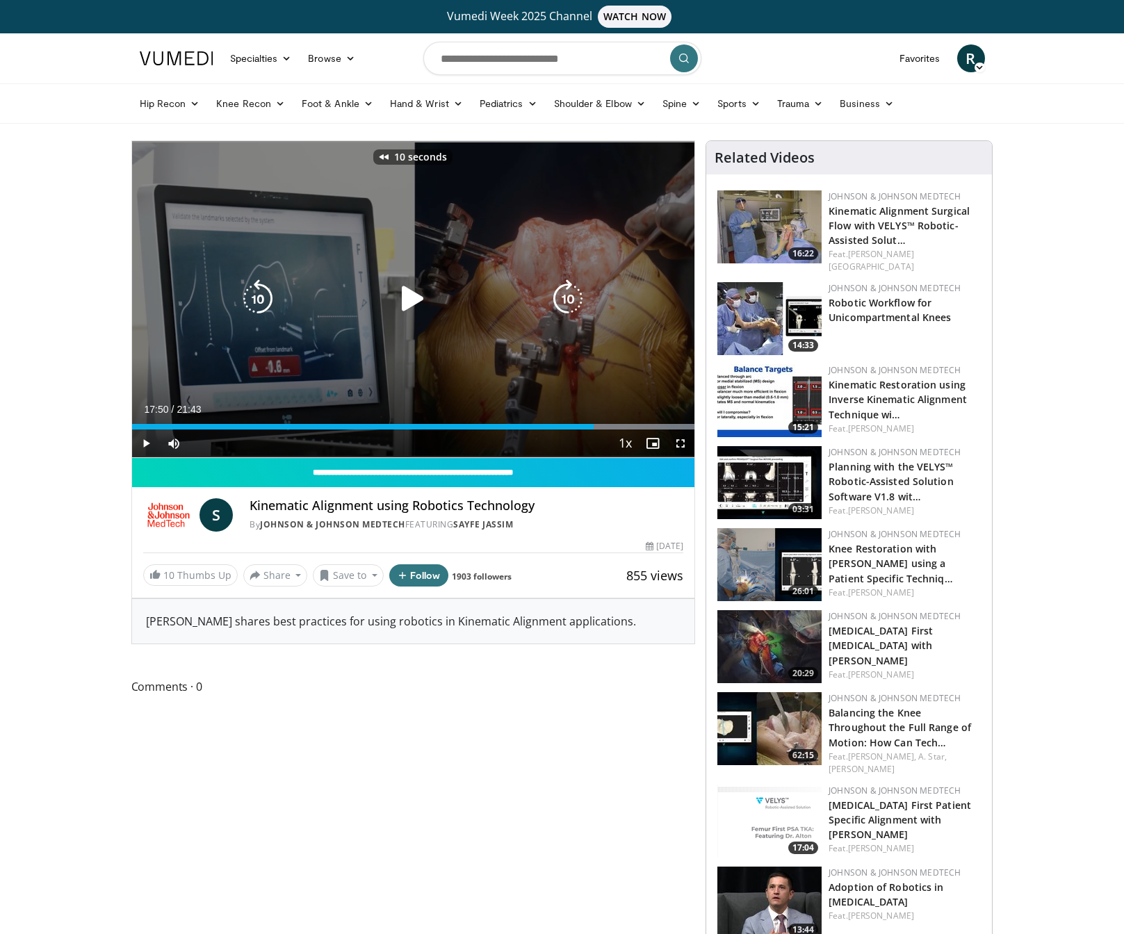
click at [253, 285] on icon "Video Player" at bounding box center [257, 298] width 39 height 39
click at [424, 299] on icon "Video Player" at bounding box center [412, 298] width 39 height 39
click at [575, 298] on icon "Video Player" at bounding box center [567, 298] width 39 height 39
click at [573, 302] on icon "Video Player" at bounding box center [567, 298] width 39 height 39
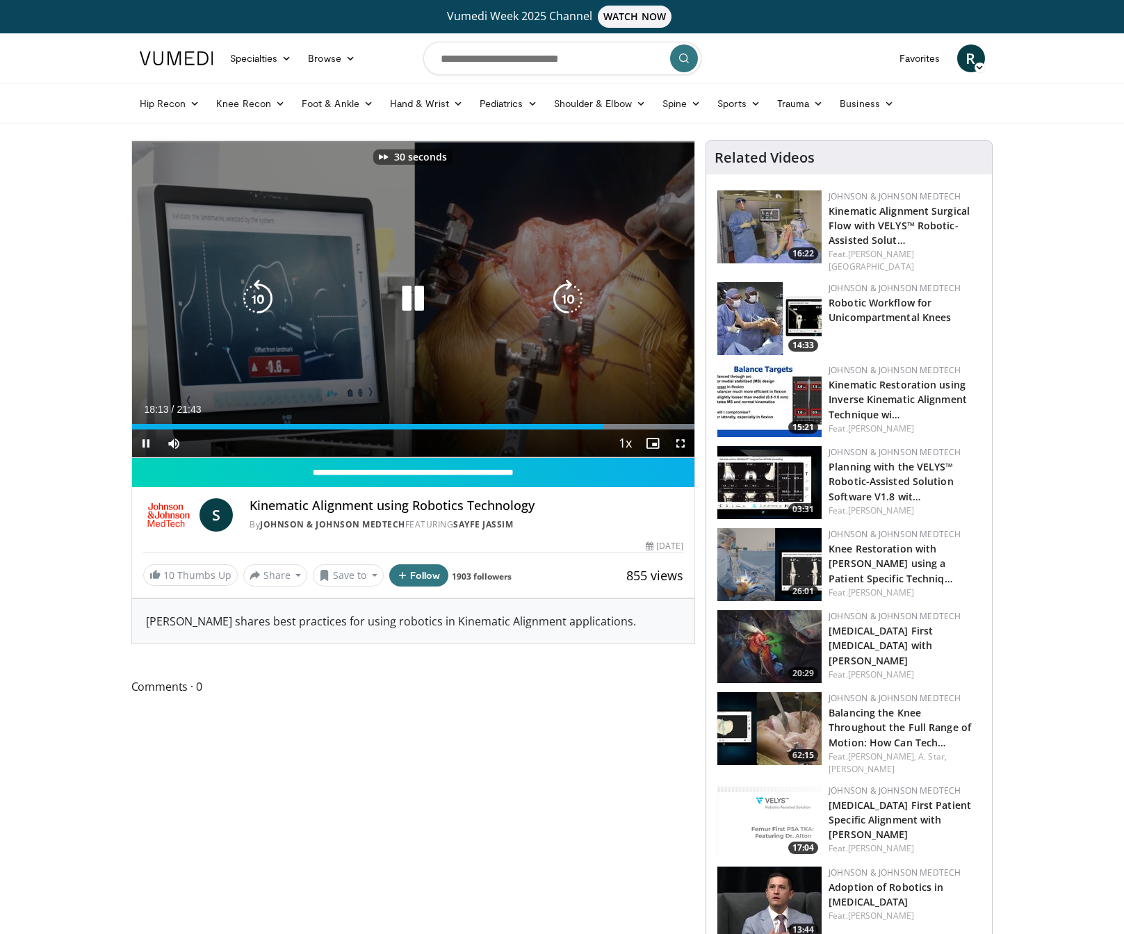
click at [573, 302] on icon "Video Player" at bounding box center [567, 298] width 39 height 39
click at [570, 297] on icon "Video Player" at bounding box center [567, 298] width 39 height 39
click at [569, 297] on icon "Video Player" at bounding box center [567, 298] width 39 height 39
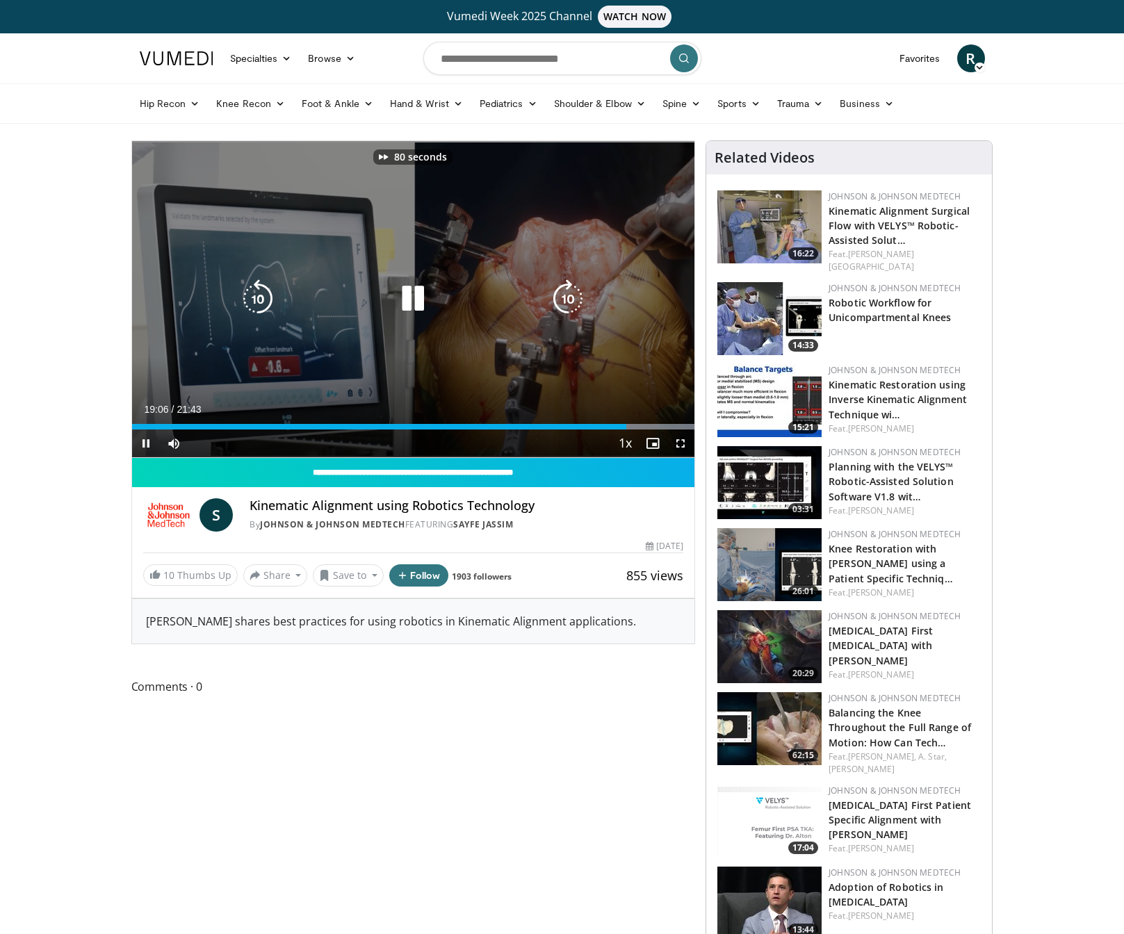
click at [568, 297] on icon "Video Player" at bounding box center [567, 298] width 39 height 39
click at [258, 299] on icon "Video Player" at bounding box center [257, 298] width 39 height 39
click at [268, 295] on icon "Video Player" at bounding box center [257, 298] width 39 height 39
click at [252, 291] on icon "Video Player" at bounding box center [257, 298] width 39 height 39
click at [257, 293] on icon "Video Player" at bounding box center [257, 298] width 39 height 39
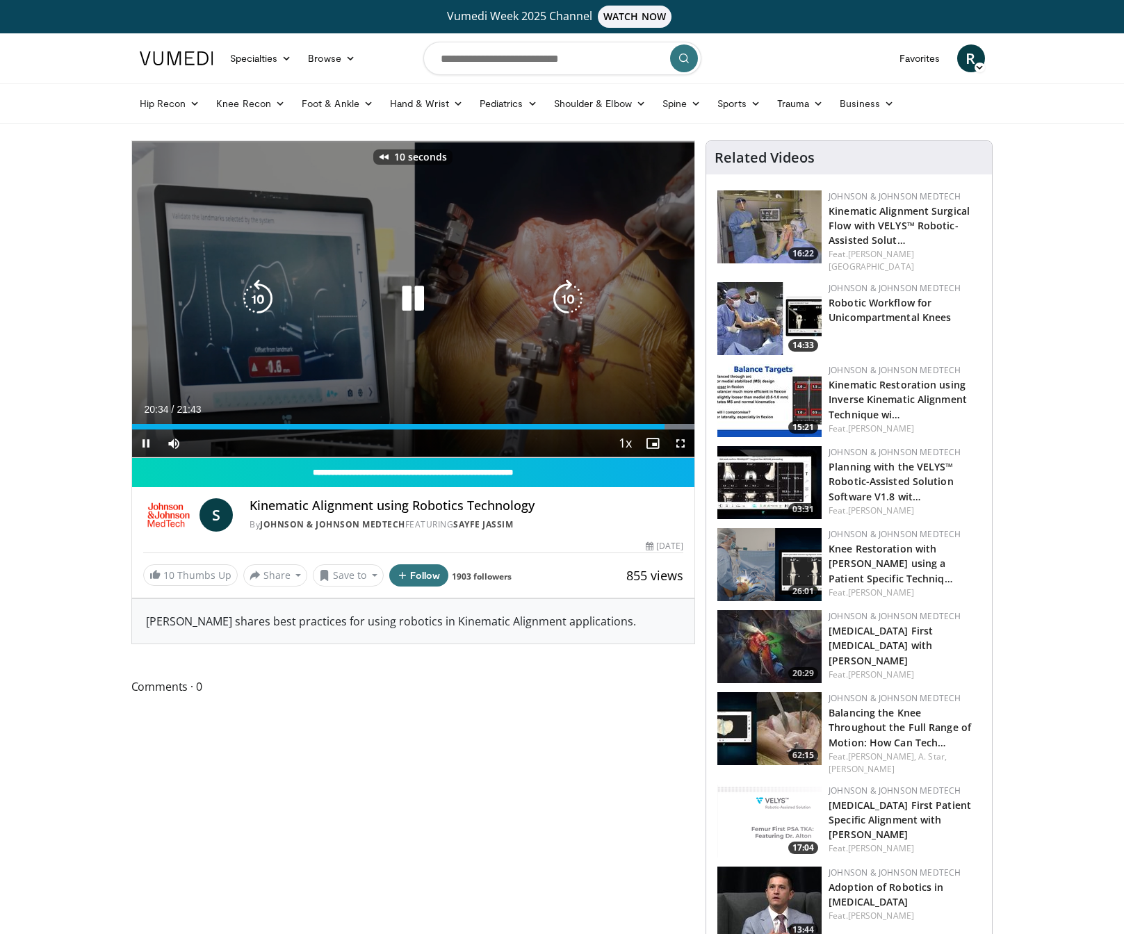
click at [257, 293] on icon "Video Player" at bounding box center [257, 298] width 39 height 39
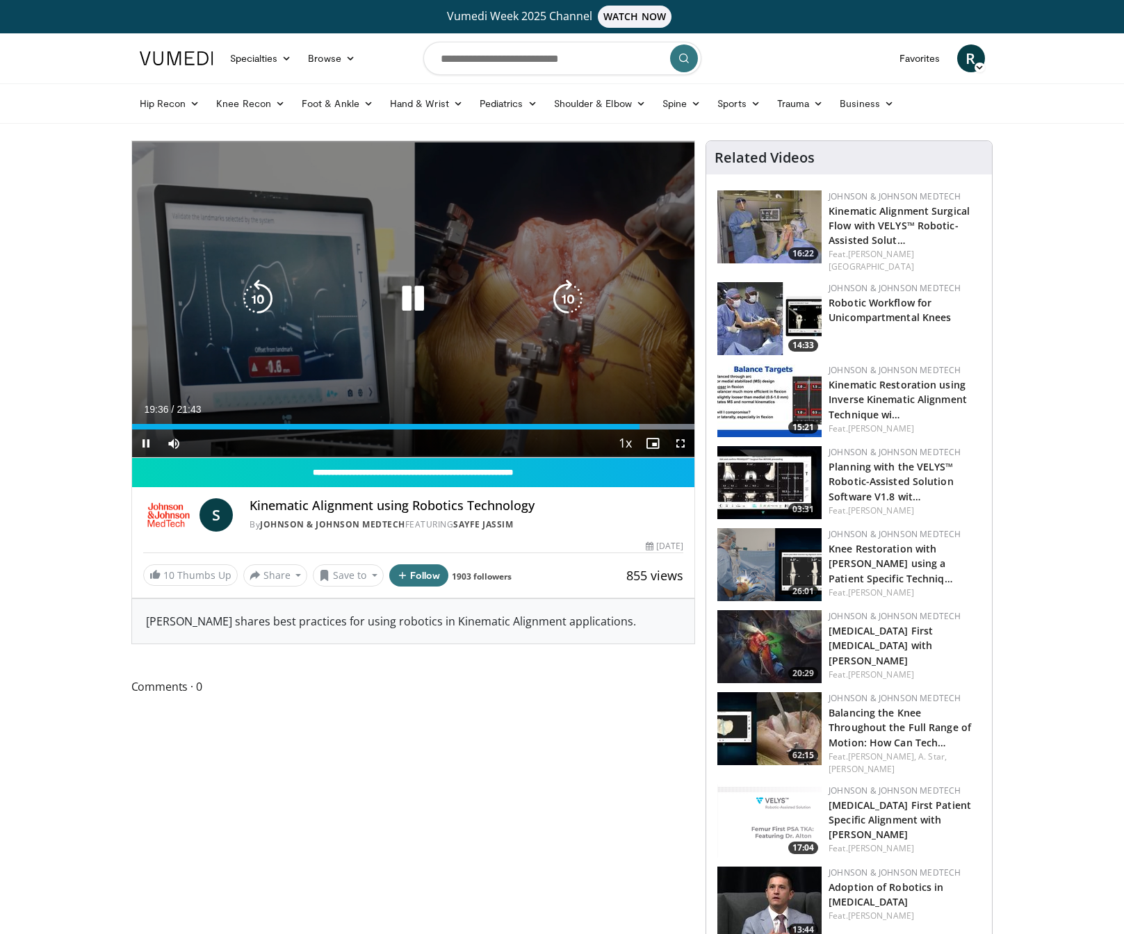
click at [583, 296] on icon "Video Player" at bounding box center [567, 298] width 39 height 39
click at [580, 297] on icon "Video Player" at bounding box center [567, 298] width 39 height 39
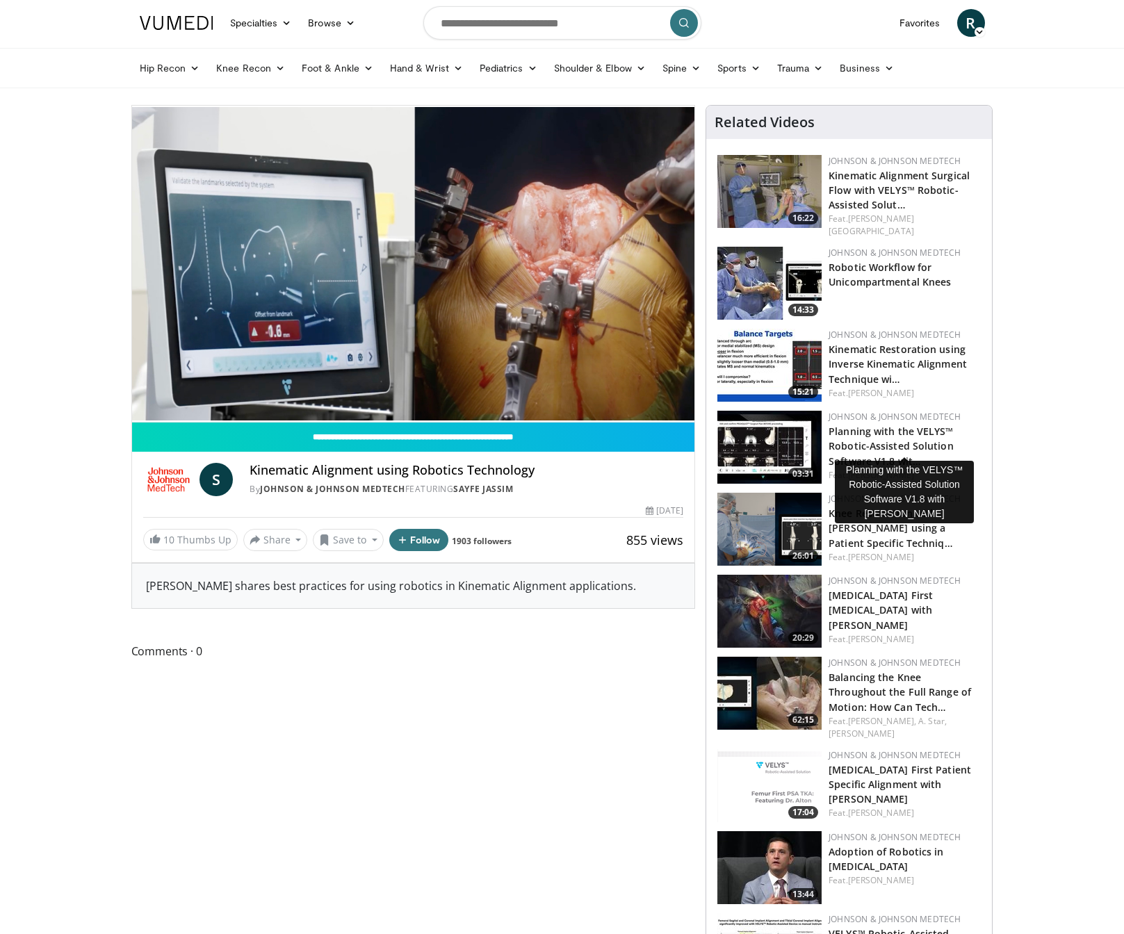
scroll to position [72, 0]
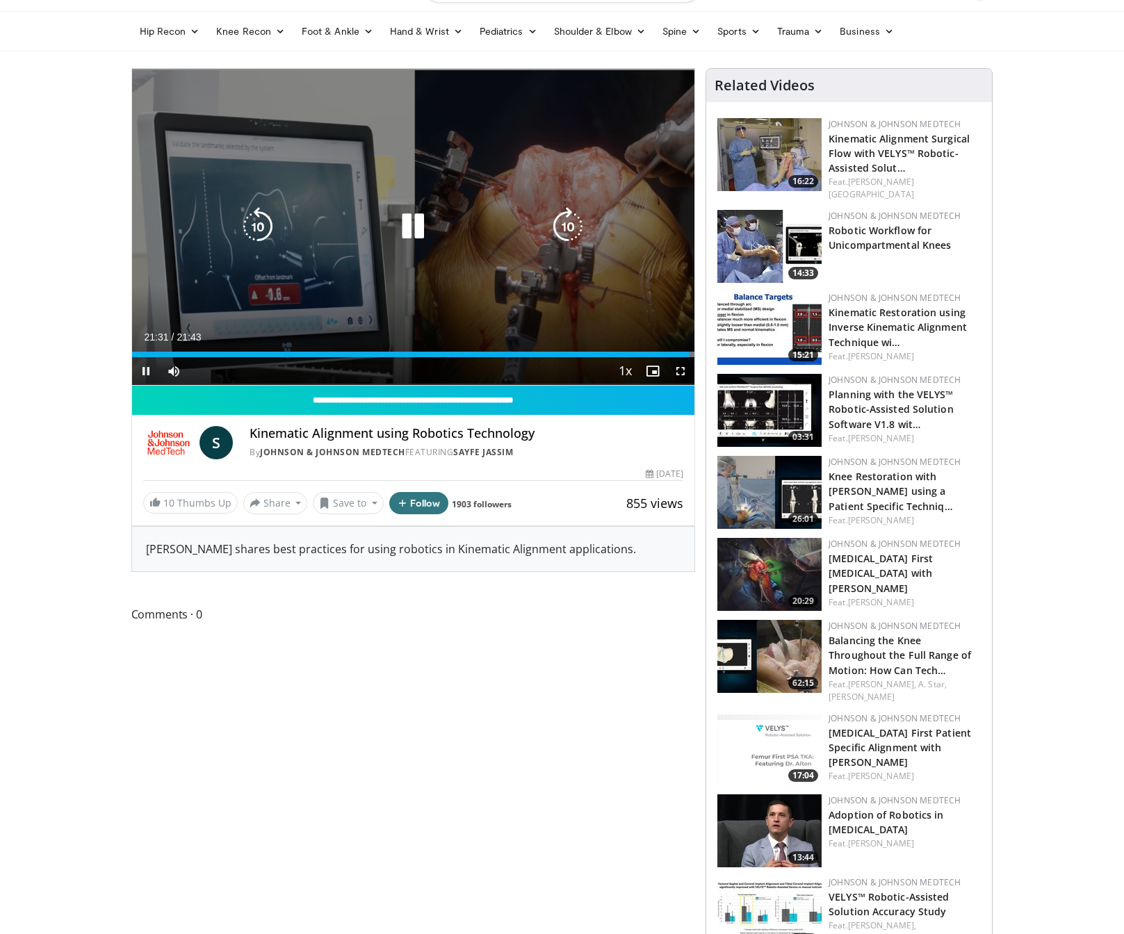
click at [258, 225] on icon "Video Player" at bounding box center [257, 226] width 39 height 39
